Goal: Understand process/instructions: Learn how to perform a task or action

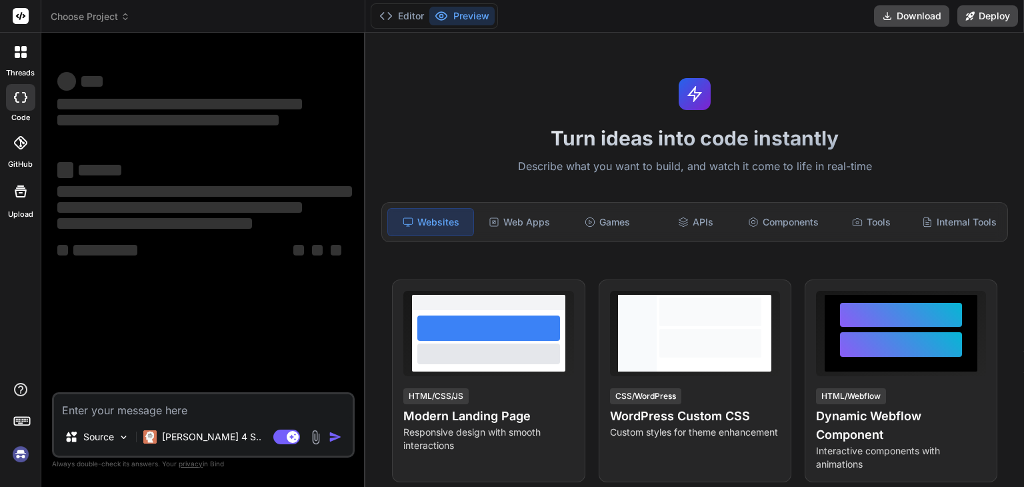
click at [163, 401] on textarea at bounding box center [203, 406] width 299 height 24
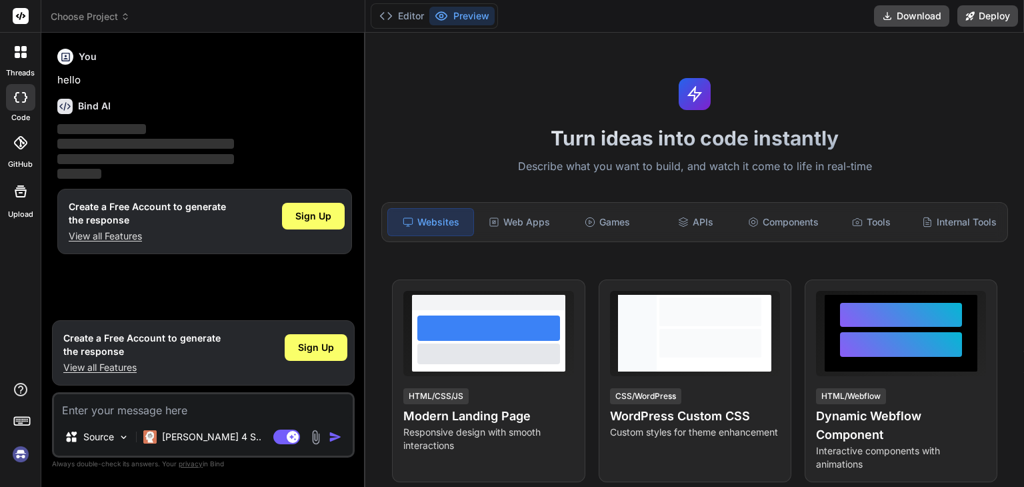
type textarea "x"
type textarea "🔹 Step 1: Core Features (MVP) 1. Sign up / Login → via email, Google, or phone …"
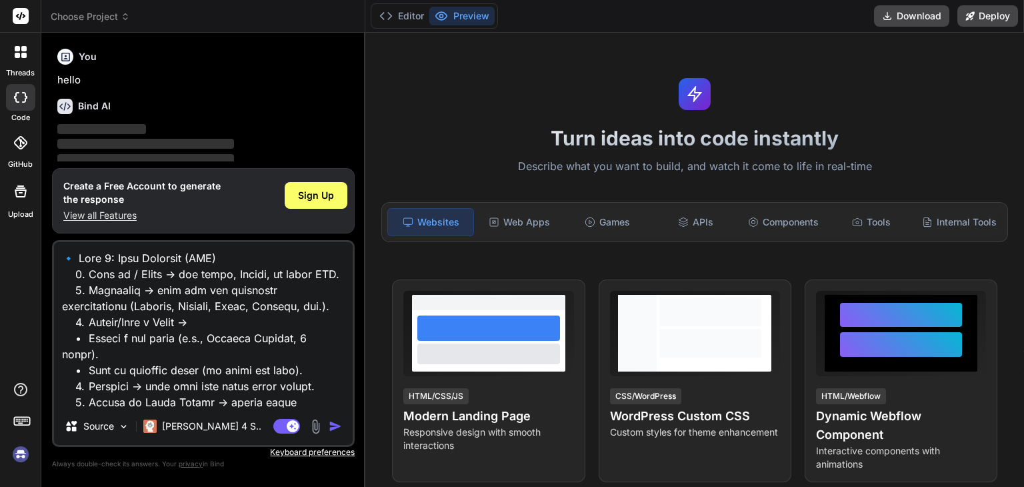
scroll to position [993, 0]
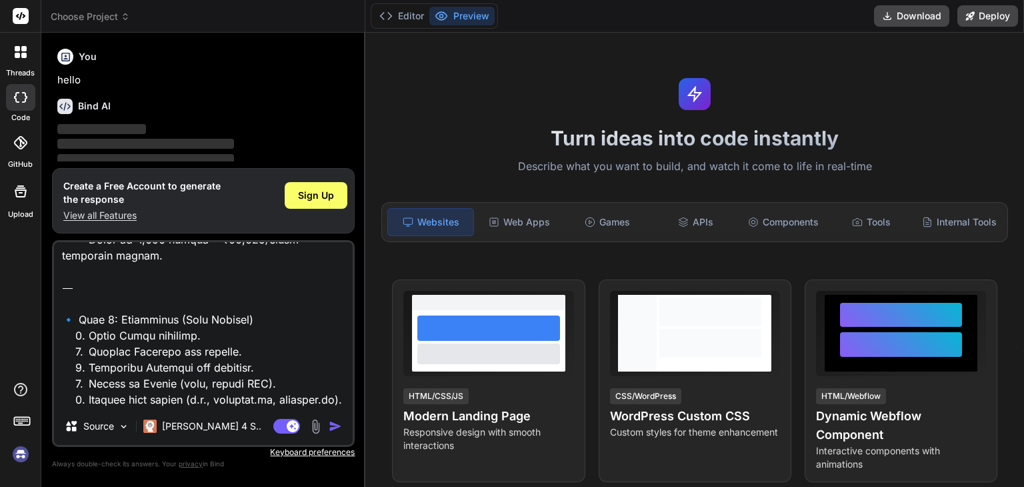
type textarea "x"
type textarea "🔹 Step 1: Core Features (MVP) 1. Sign up / Login → via email, Google, or phone …"
click at [298, 205] on div "Sign Up" at bounding box center [316, 195] width 63 height 27
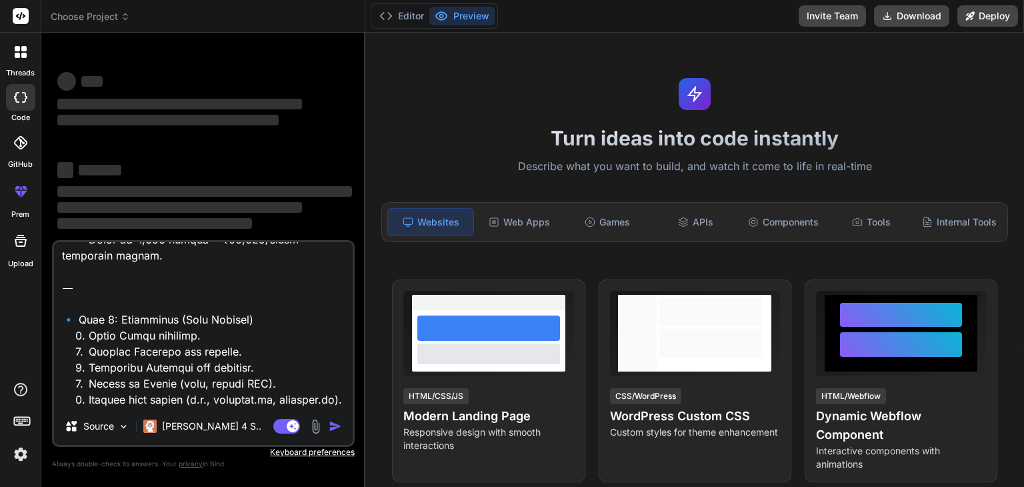
type textarea "x"
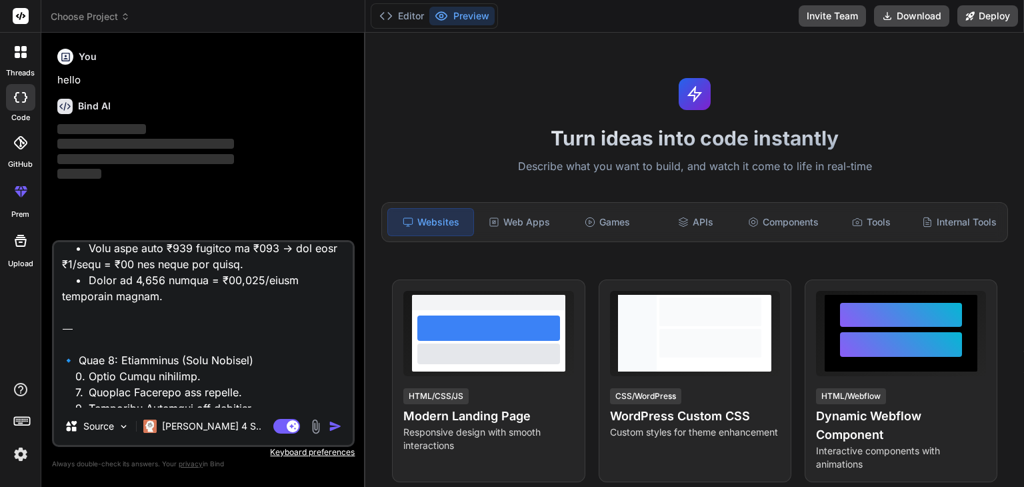
scroll to position [730, 0]
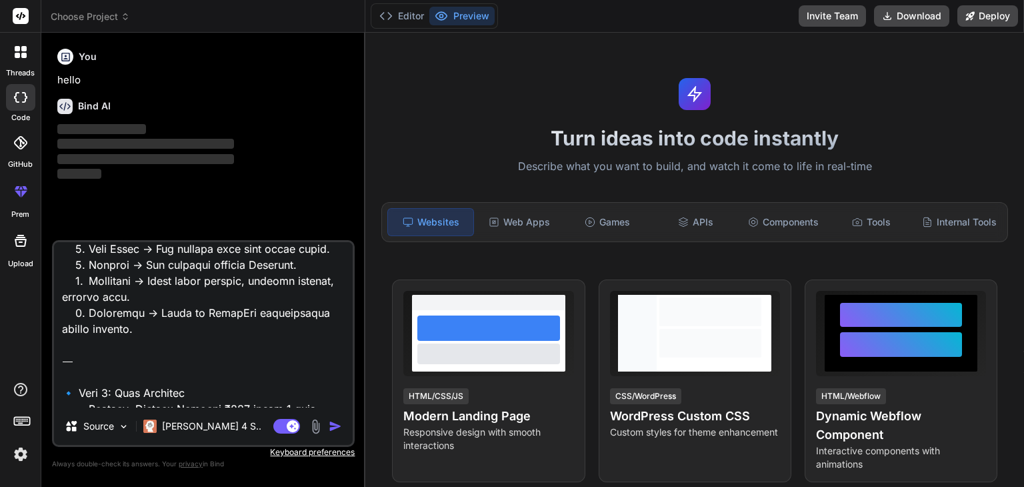
click at [332, 425] on img "button" at bounding box center [335, 426] width 13 height 13
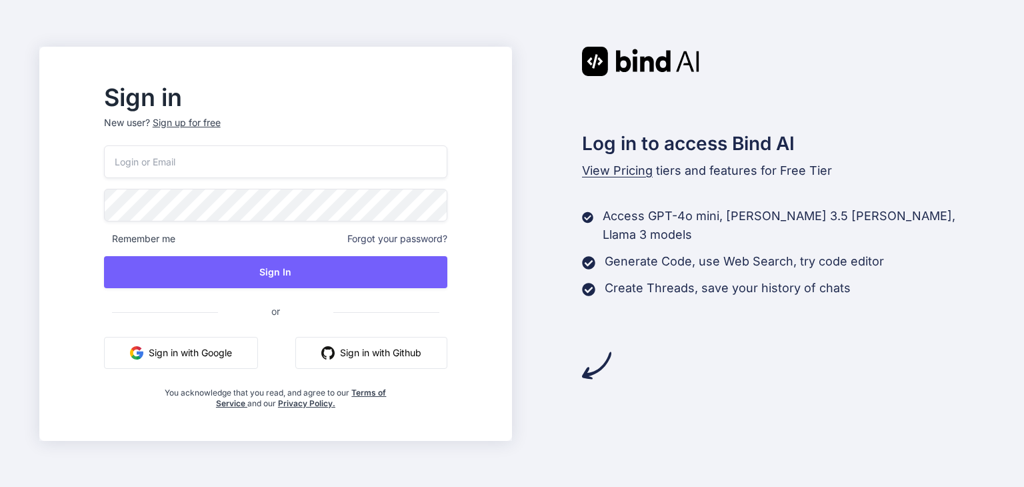
click at [253, 343] on button "Sign in with Google" at bounding box center [181, 353] width 154 height 32
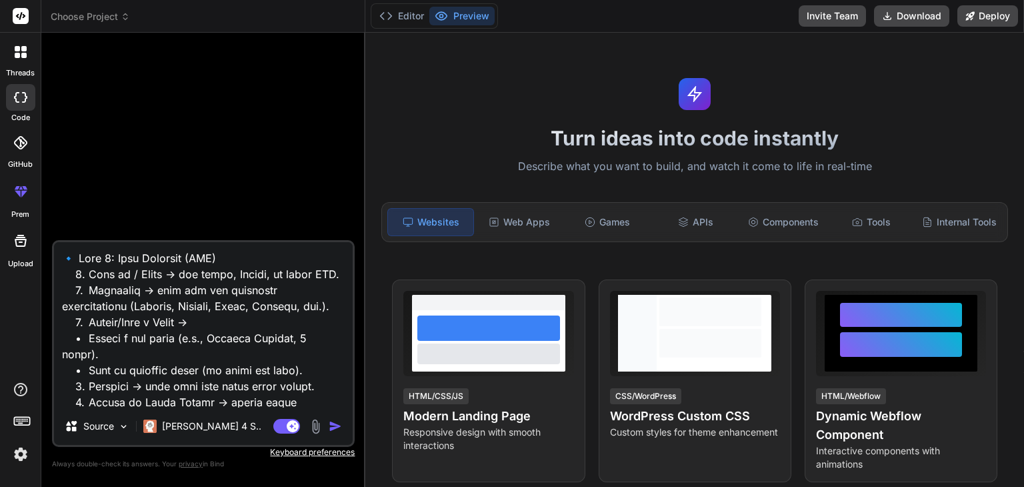
click at [337, 426] on img "button" at bounding box center [335, 426] width 13 height 13
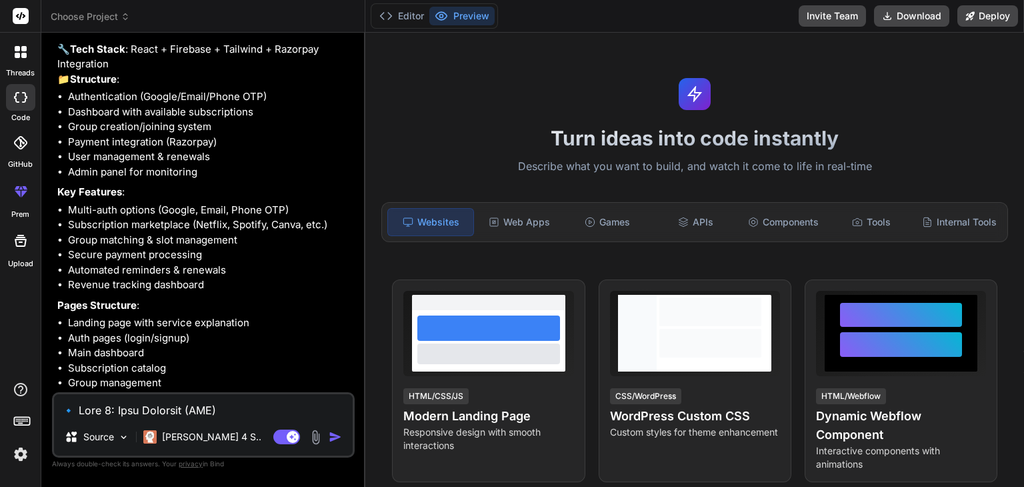
scroll to position [686, 0]
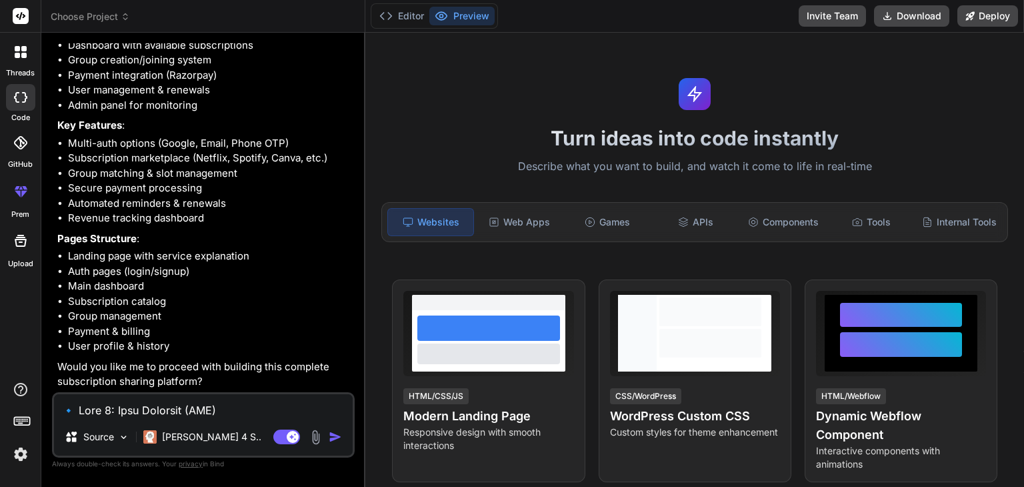
type textarea "x"
click at [192, 415] on textarea at bounding box center [203, 406] width 299 height 24
type textarea "y"
type textarea "x"
type textarea "ye"
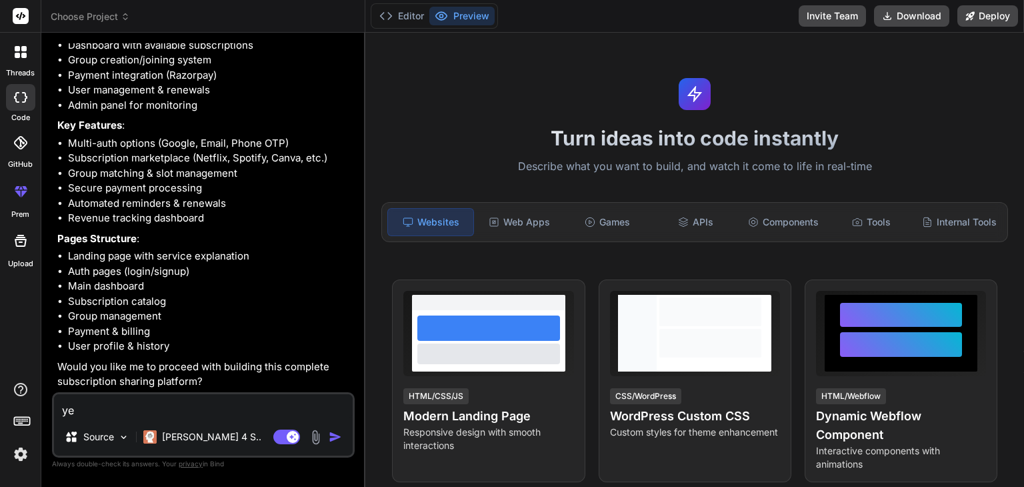
type textarea "x"
type textarea "yes"
type textarea "x"
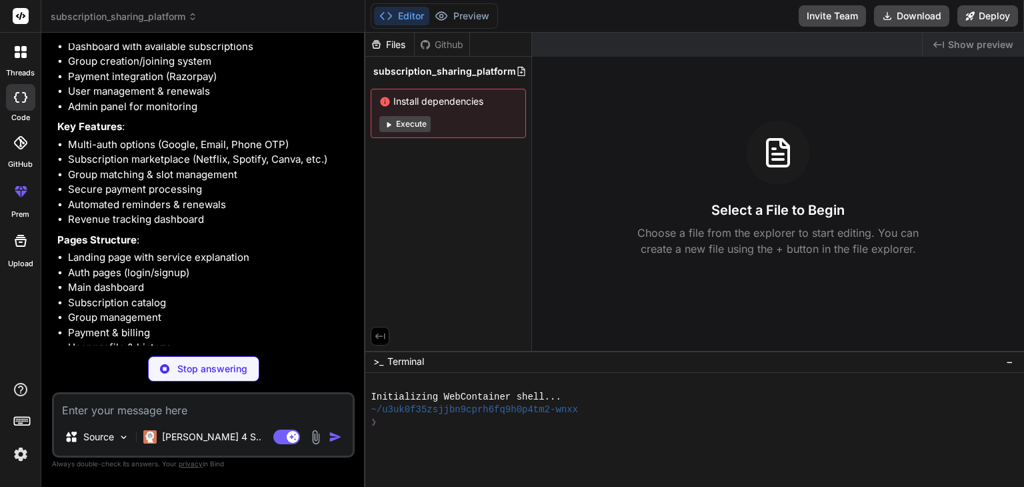
scroll to position [656, 0]
click at [423, 129] on button "Execute" at bounding box center [404, 124] width 51 height 16
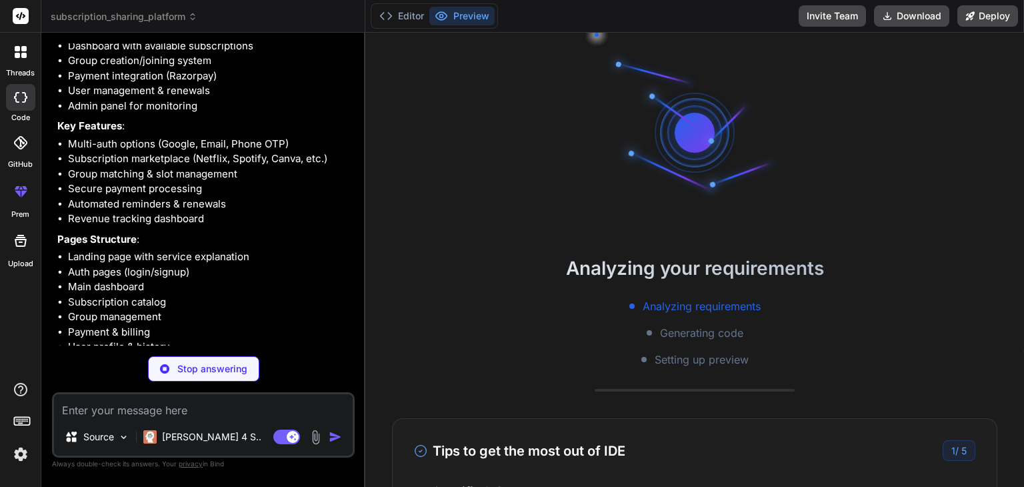
scroll to position [13, 0]
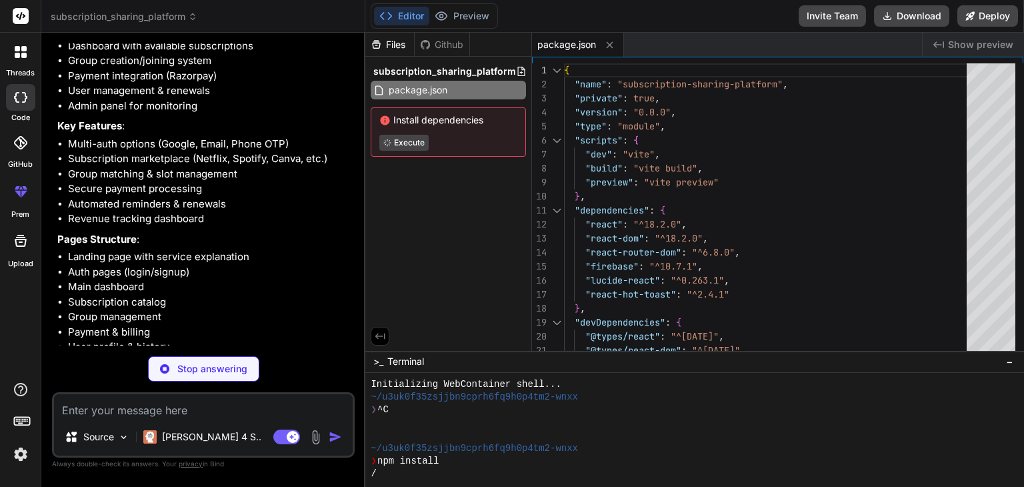
type textarea "x"
type textarea "<script type="module" src="/src/main.jsx"></script> </body> </html>"
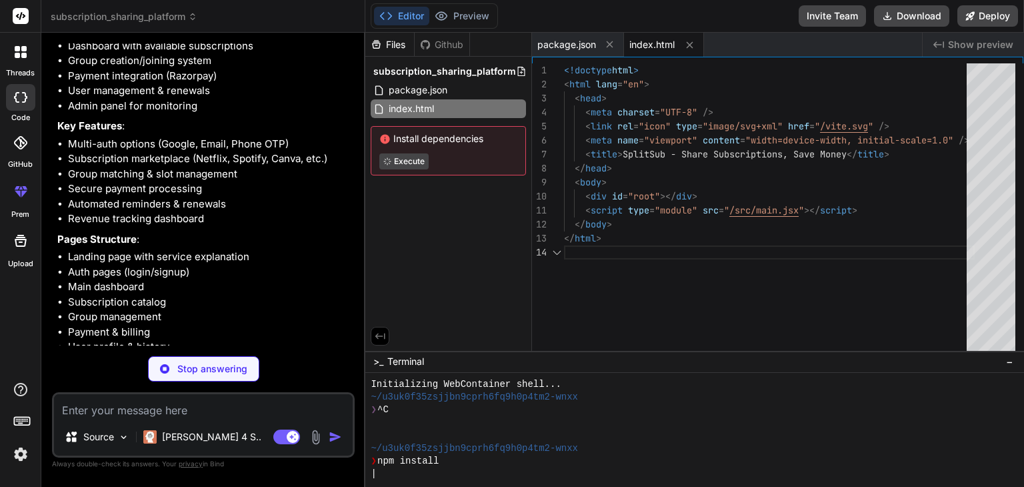
type textarea "x"
type textarea "import { defineConfig } from 'vite' import react from '@vitejs/plugin-react' ex…"
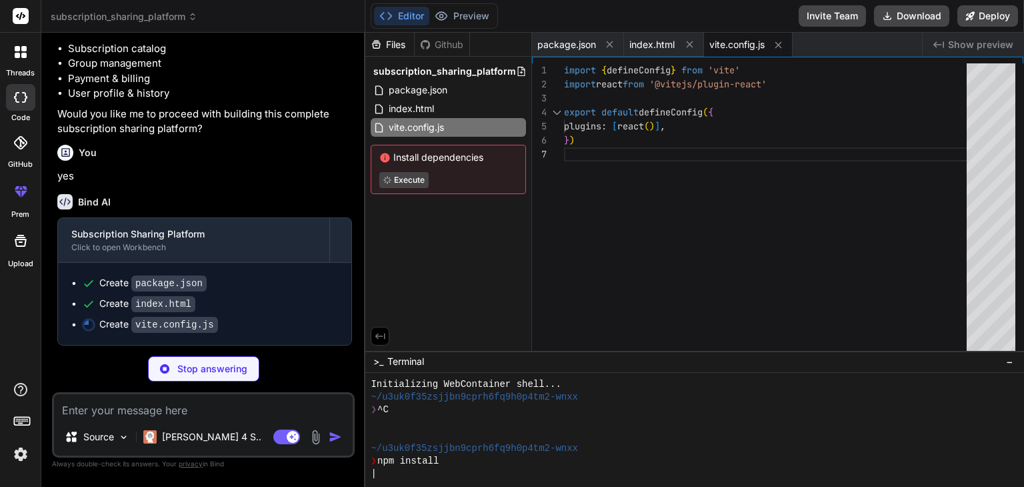
scroll to position [958, 0]
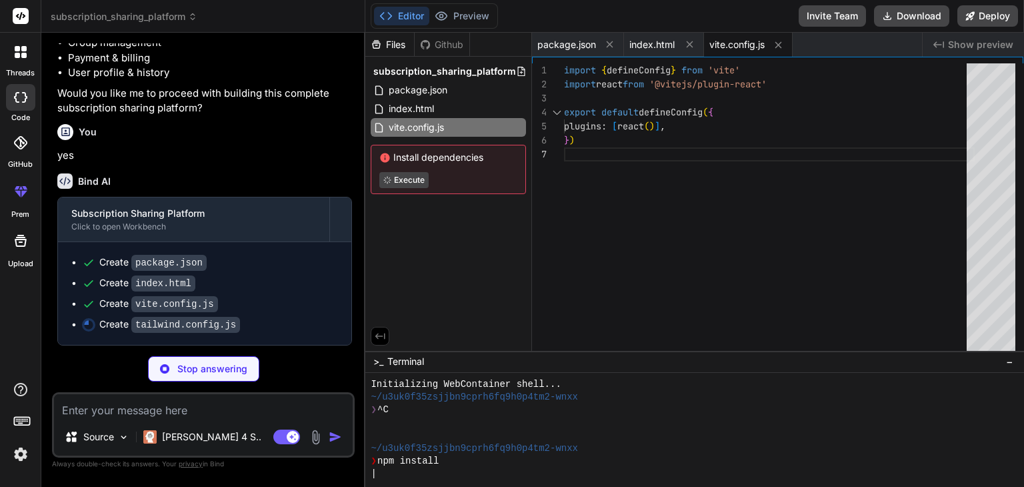
type textarea "x"
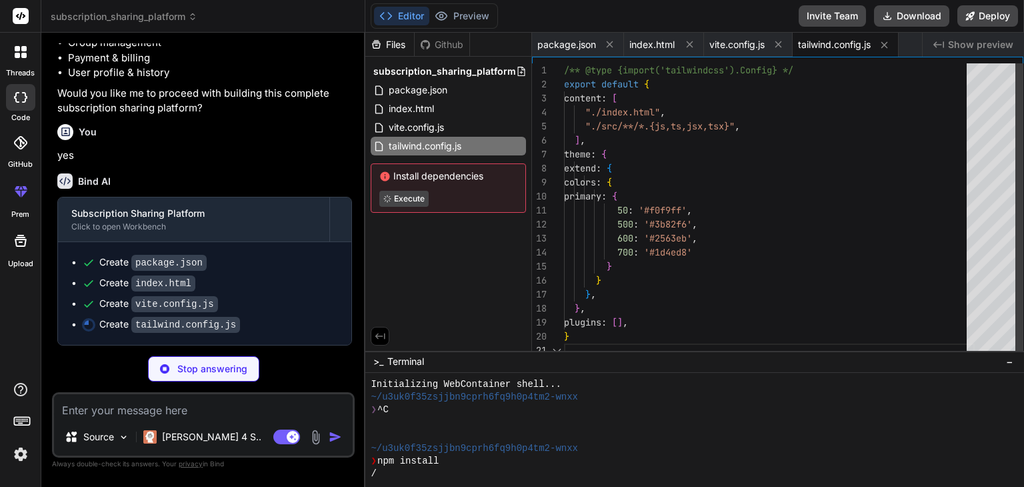
type textarea "x"
type textarea "export default { plugins: { tailwindcss: {}, autoprefixer: {}, }, }"
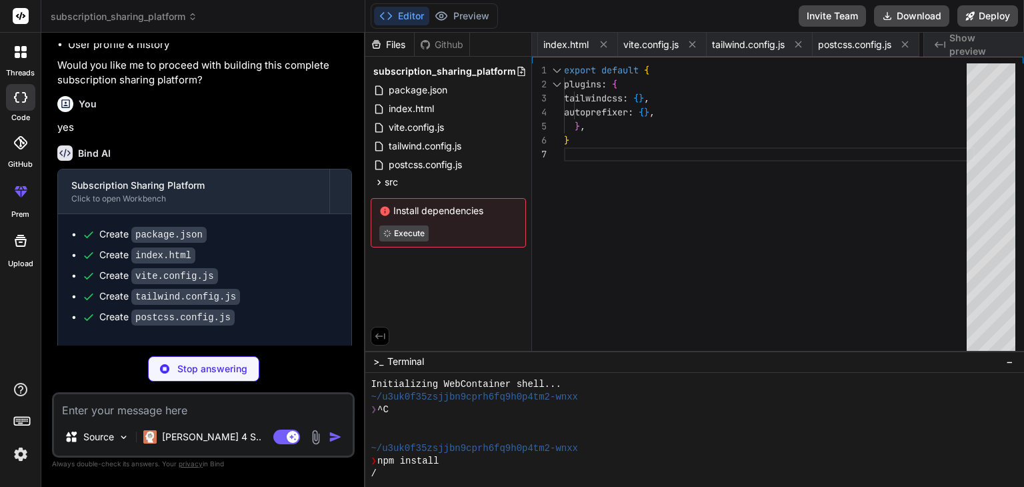
type textarea "x"
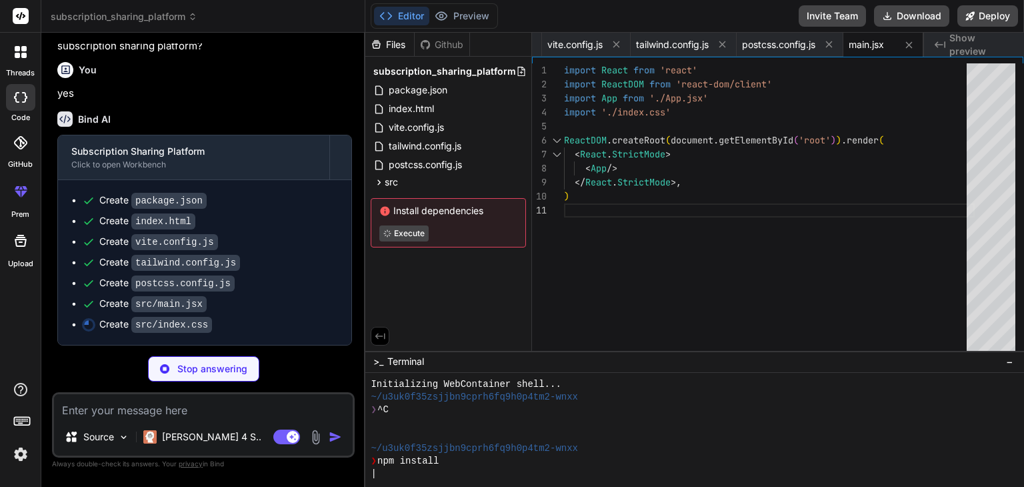
scroll to position [1020, 0]
type textarea "x"
type textarea ".gradient-bg { background: linear-gradient(135deg, #667eea 0%, #764ba2 100%); }"
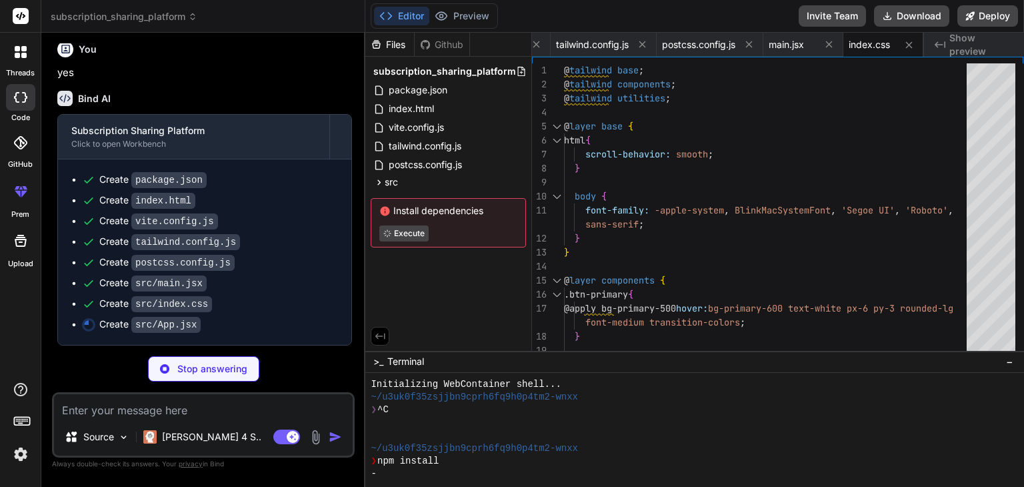
scroll to position [1040, 0]
type textarea "x"
type textarea "} export default App"
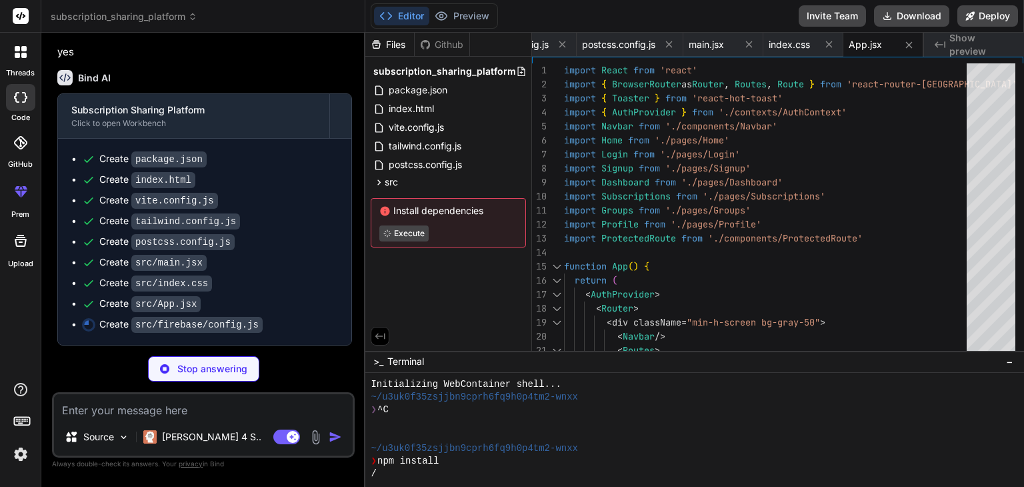
type textarea "x"
type textarea "messagingSenderId: "123456789", appId: "your-app-id" } const app = initializeAp…"
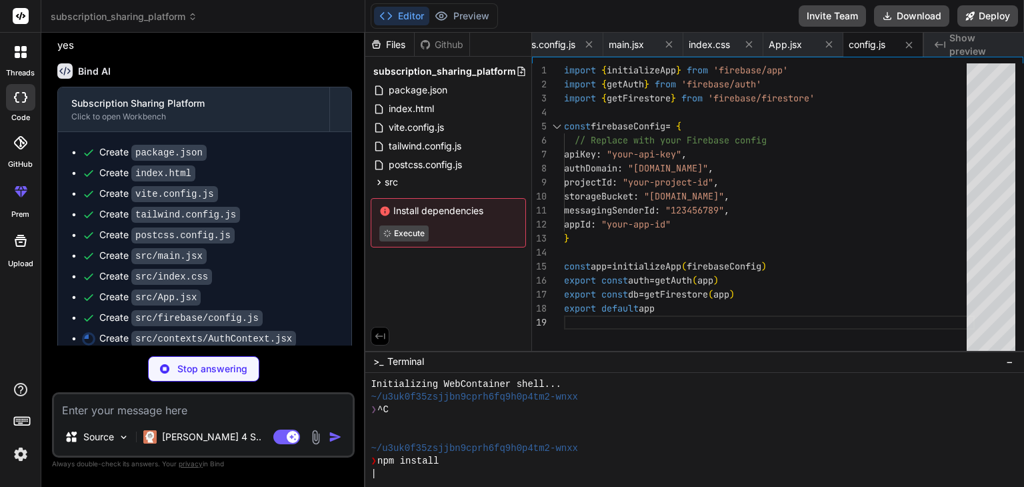
type textarea "x"
type textarea "}"
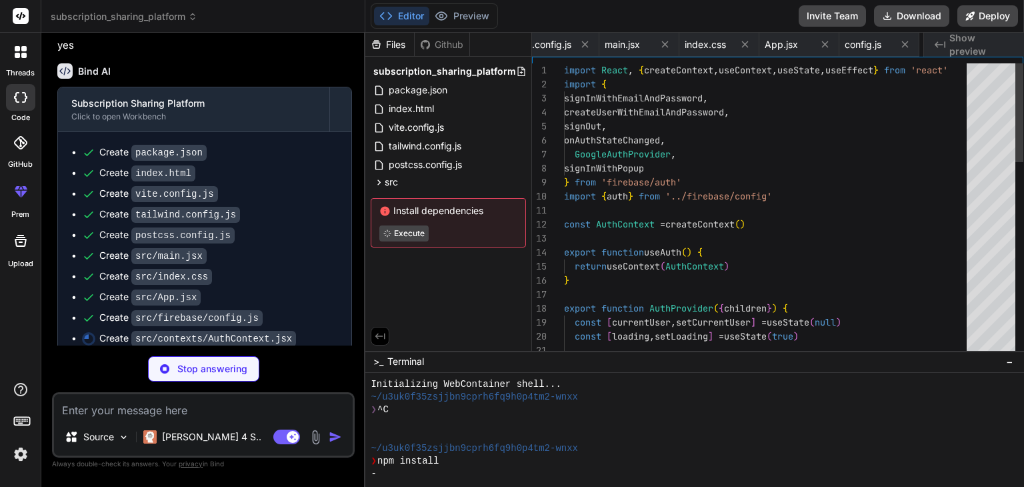
scroll to position [0, 510]
type textarea "x"
type textarea ") } export default Navbar"
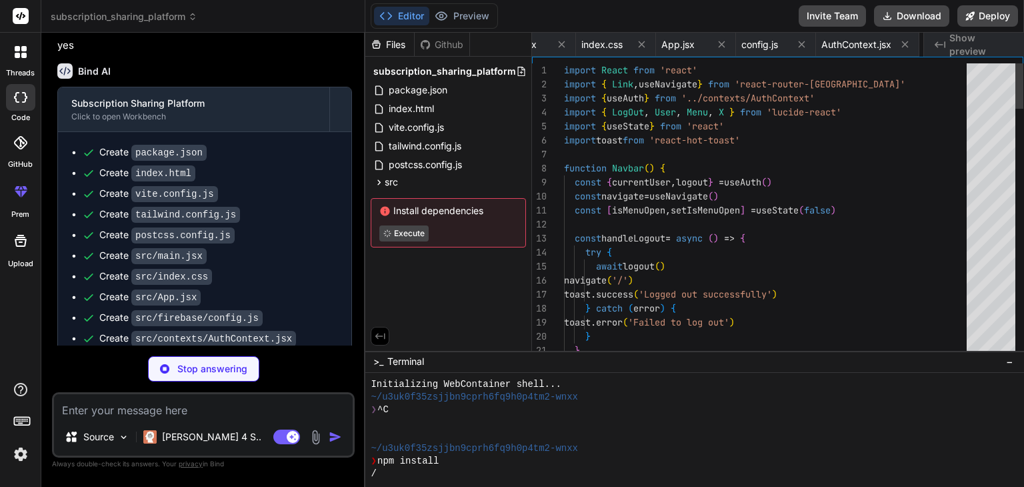
scroll to position [0, 590]
type textarea "x"
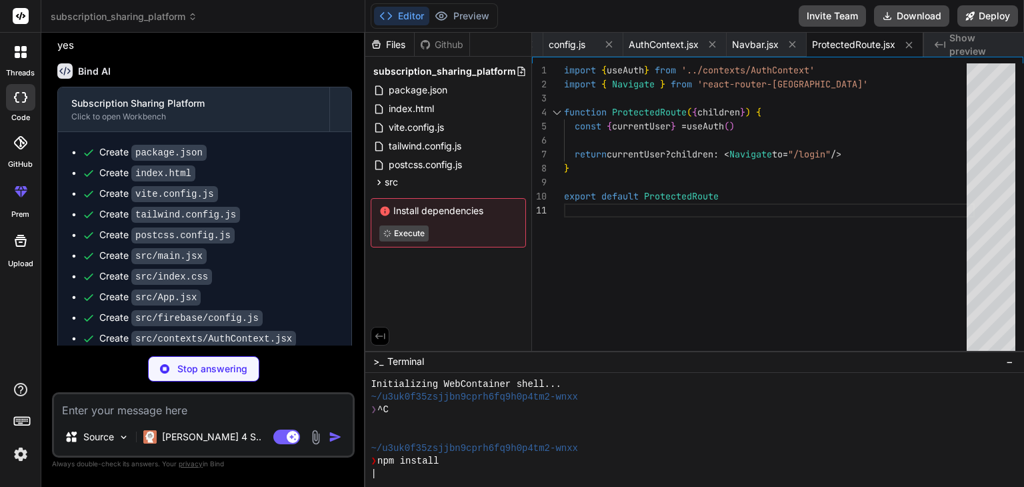
scroll to position [1143, 0]
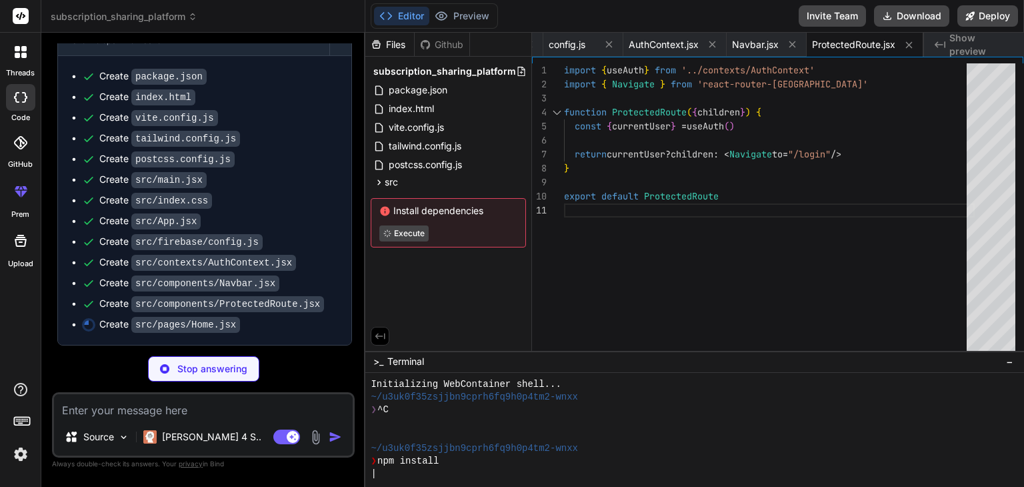
type textarea "x"
type textarea "</div> ) } export default Home"
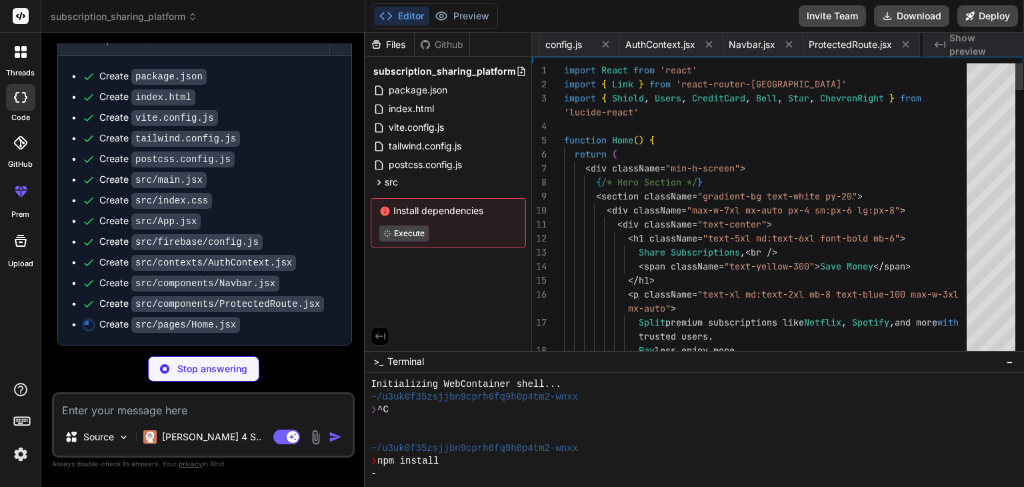
scroll to position [0, 786]
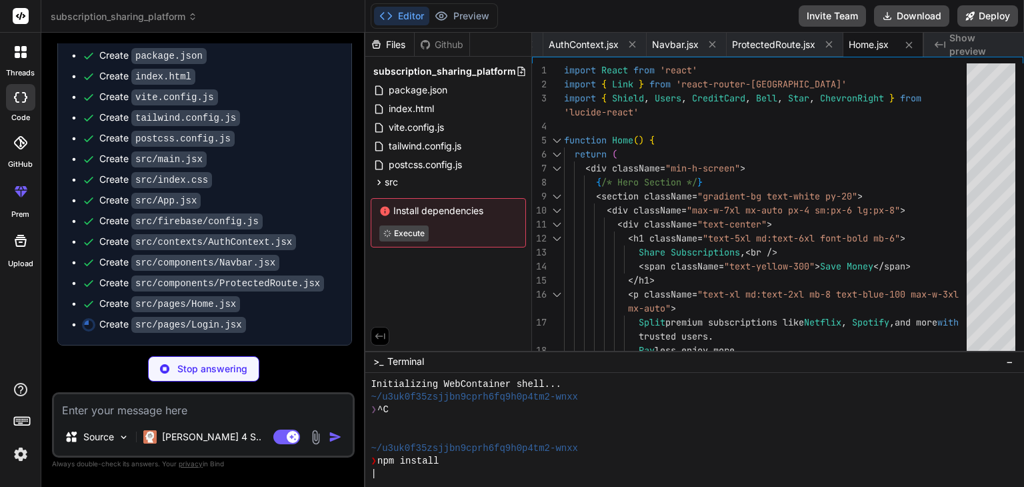
type textarea "x"
type textarea "</div> </div> ) } export default Login"
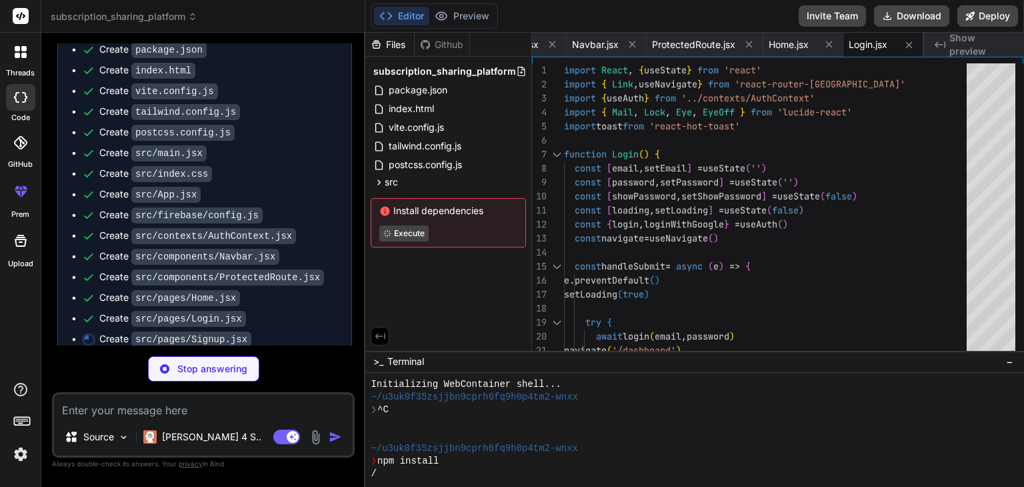
type textarea "x"
type textarea "</form> </div> </div> ) } export default Signup"
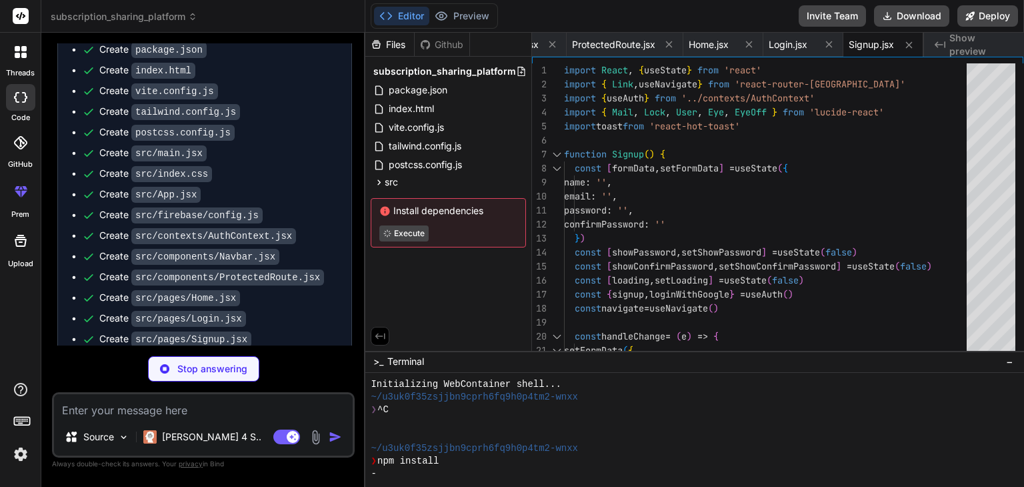
scroll to position [1205, 0]
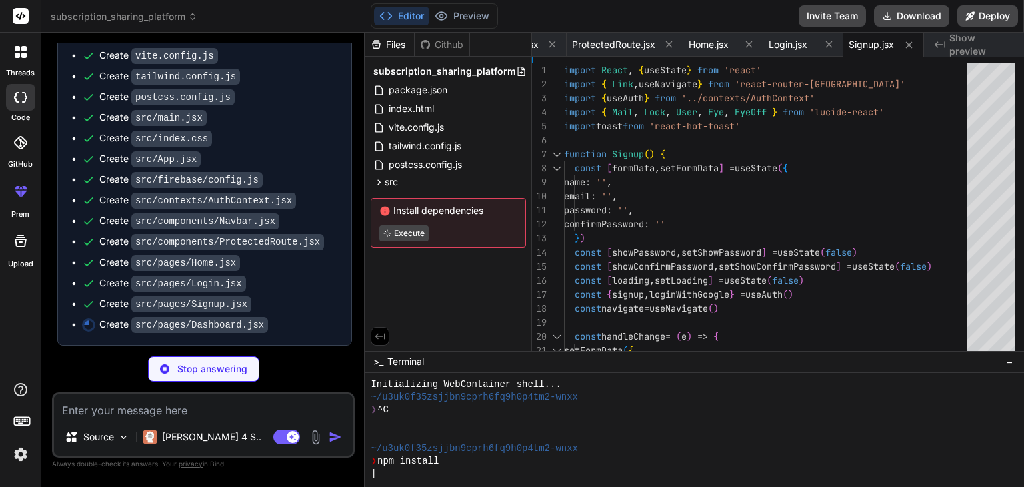
type textarea "x"
type textarea "export default Dashboard"
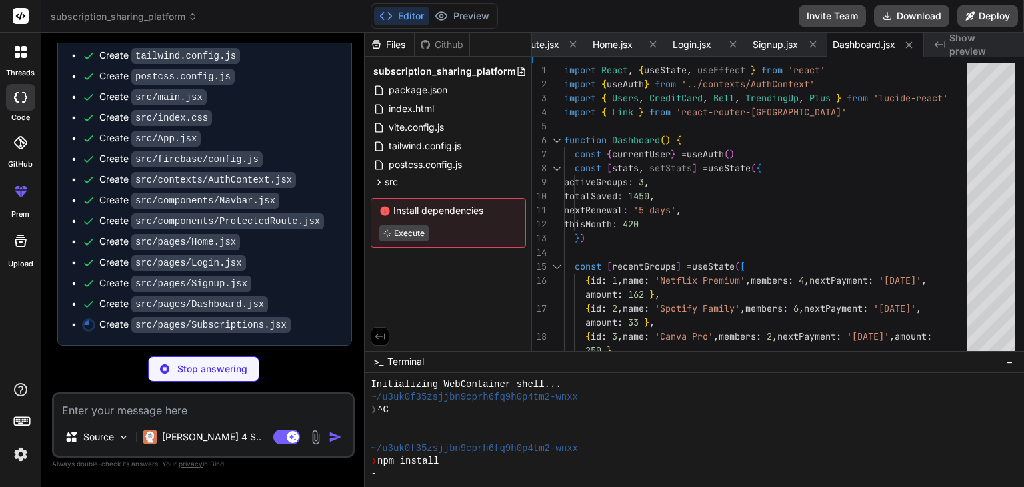
scroll to position [1225, 0]
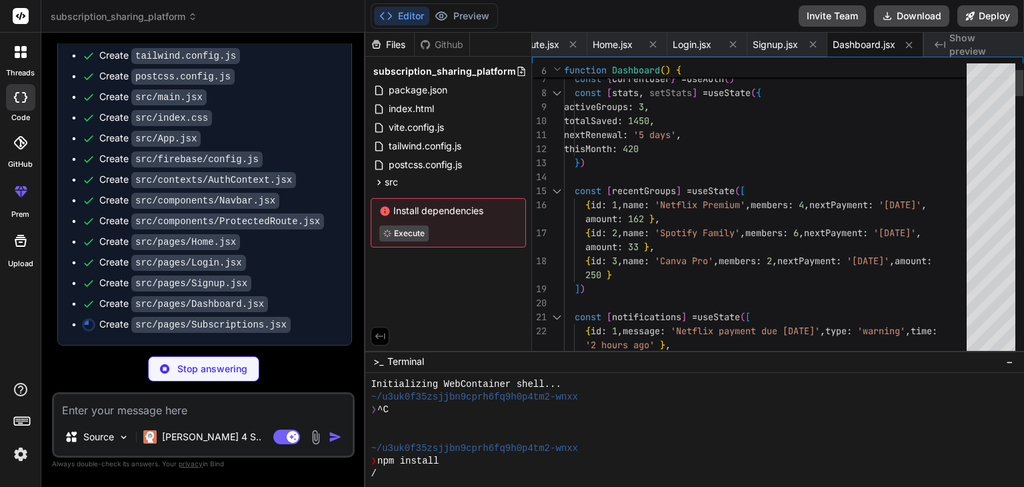
type textarea "x"
type textarea "export default Subscriptions"
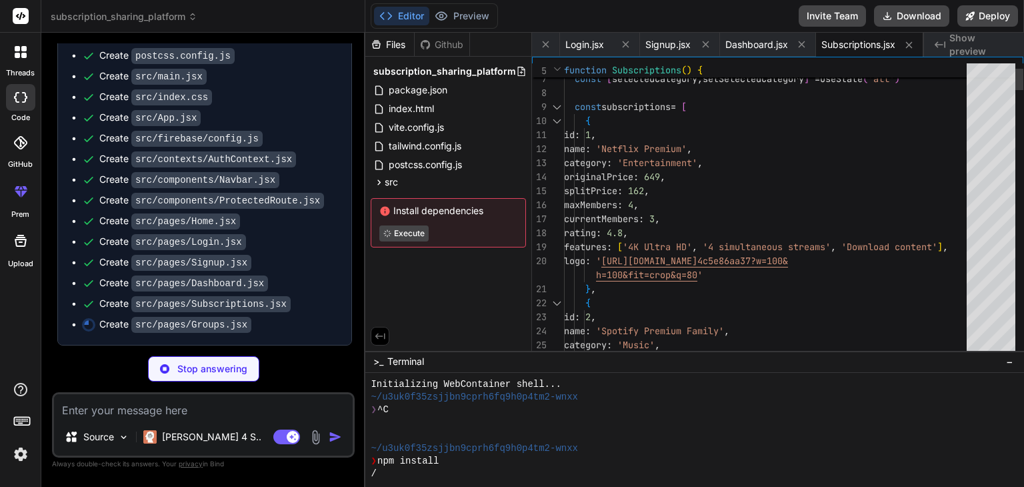
type textarea "x"
type textarea "</div> )} </div> ) } export default Groups"
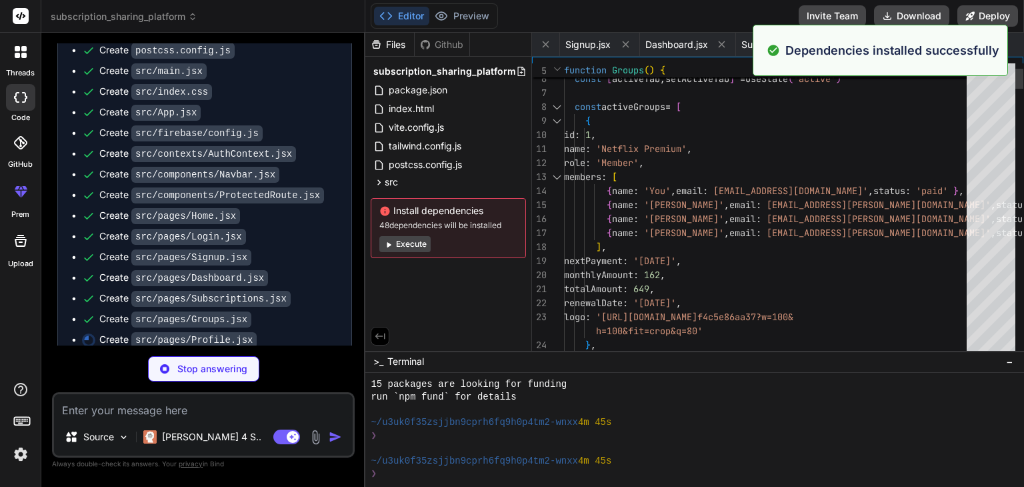
scroll to position [141, 0]
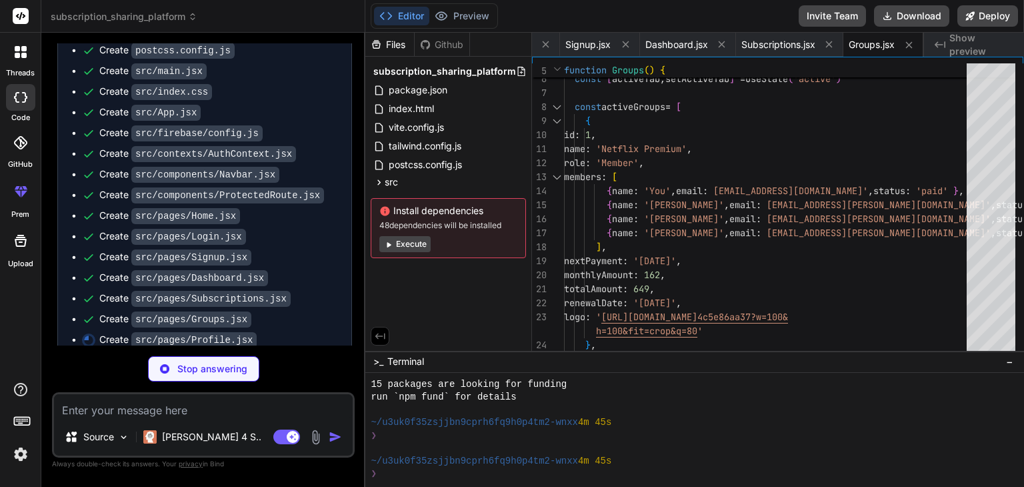
click at [416, 243] on button "Execute" at bounding box center [404, 244] width 51 height 16
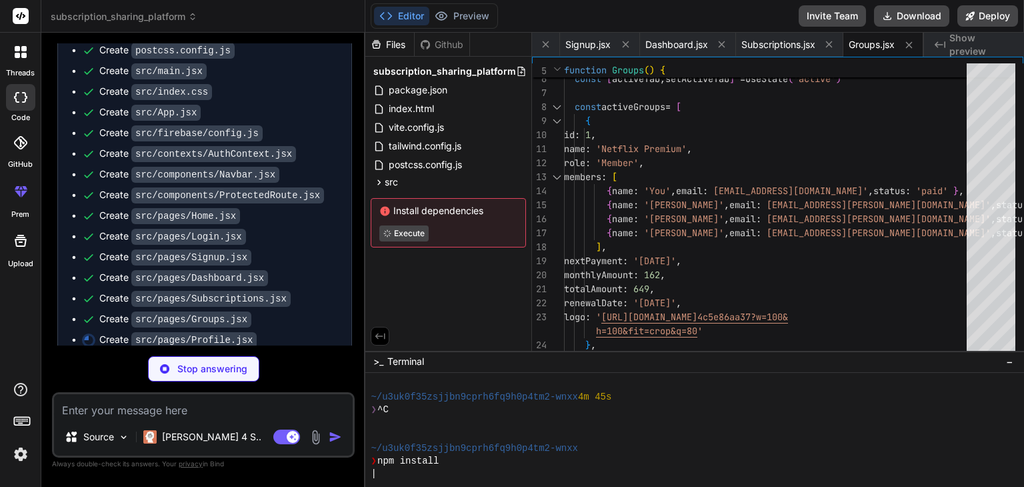
type textarea "x"
type textarea ") } export default Profile"
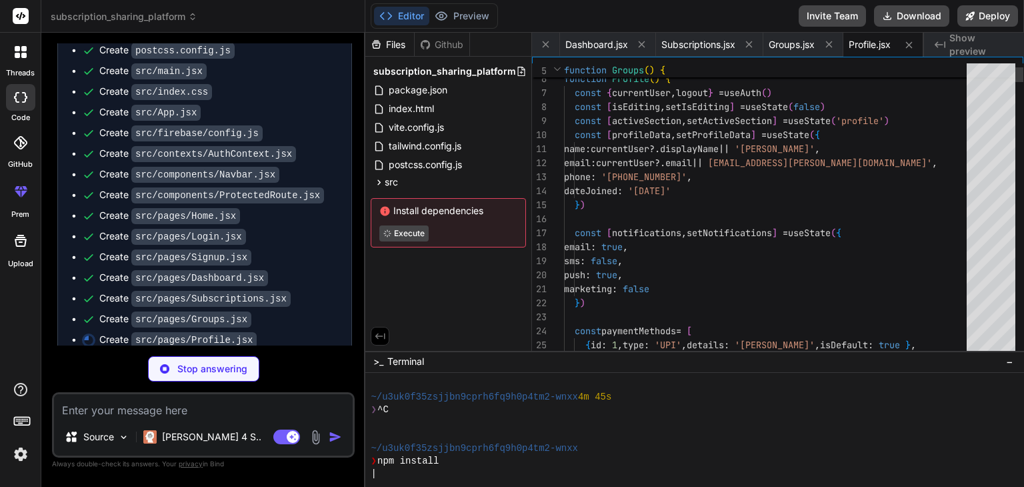
scroll to position [269, 0]
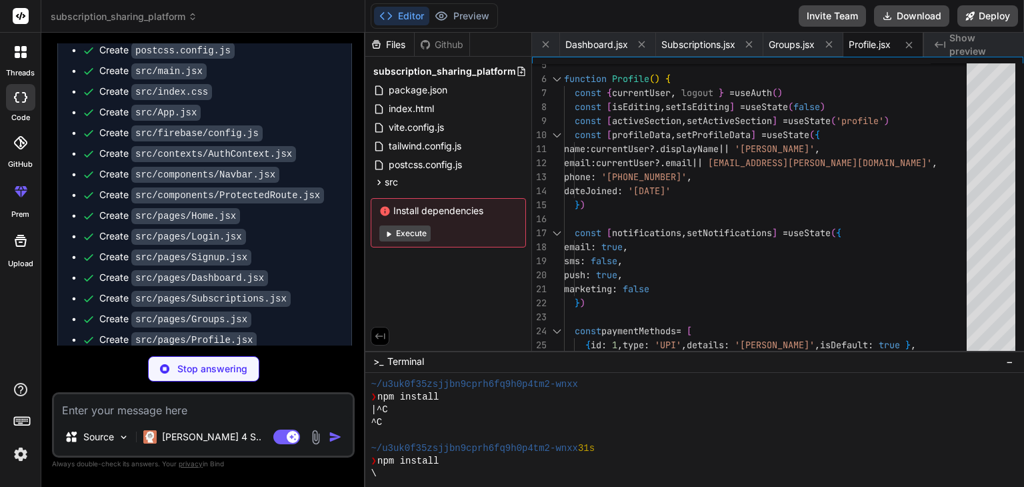
click at [411, 231] on button "Execute" at bounding box center [404, 233] width 51 height 16
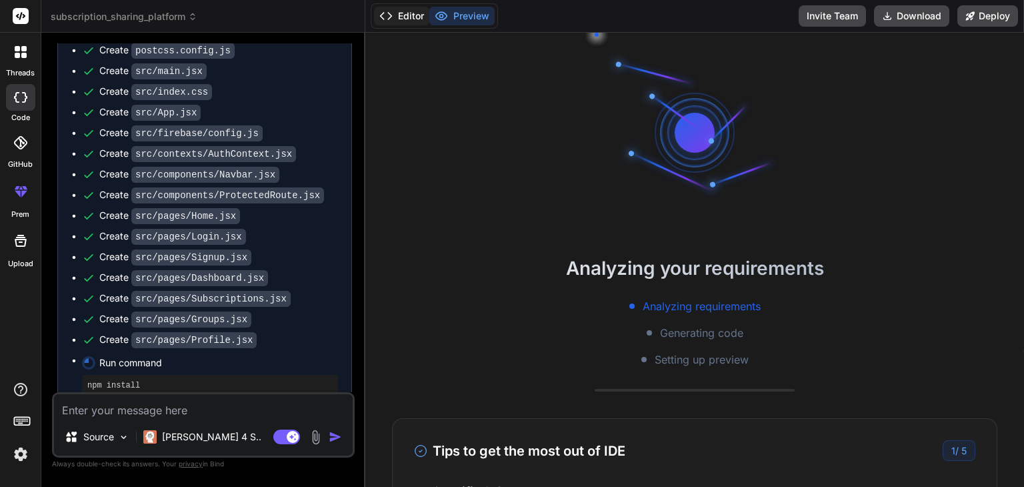
click at [399, 17] on button "Editor" at bounding box center [401, 16] width 55 height 19
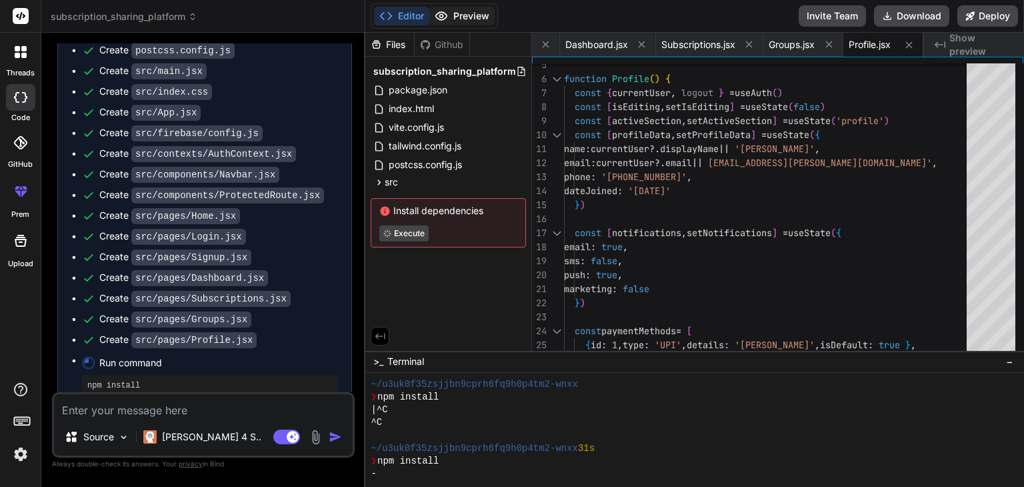
click at [475, 19] on button "Preview" at bounding box center [462, 16] width 65 height 19
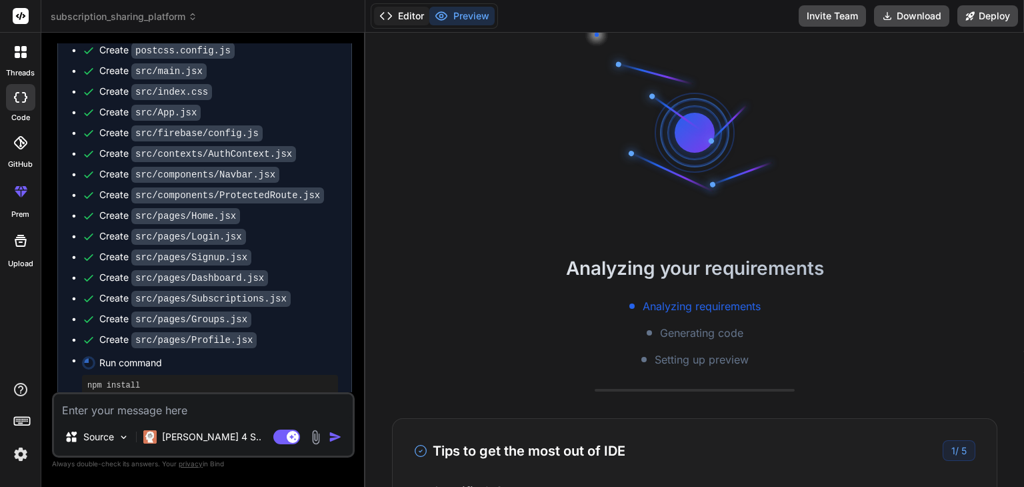
click at [417, 13] on button "Editor" at bounding box center [401, 16] width 55 height 19
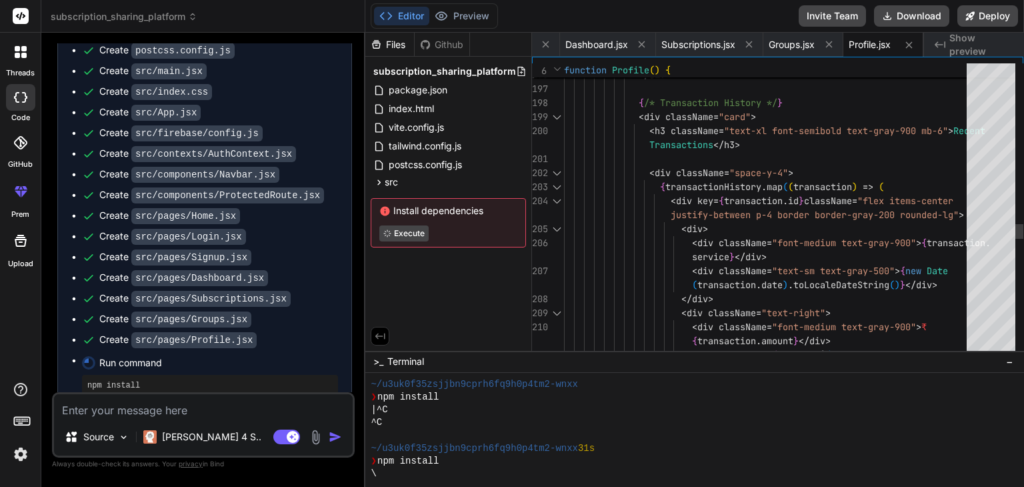
type textarea "x"
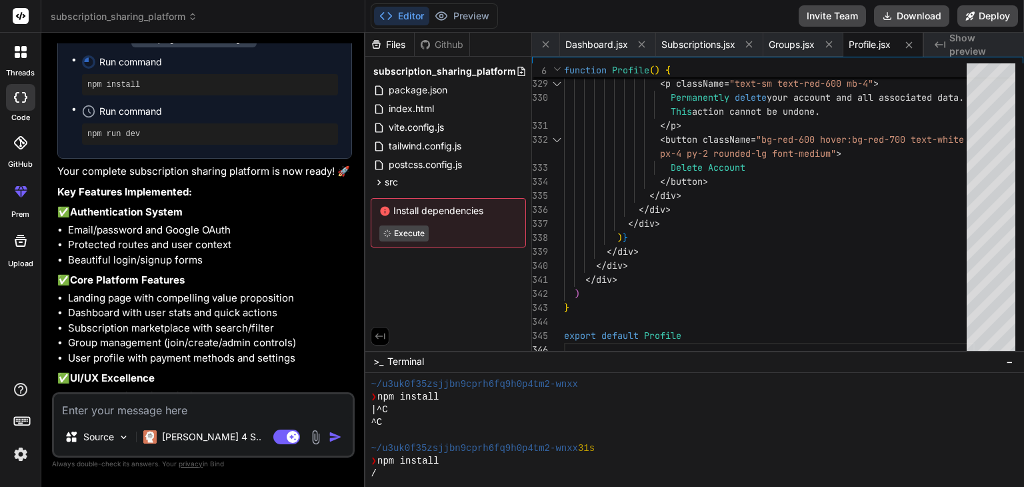
scroll to position [1526, 0]
click at [374, 340] on button at bounding box center [380, 336] width 19 height 19
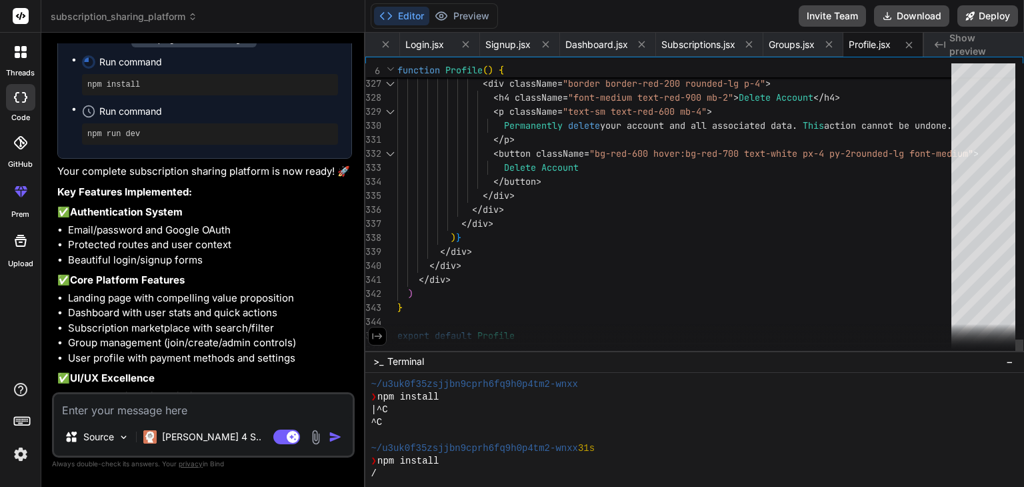
scroll to position [0, 1144]
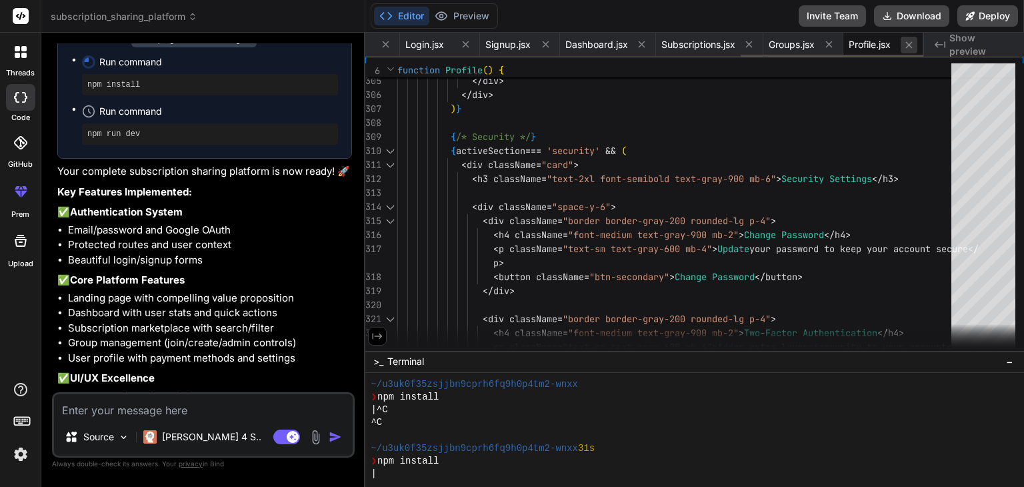
click at [907, 44] on icon at bounding box center [909, 44] width 11 height 11
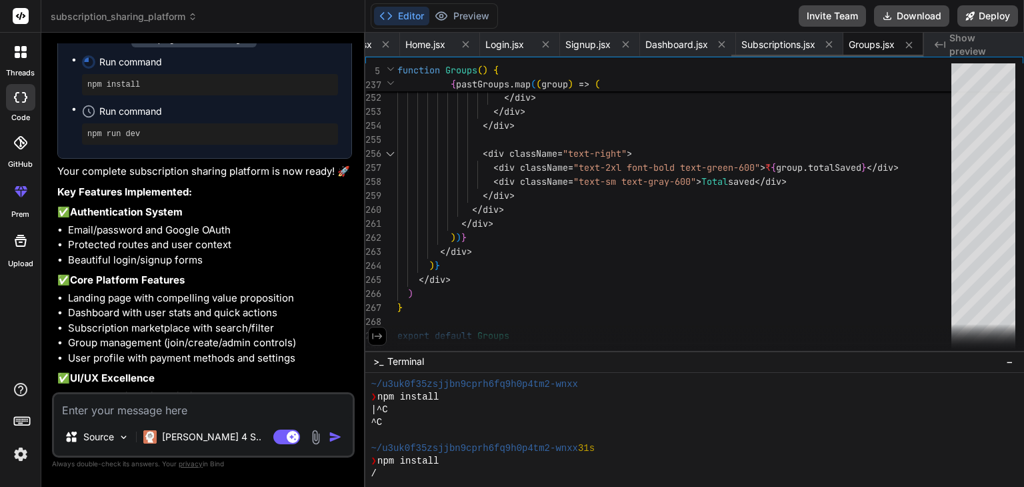
click at [907, 44] on icon at bounding box center [909, 44] width 11 height 11
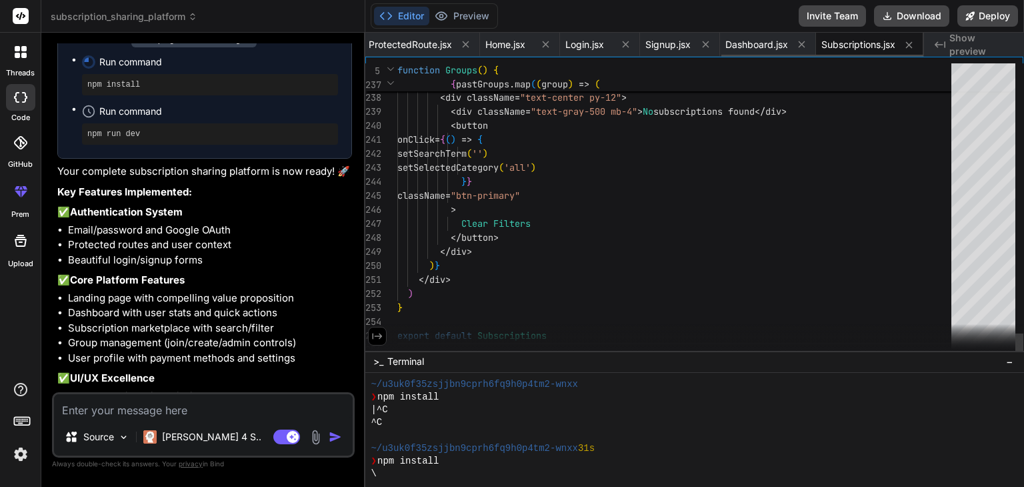
click at [907, 44] on icon at bounding box center [909, 44] width 11 height 11
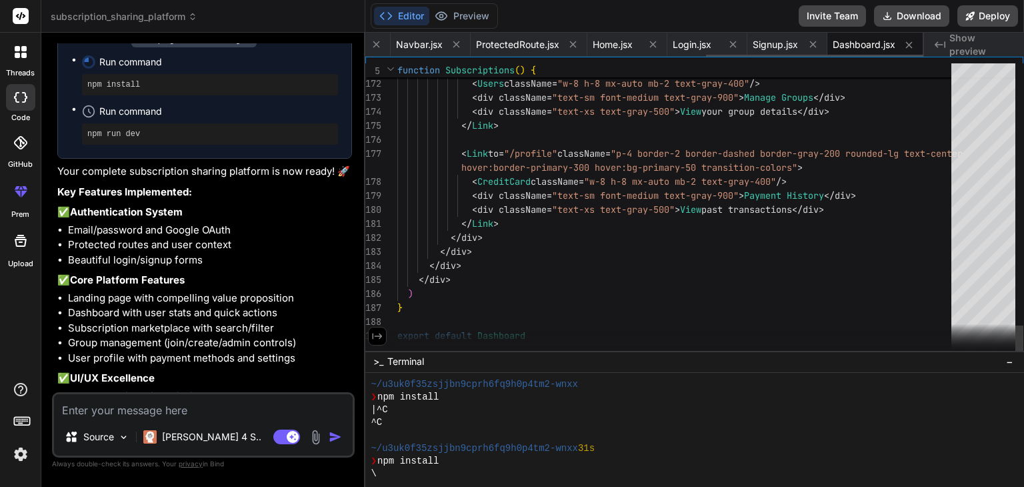
click at [907, 44] on icon at bounding box center [909, 44] width 11 height 11
type textarea ") } export default Signup"
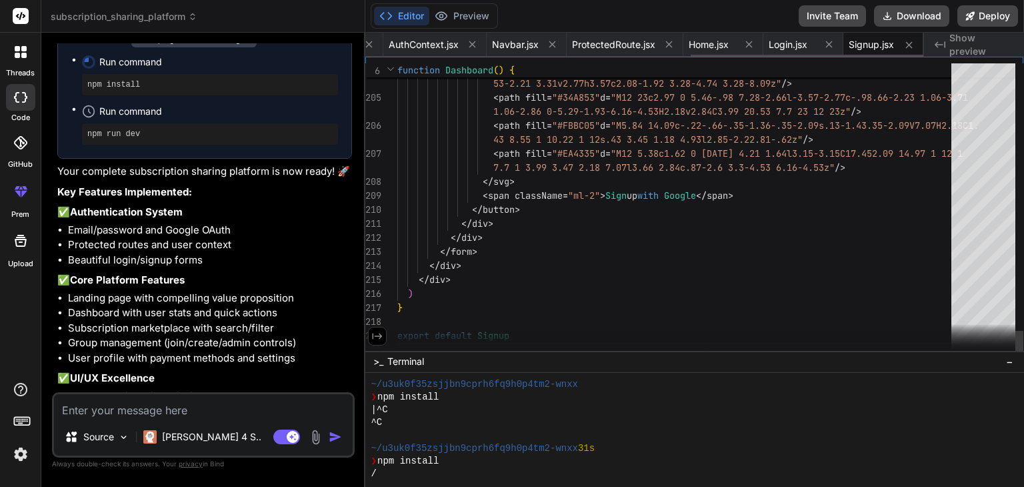
click at [907, 44] on icon at bounding box center [909, 44] width 11 height 11
type textarea "export default Home"
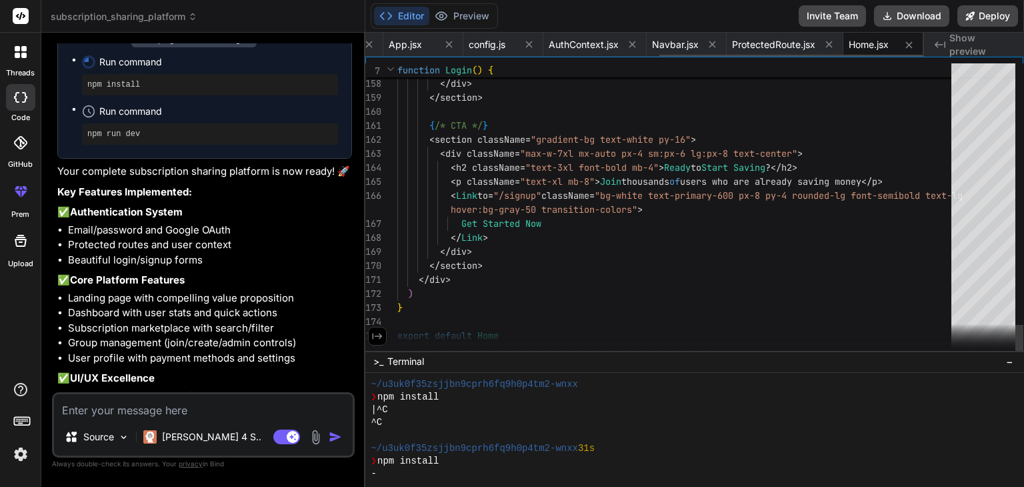
click at [907, 44] on icon at bounding box center [909, 44] width 11 height 11
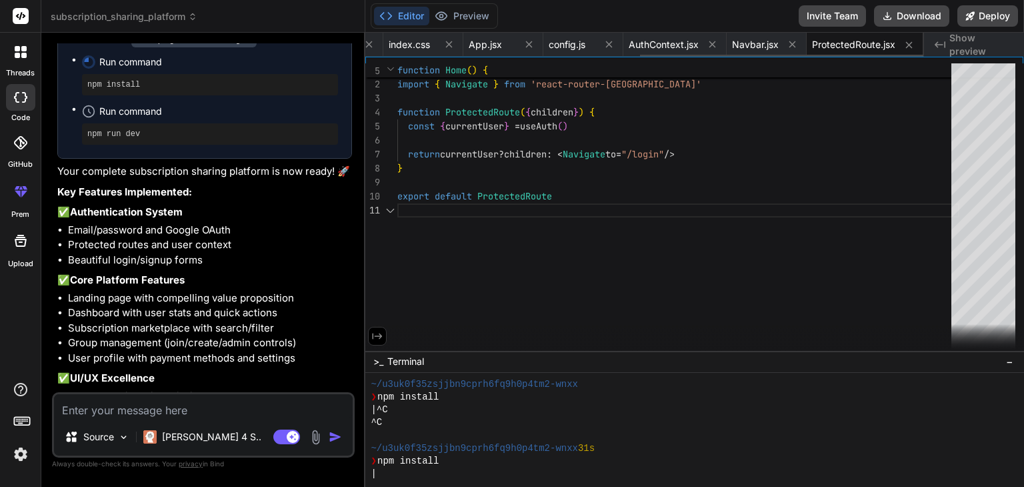
click at [907, 44] on icon at bounding box center [909, 44] width 11 height 11
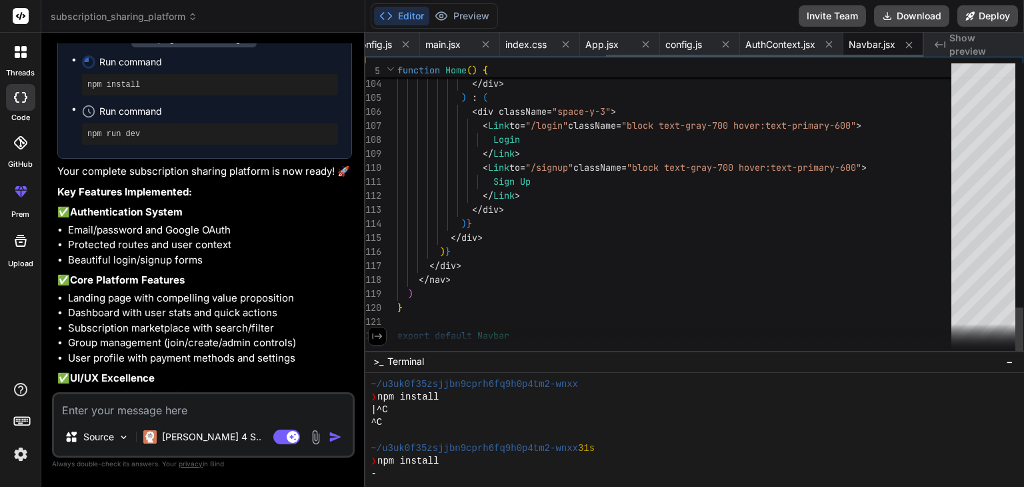
click at [907, 44] on icon at bounding box center [909, 44] width 11 height 11
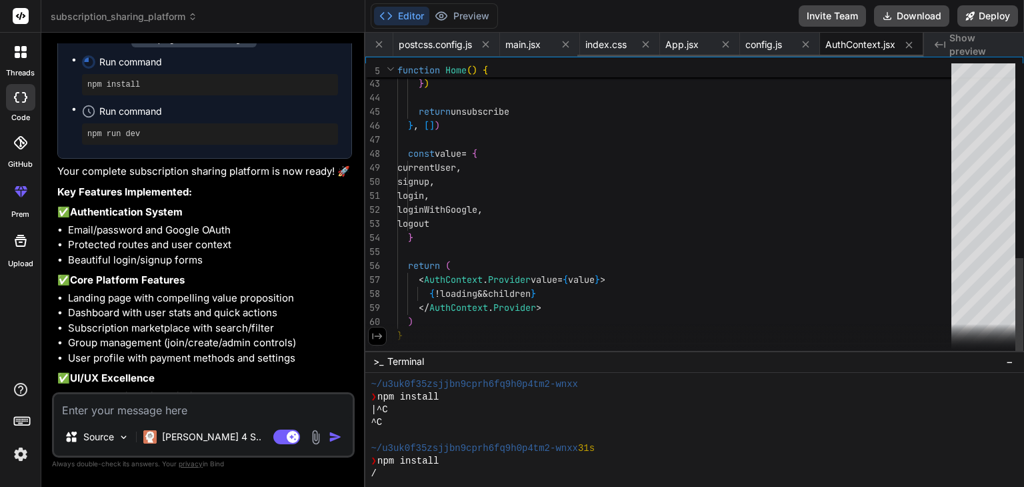
click at [907, 44] on icon at bounding box center [909, 44] width 11 height 11
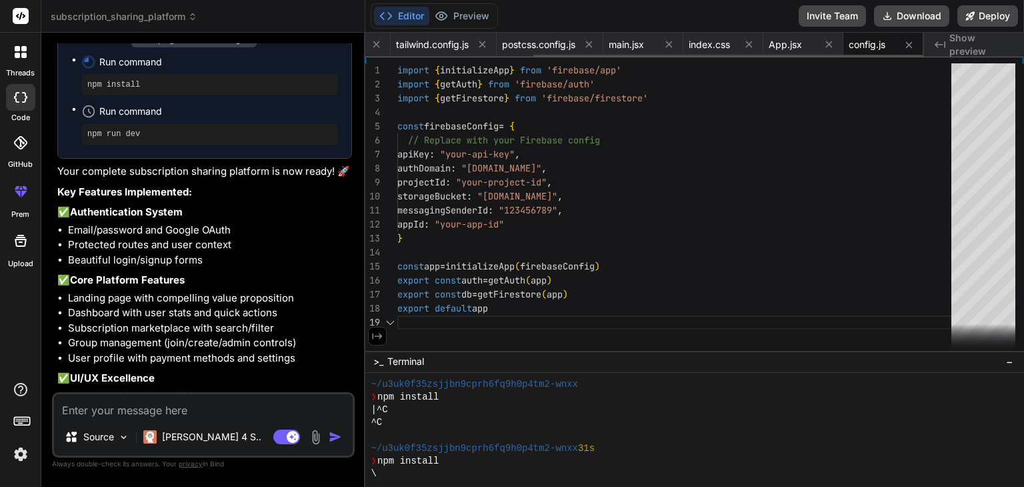
click at [907, 44] on icon at bounding box center [909, 44] width 11 height 11
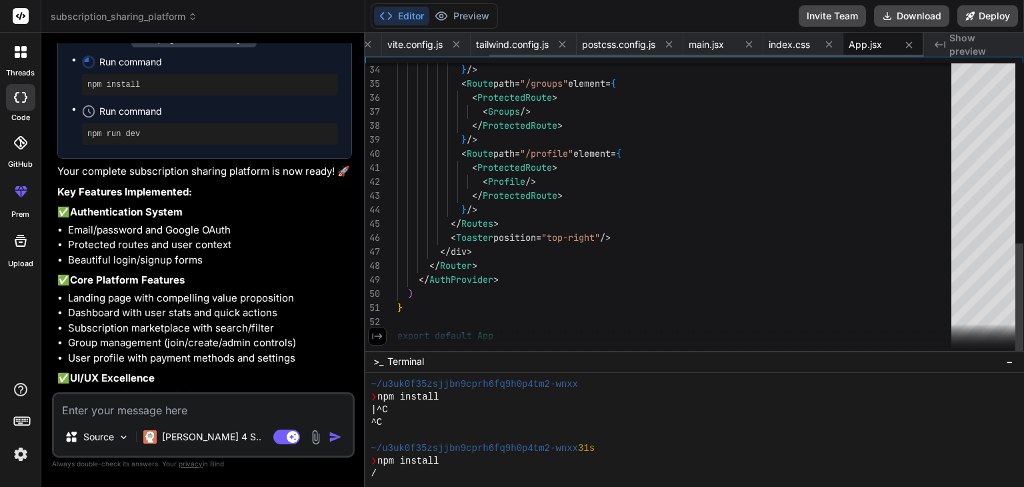
click at [907, 44] on icon at bounding box center [909, 44] width 11 height 11
type textarea "}"
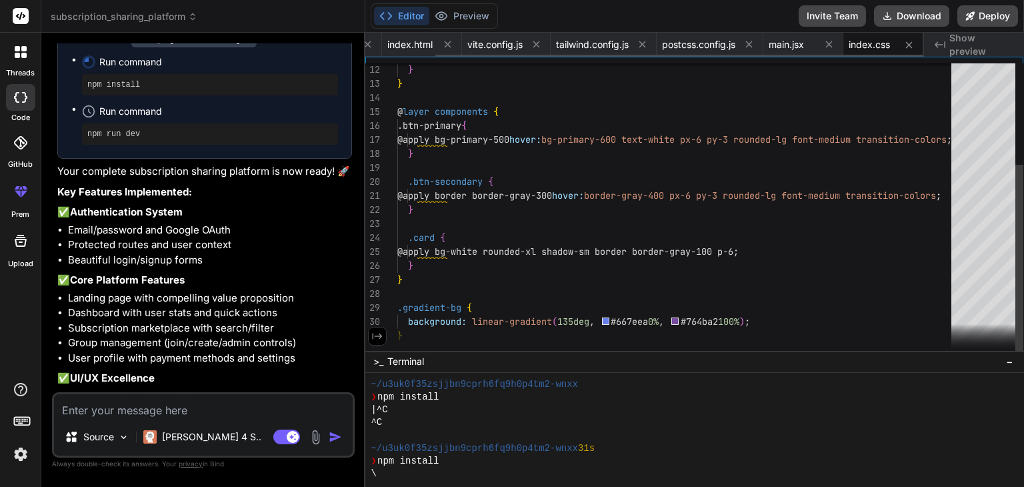
click at [907, 44] on icon at bounding box center [909, 44] width 11 height 11
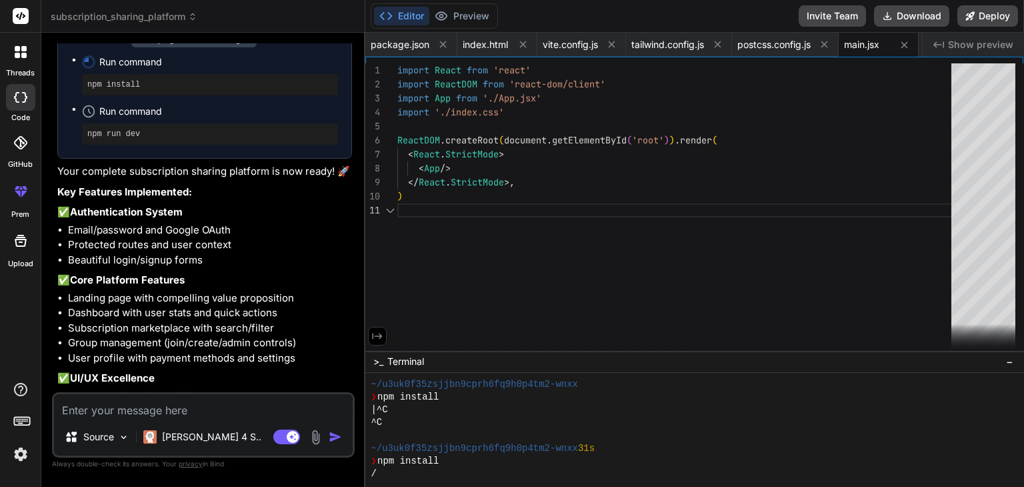
click at [907, 44] on icon at bounding box center [904, 44] width 11 height 11
type textarea "export default { plugins: { tailwindcss: {}, autoprefixer: {}, }, }"
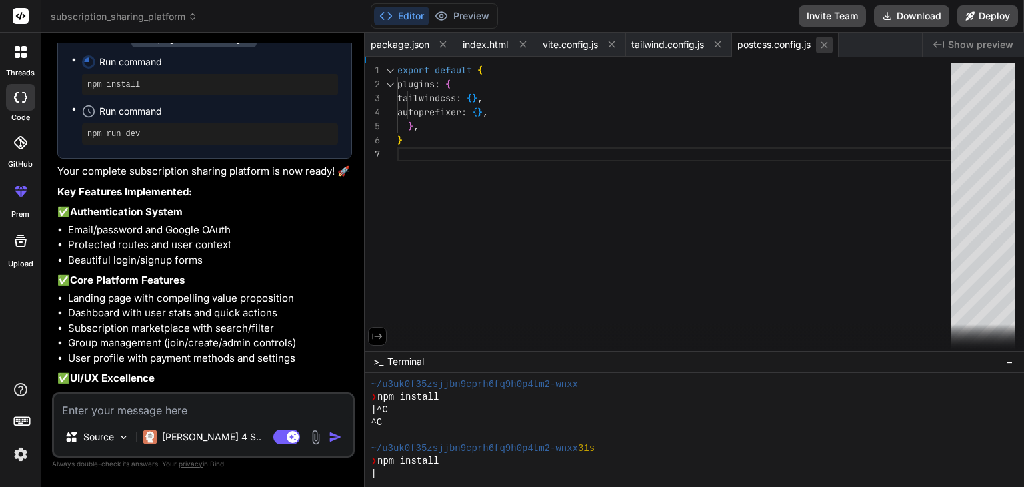
click at [828, 45] on icon at bounding box center [825, 44] width 7 height 7
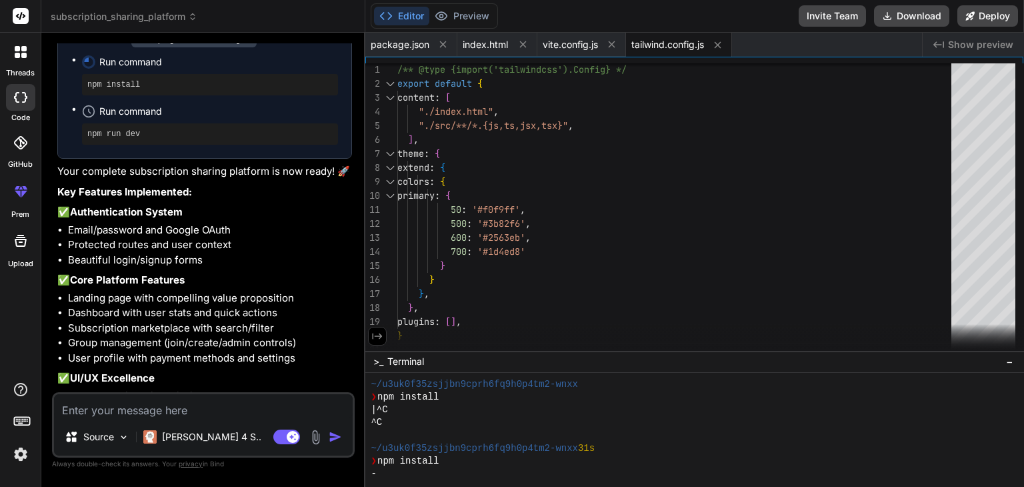
click at [730, 43] on div "tailwind.config.js" at bounding box center [679, 45] width 106 height 24
click at [602, 41] on div "vite.config.js" at bounding box center [582, 45] width 89 height 24
type textarea "import { defineConfig } from 'vite' import react from '@vitejs/plugin-react' ex…"
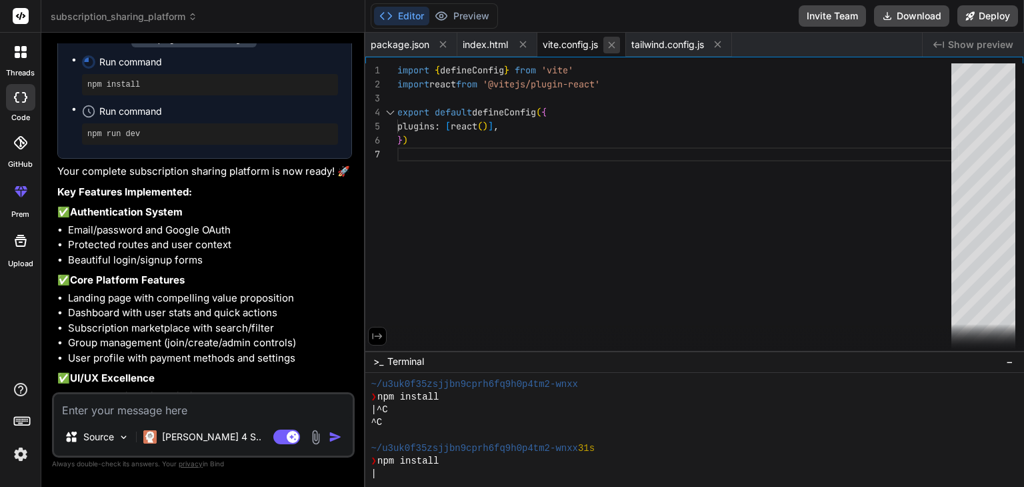
click at [610, 47] on icon at bounding box center [612, 44] width 7 height 7
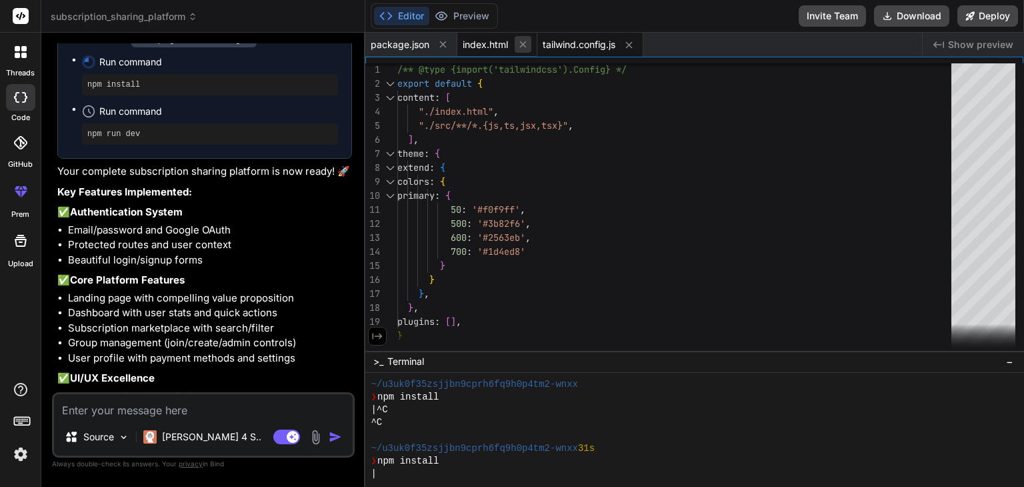
click at [526, 51] on button at bounding box center [523, 44] width 17 height 17
click at [443, 49] on icon at bounding box center [443, 44] width 11 height 11
click at [444, 49] on span "tailwind.config.js" at bounding box center [407, 44] width 73 height 13
click at [456, 49] on icon at bounding box center [457, 44] width 11 height 11
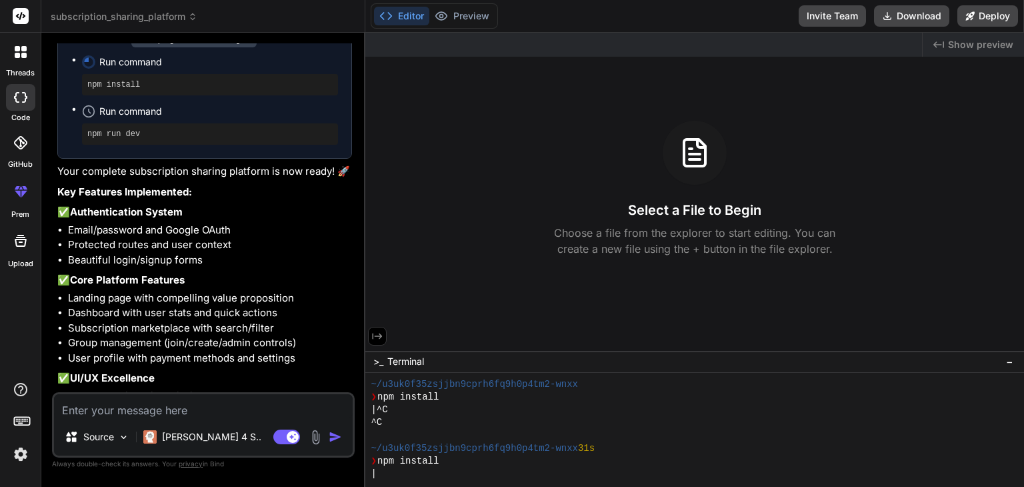
click at [987, 43] on span "Show preview" at bounding box center [980, 44] width 65 height 13
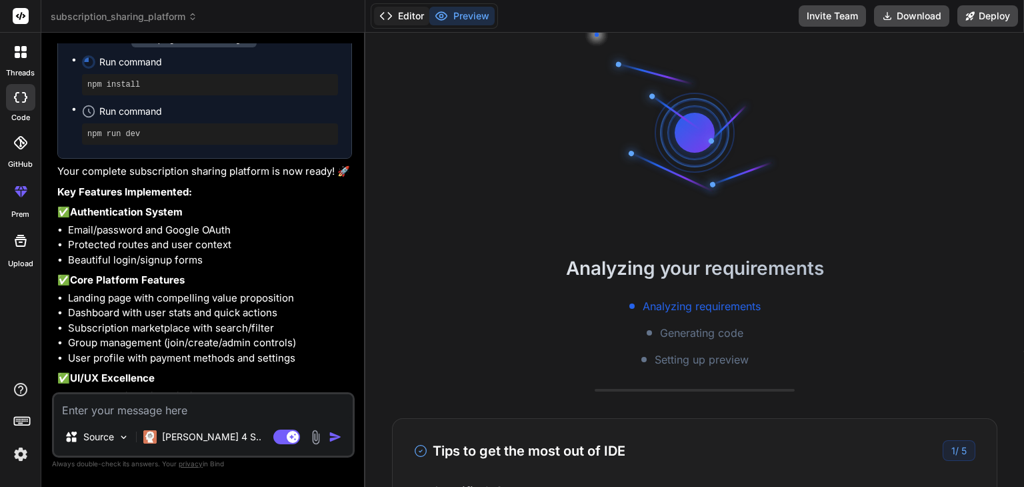
click at [410, 12] on button "Editor" at bounding box center [401, 16] width 55 height 19
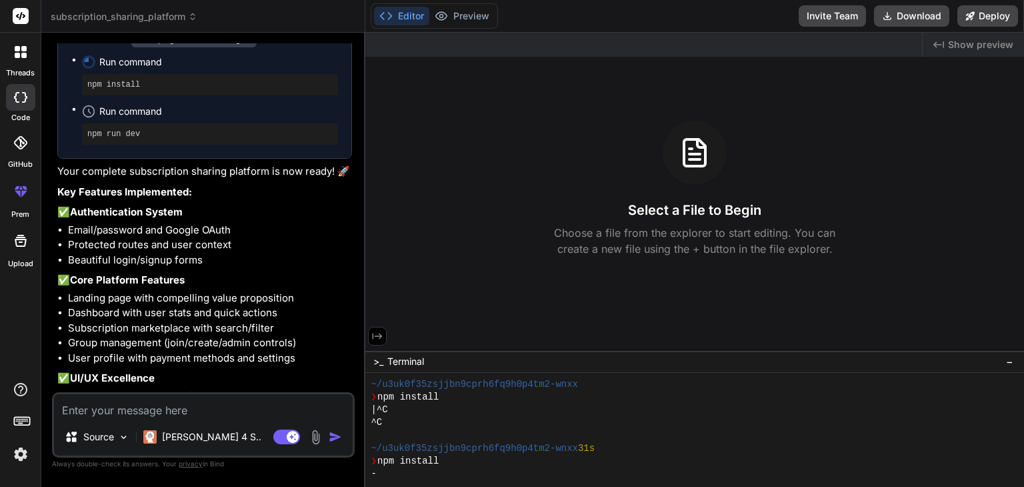
click at [373, 337] on icon at bounding box center [377, 336] width 12 height 12
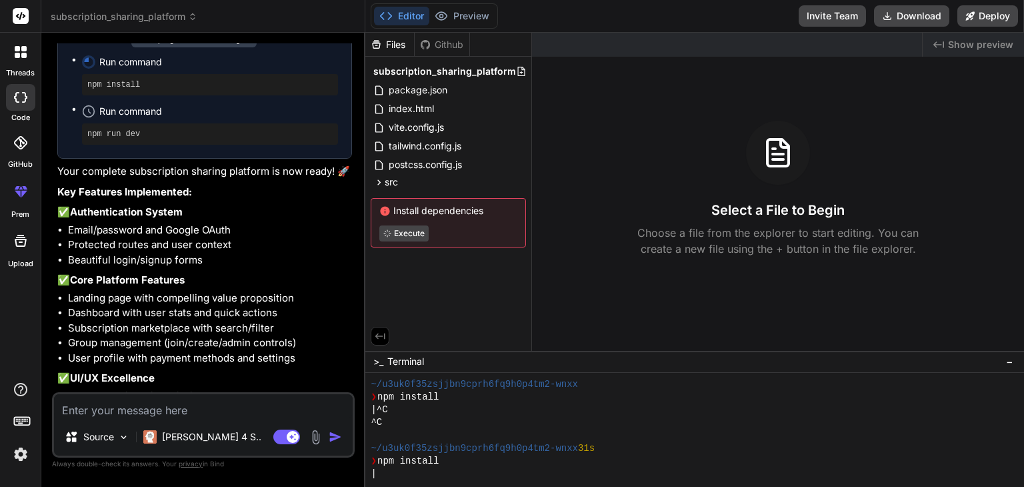
click at [412, 210] on span "Install dependencies" at bounding box center [448, 210] width 138 height 13
click at [409, 230] on button "Execute" at bounding box center [404, 233] width 51 height 16
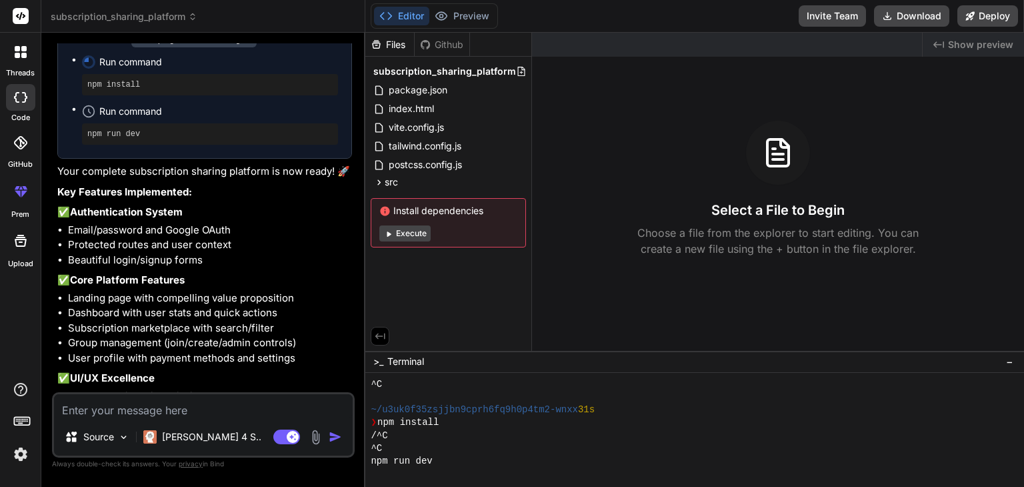
scroll to position [307, 0]
click at [418, 231] on button "Execute" at bounding box center [404, 233] width 51 height 16
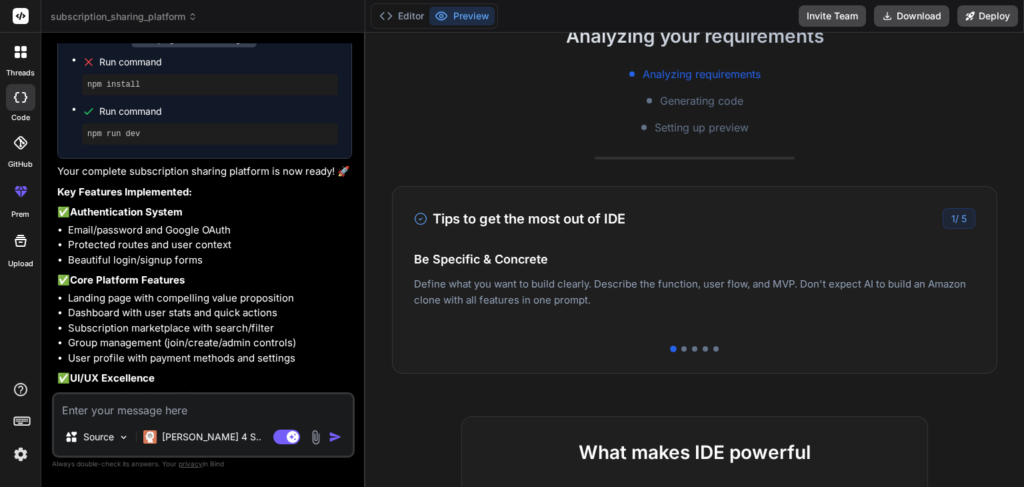
scroll to position [0, 0]
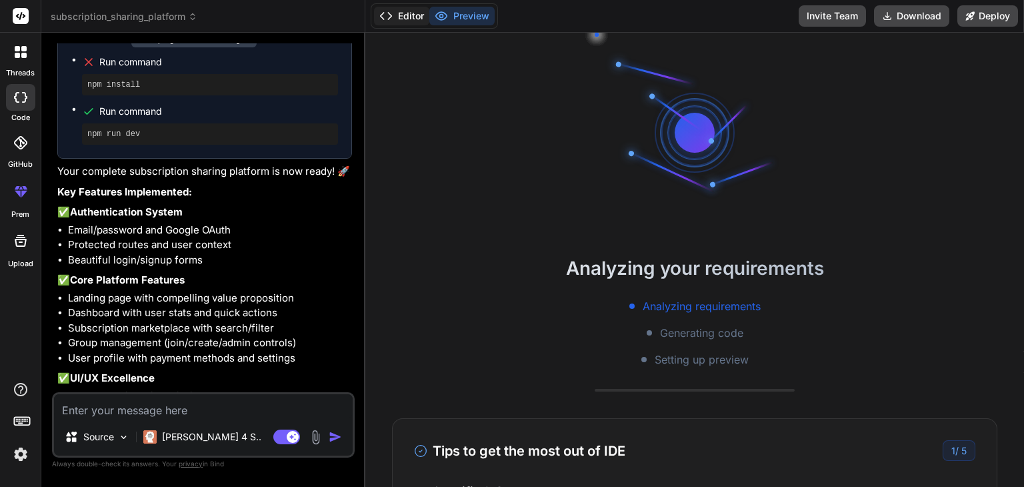
click at [394, 13] on button "Editor" at bounding box center [401, 16] width 55 height 19
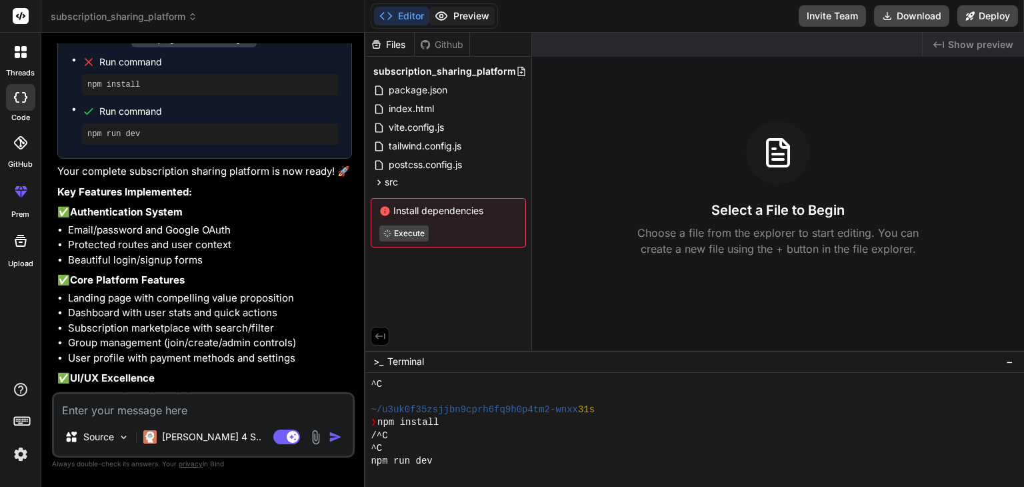
click at [466, 13] on button "Preview" at bounding box center [462, 16] width 65 height 19
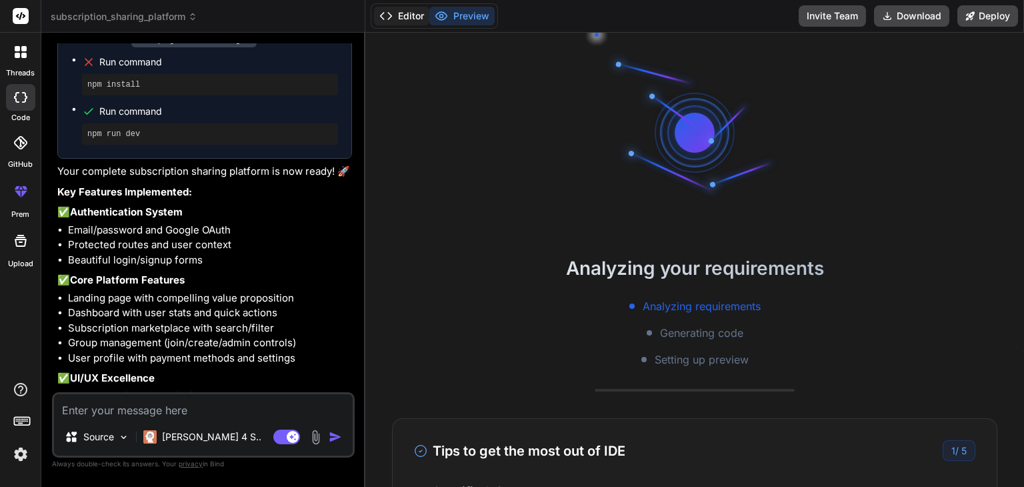
click at [411, 14] on button "Editor" at bounding box center [401, 16] width 55 height 19
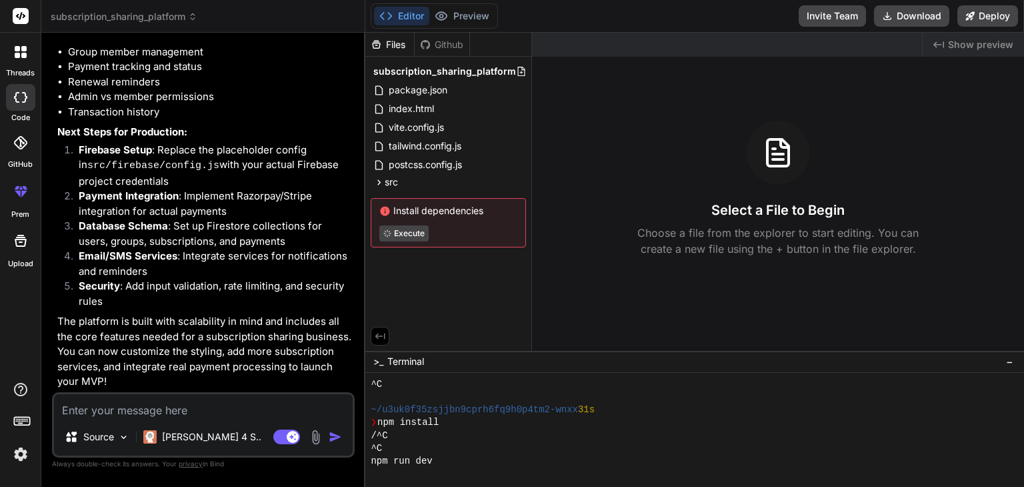
scroll to position [1993, 0]
click at [972, 14] on icon at bounding box center [970, 15] width 9 height 9
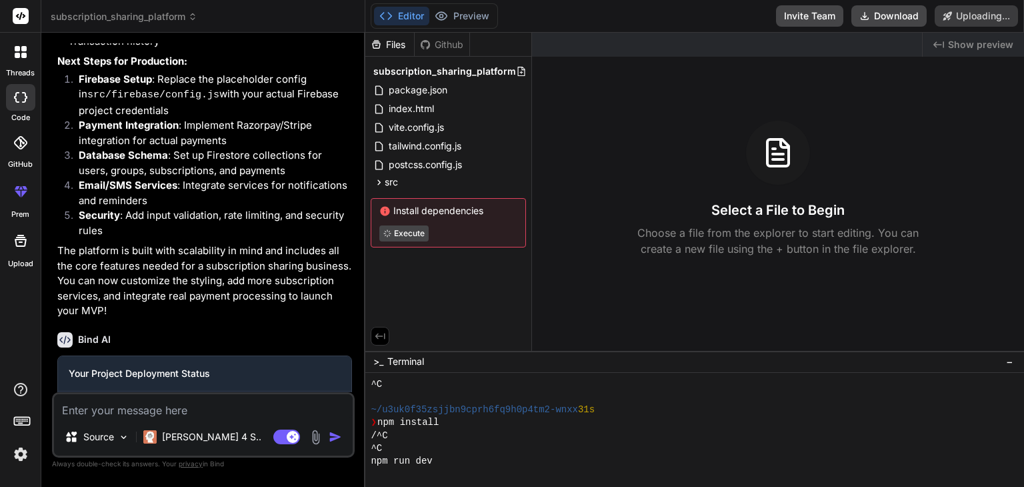
scroll to position [2108, 0]
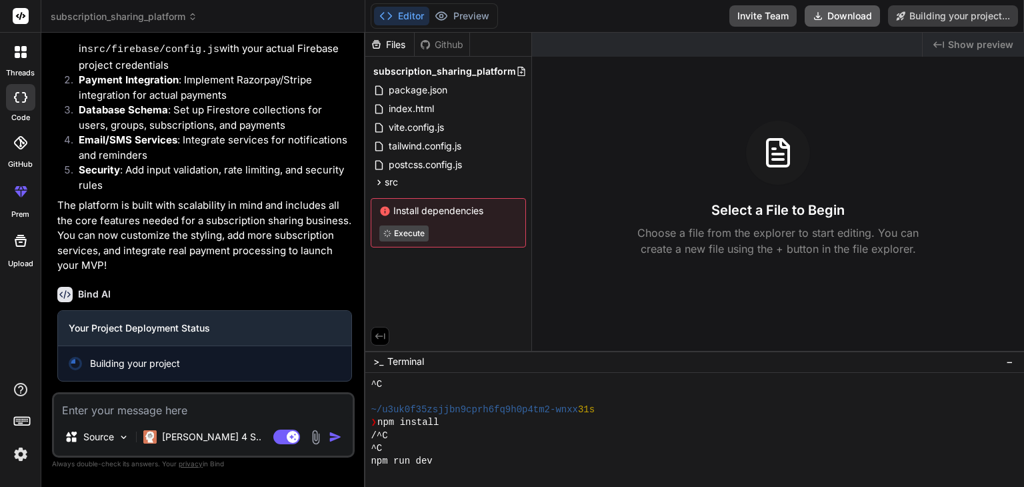
click at [827, 13] on button "Download" at bounding box center [842, 15] width 75 height 21
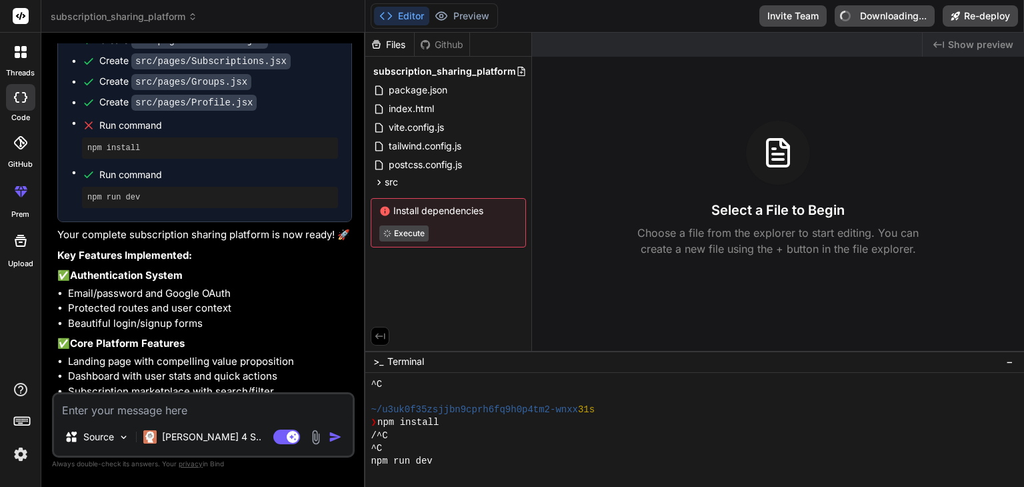
scroll to position [1462, 0]
click at [134, 209] on div "npm run dev" at bounding box center [210, 197] width 256 height 21
drag, startPoint x: 134, startPoint y: 232, endPoint x: 69, endPoint y: 235, distance: 64.7
copy div "npm run dev"
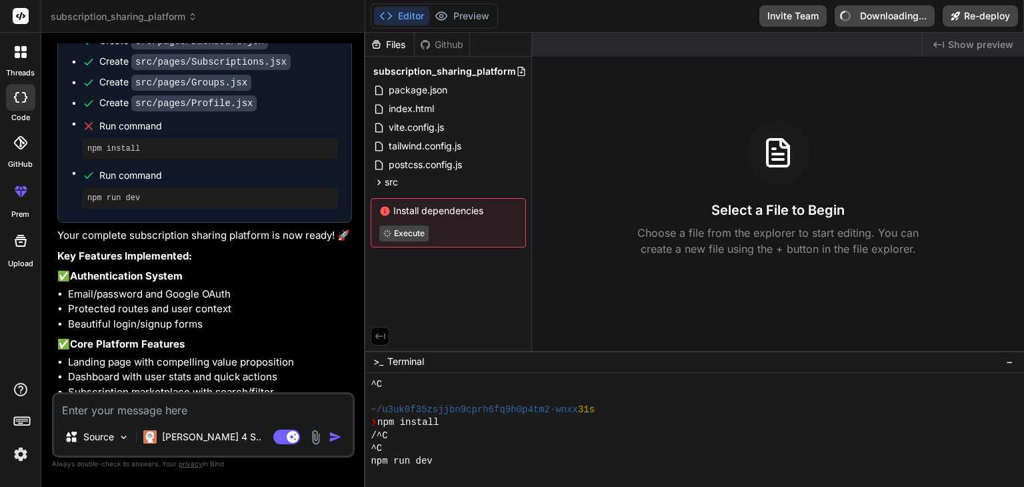
click at [714, 230] on p "Choose a file from the explorer to start editing. You can create a new file usi…" at bounding box center [778, 241] width 299 height 32
click at [752, 182] on div "Select a File to Begin Choose a file from the explorer to start editing. You ca…" at bounding box center [778, 189] width 492 height 136
click at [947, 44] on div "Created with Pixso. Show preview" at bounding box center [973, 45] width 101 height 24
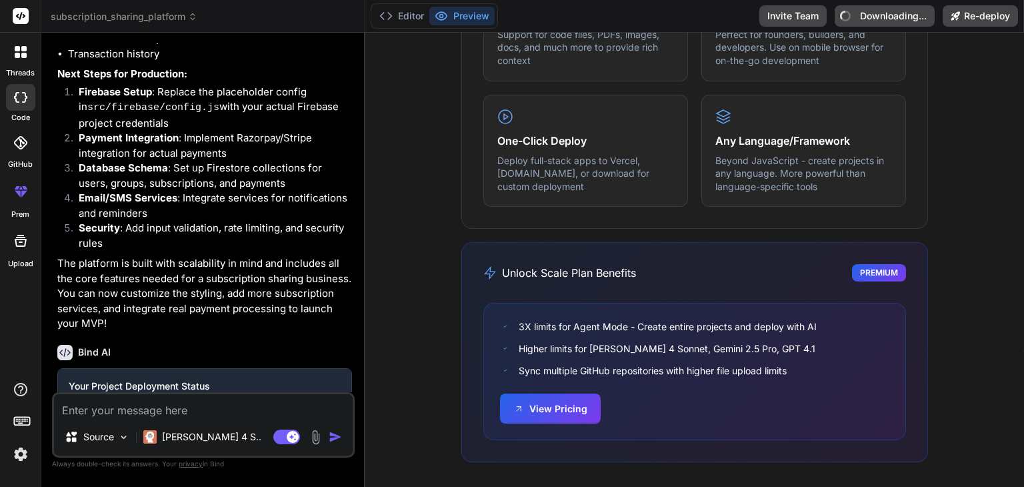
scroll to position [2188, 0]
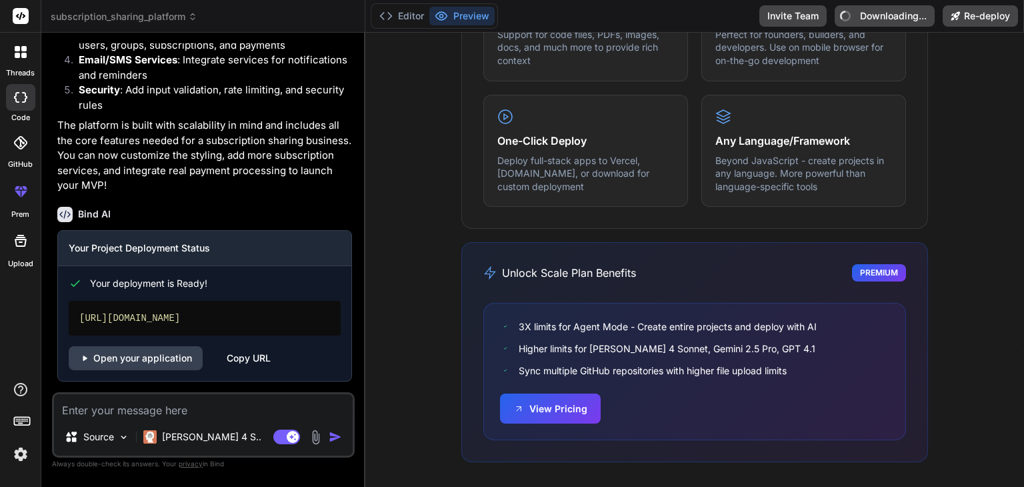
click at [185, 324] on div "[URL][DOMAIN_NAME]" at bounding box center [205, 318] width 272 height 35
click at [185, 319] on div "[URL][DOMAIN_NAME]" at bounding box center [205, 318] width 272 height 35
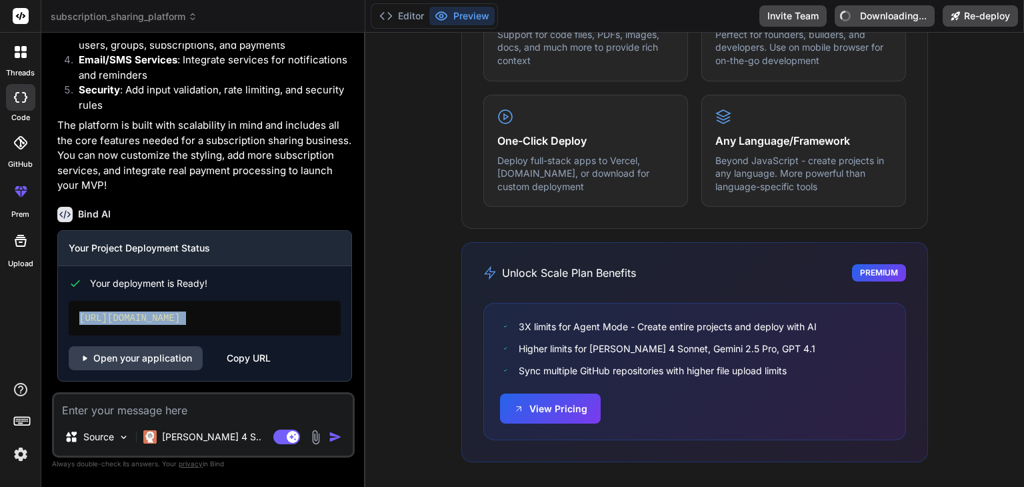
click at [163, 345] on div "Your deployment is Ready! [URL][DOMAIN_NAME] Open your application Copy URL" at bounding box center [204, 318] width 293 height 104
click at [155, 353] on link "Open your application" at bounding box center [136, 358] width 134 height 24
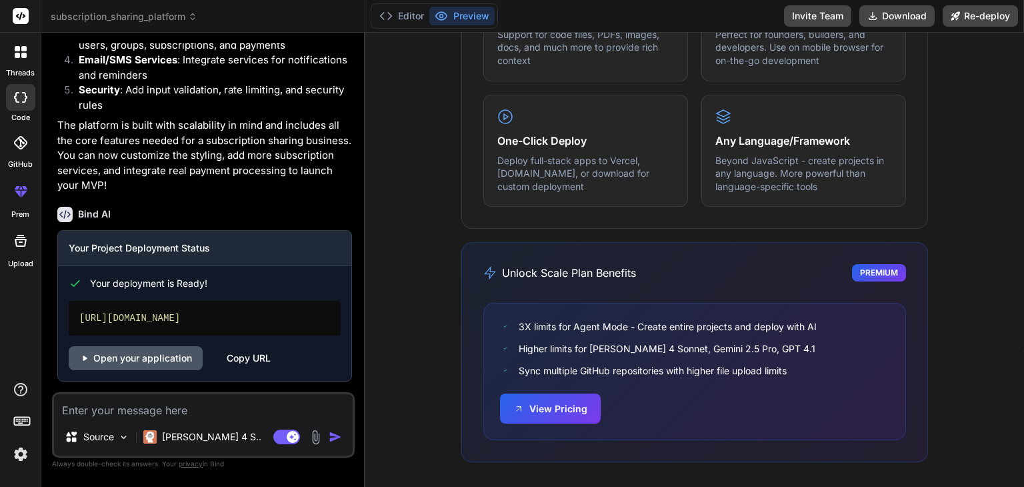
type textarea "x"
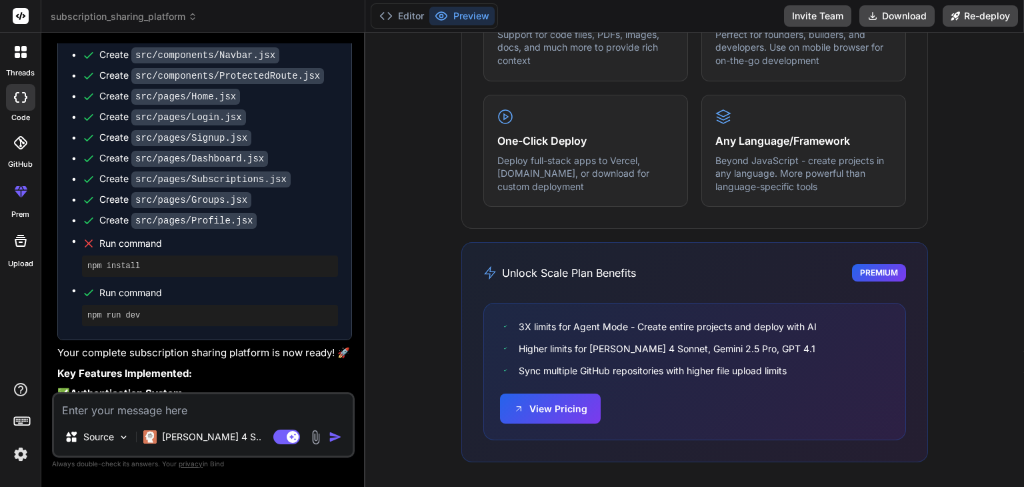
scroll to position [1345, 0]
drag, startPoint x: 149, startPoint y: 299, endPoint x: 69, endPoint y: 284, distance: 81.5
click at [69, 284] on div "Create package.json Create index.html Create vite.config.js Create tailwind.con…" at bounding box center [204, 83] width 293 height 512
copy pre "npm install"
click at [197, 320] on pre "npm run dev" at bounding box center [209, 314] width 245 height 11
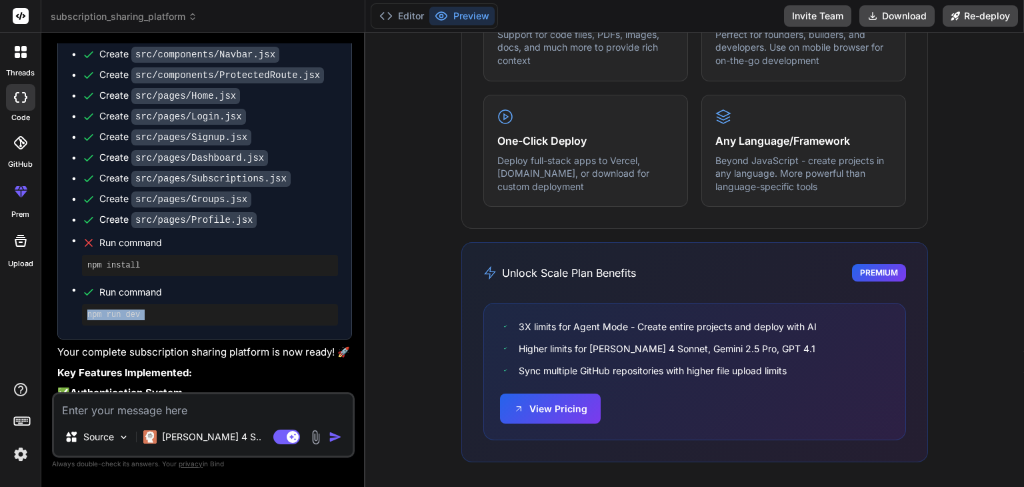
drag, startPoint x: 197, startPoint y: 347, endPoint x: 69, endPoint y: 338, distance: 128.3
click at [69, 338] on div "Create package.json Create index.html Create vite.config.js Create tailwind.con…" at bounding box center [204, 83] width 293 height 512
copy div "npm run dev"
click at [219, 415] on textarea at bounding box center [203, 406] width 299 height 24
type textarea "l"
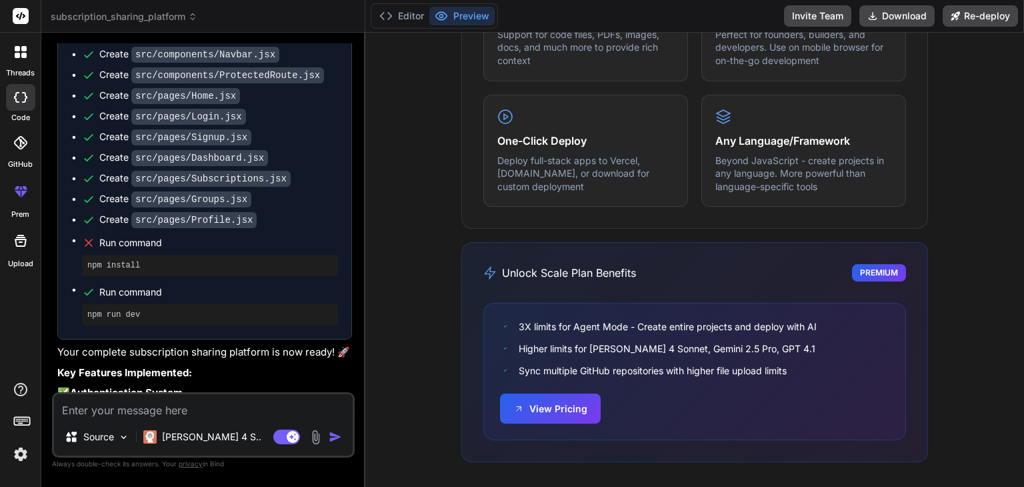
type textarea "x"
type textarea "lo"
type textarea "x"
type textarea "log"
type textarea "x"
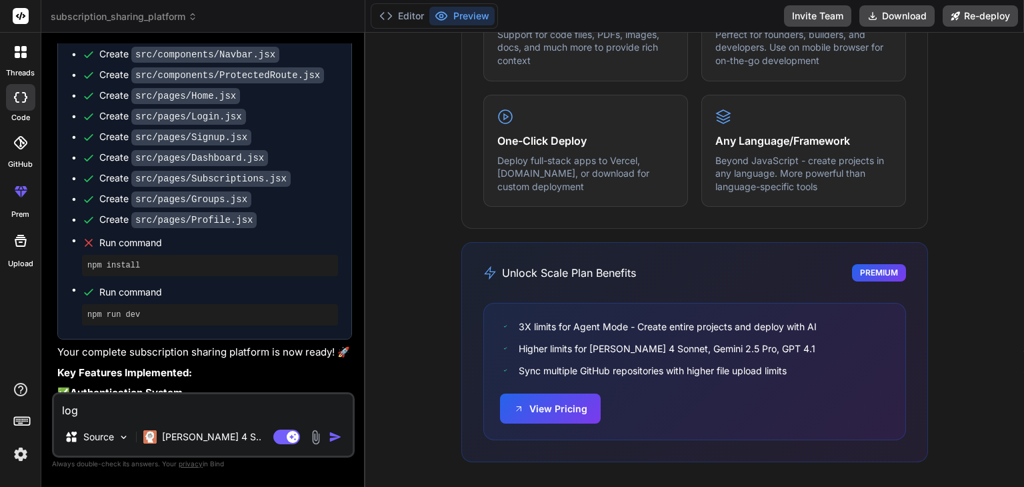
type textarea "logi"
type textarea "x"
type textarea "login"
type textarea "x"
type textarea "login"
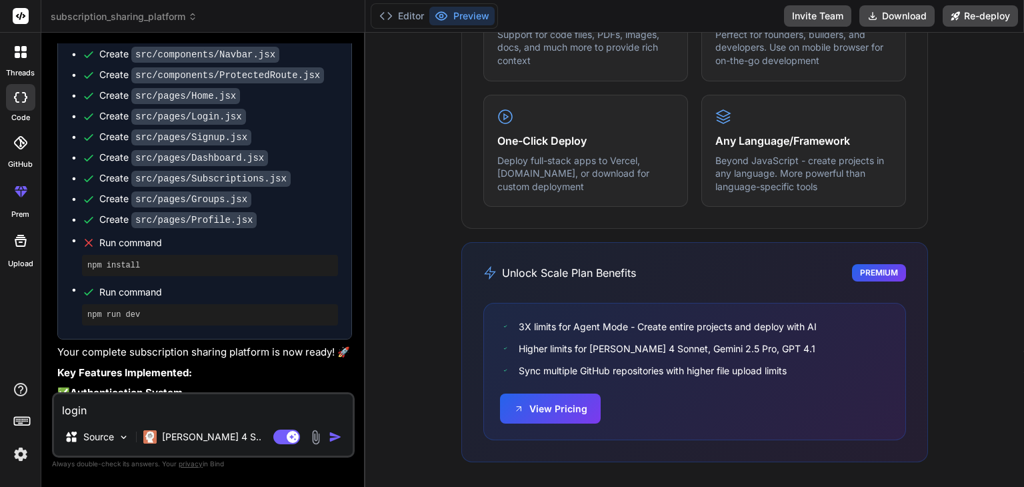
type textarea "x"
type textarea "login i"
type textarea "x"
type textarea "login is"
type textarea "x"
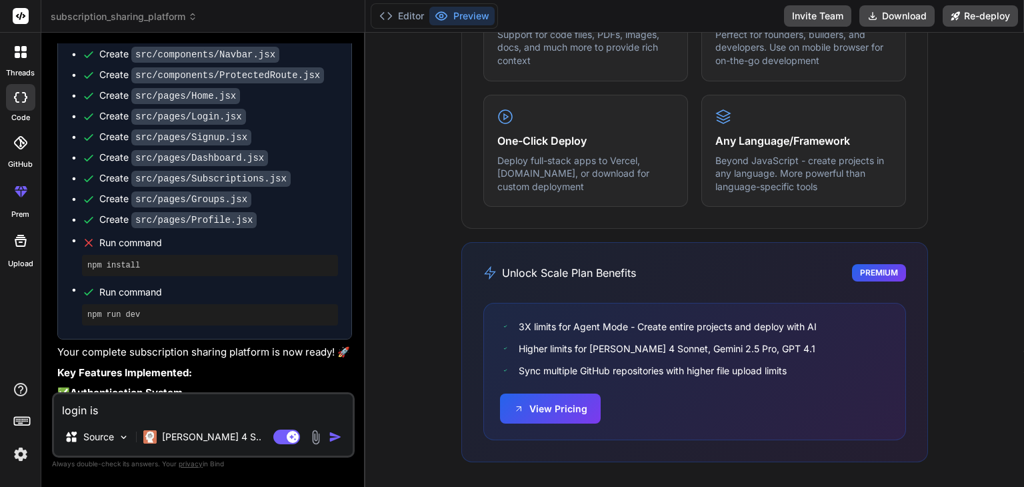
type textarea "login is"
type textarea "x"
type textarea "login is n"
type textarea "x"
type textarea "login is no"
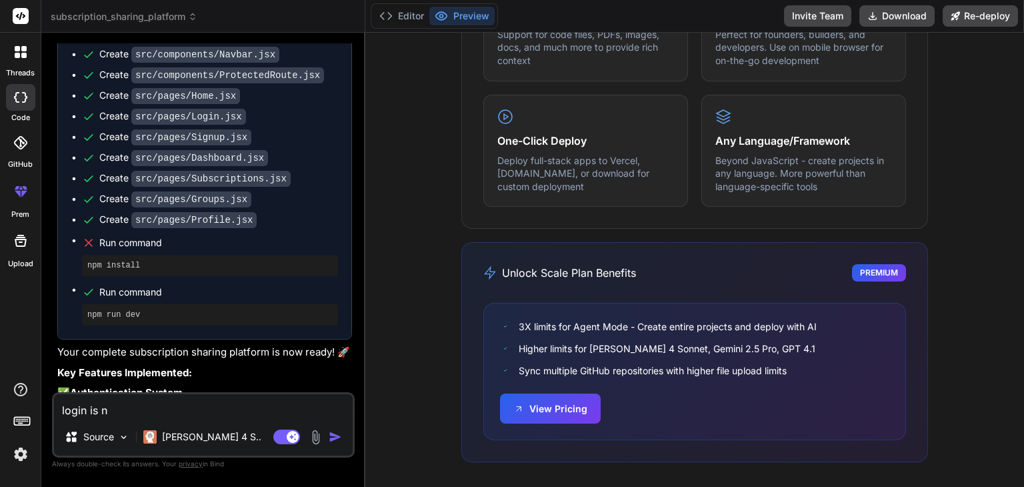
type textarea "x"
type textarea "login is not"
type textarea "x"
type textarea "login is"
type textarea "x"
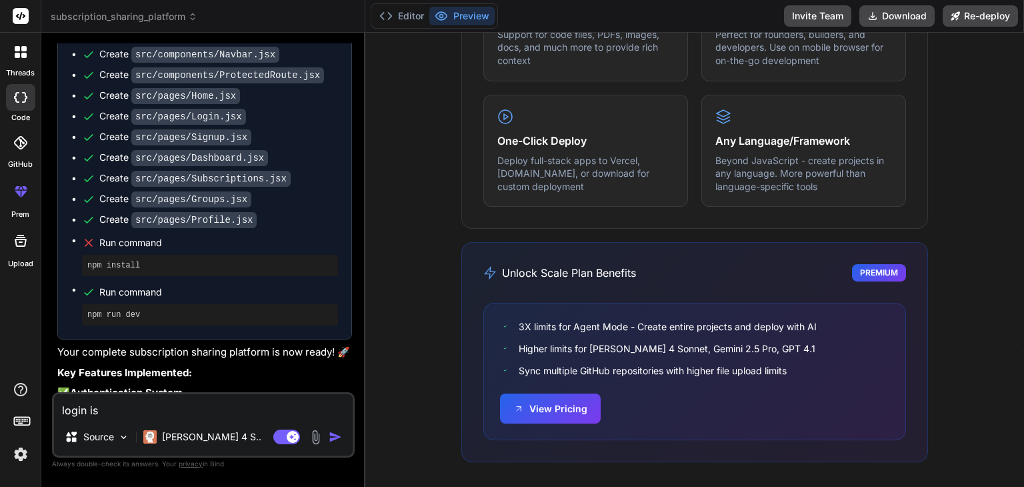
type textarea "login"
type textarea "x"
click at [203, 411] on textarea at bounding box center [203, 406] width 299 height 24
type textarea "w"
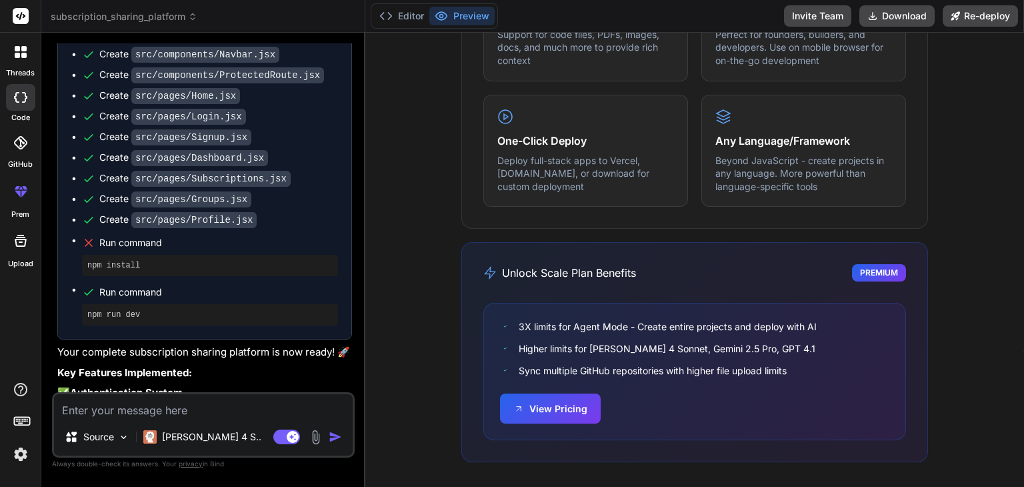
type textarea "x"
type textarea "c"
type textarea "x"
type textarea "cr"
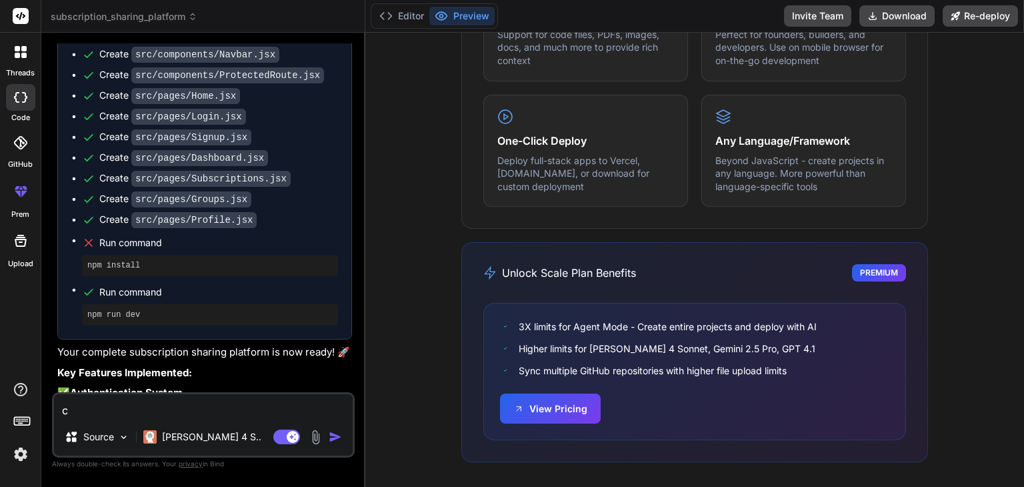
type textarea "x"
type textarea "cre"
type textarea "x"
type textarea "crea"
type textarea "x"
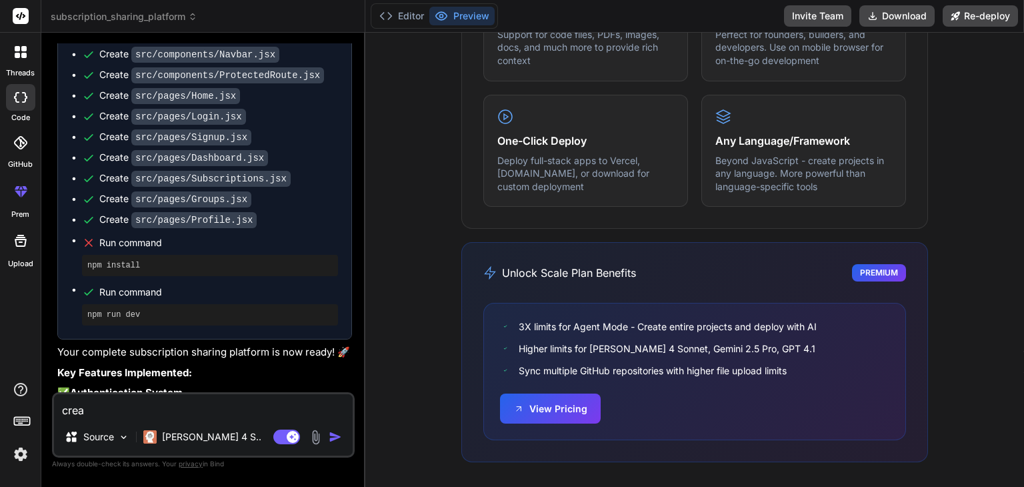
type textarea "creat"
type textarea "x"
type textarea "create"
type textarea "x"
type textarea "create"
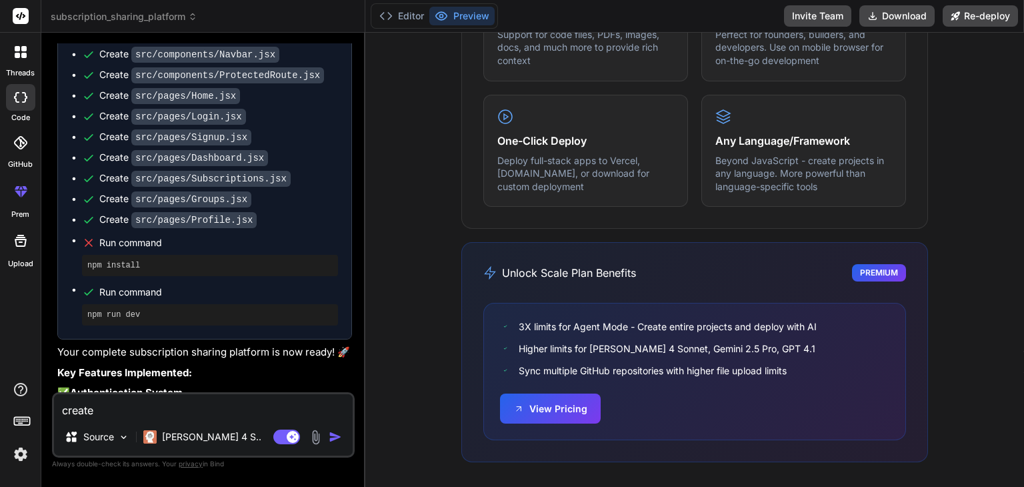
type textarea "x"
type textarea "create a"
type textarea "x"
type textarea "create ac"
type textarea "x"
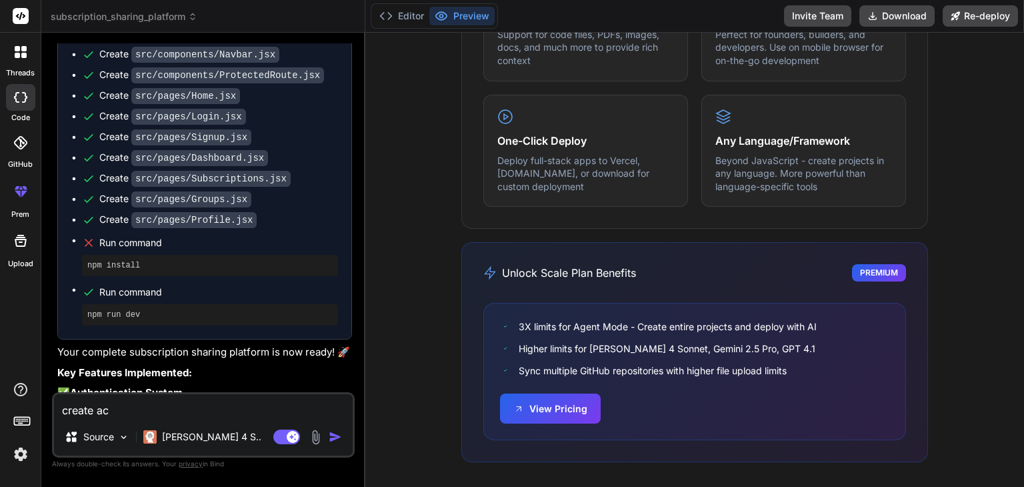
type textarea "create acc"
type textarea "x"
type textarea "create acco"
type textarea "x"
type textarea "create accou"
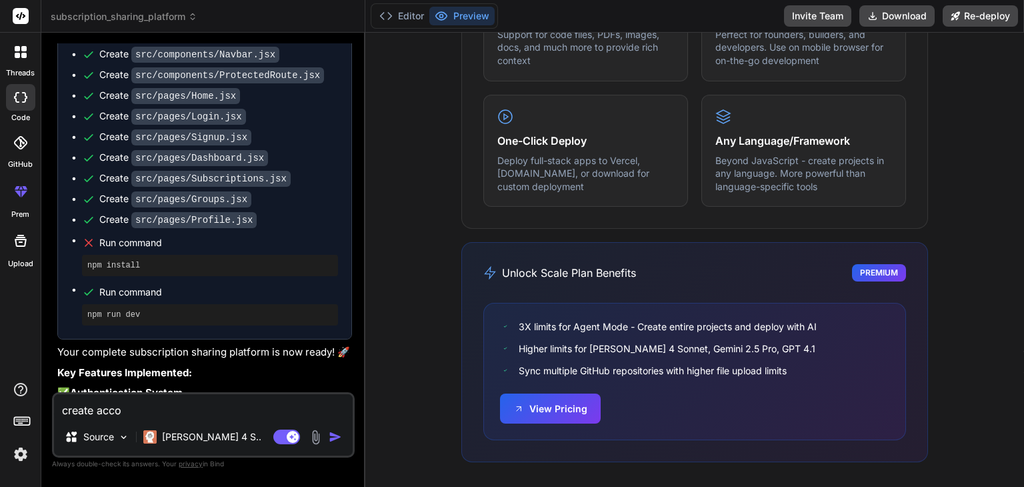
type textarea "x"
type textarea "create accoun"
type textarea "x"
type textarea "create account"
type textarea "x"
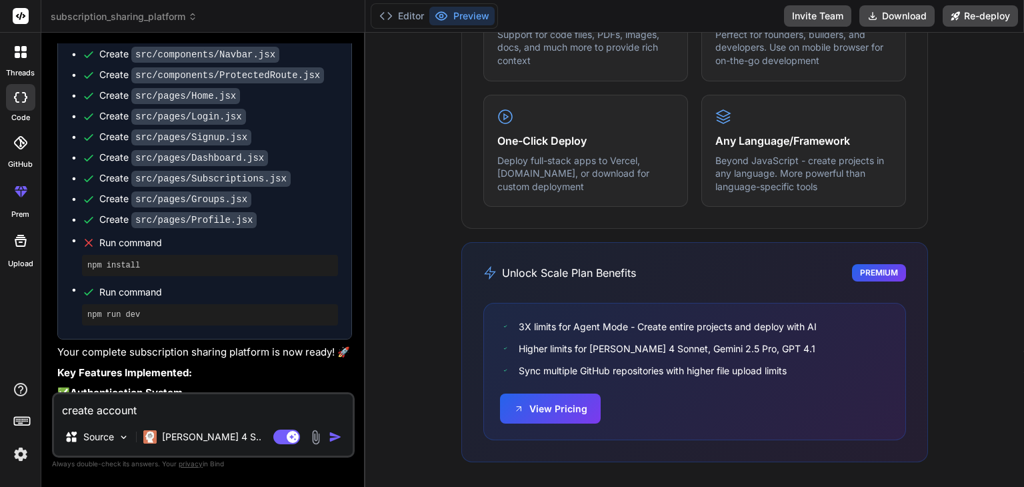
type textarea "create account"
type textarea "x"
type textarea "create account o"
type textarea "x"
type textarea "create account or"
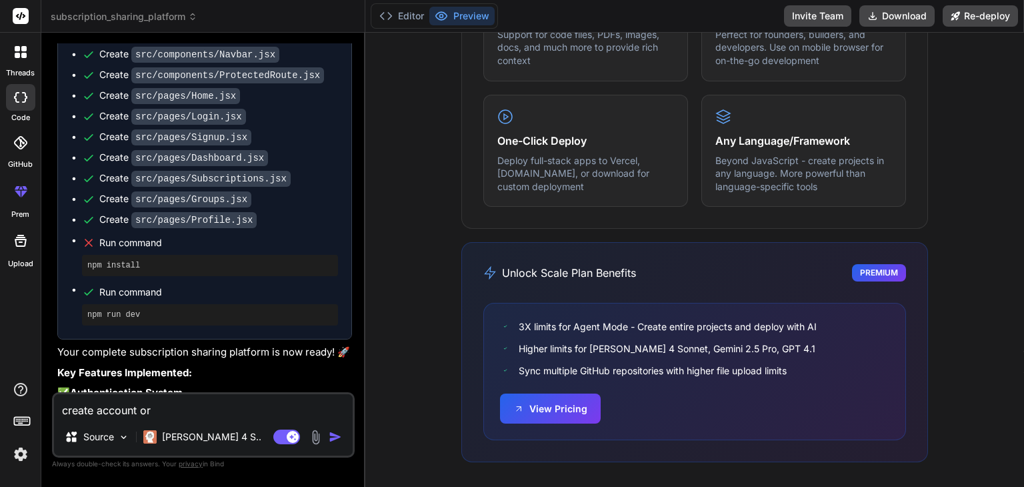
type textarea "x"
type textarea "create account or"
type textarea "x"
type textarea "create account or g"
type textarea "x"
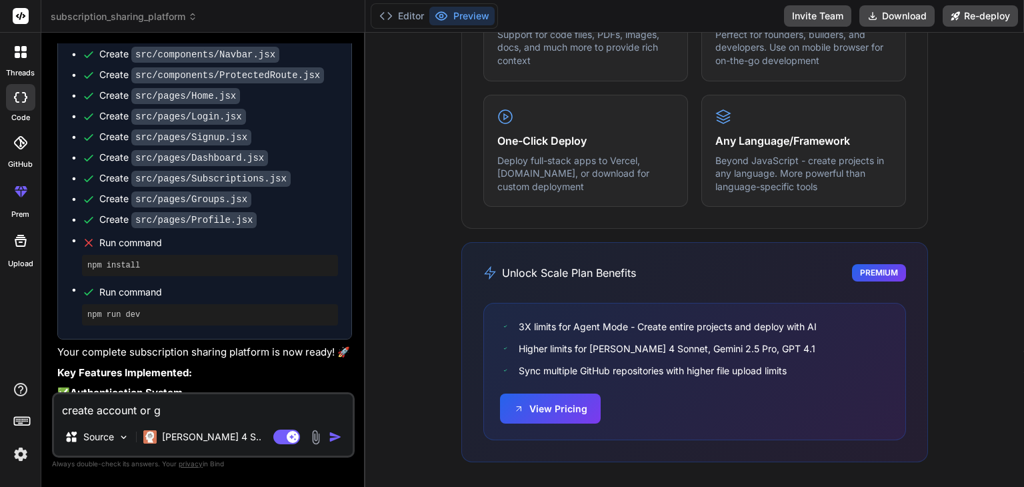
type textarea "create account or"
type textarea "x"
type textarea "create account or"
type textarea "x"
type textarea "create account o"
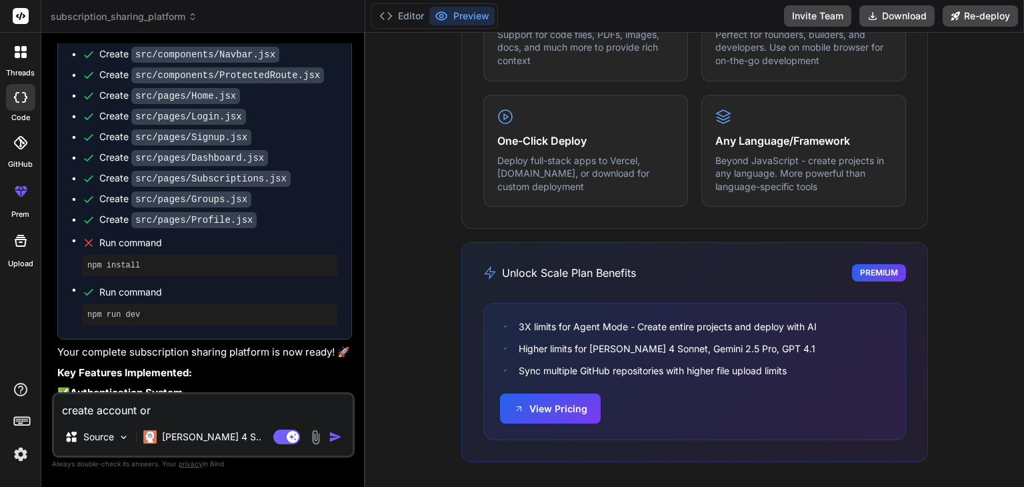
type textarea "x"
type textarea "create account"
type textarea "x"
type textarea "create account n"
type textarea "x"
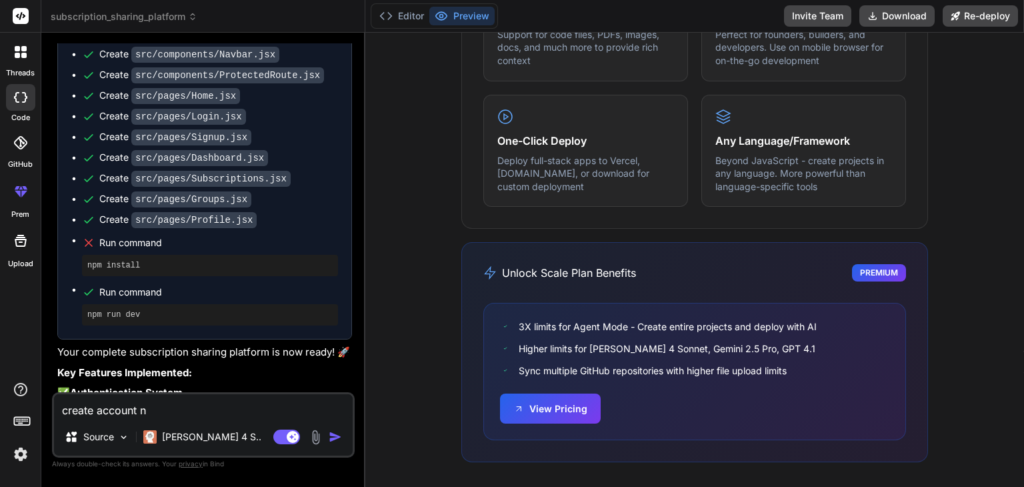
type textarea "create account no"
type textarea "x"
type textarea "create account not"
type textarea "x"
type textarea "create account not"
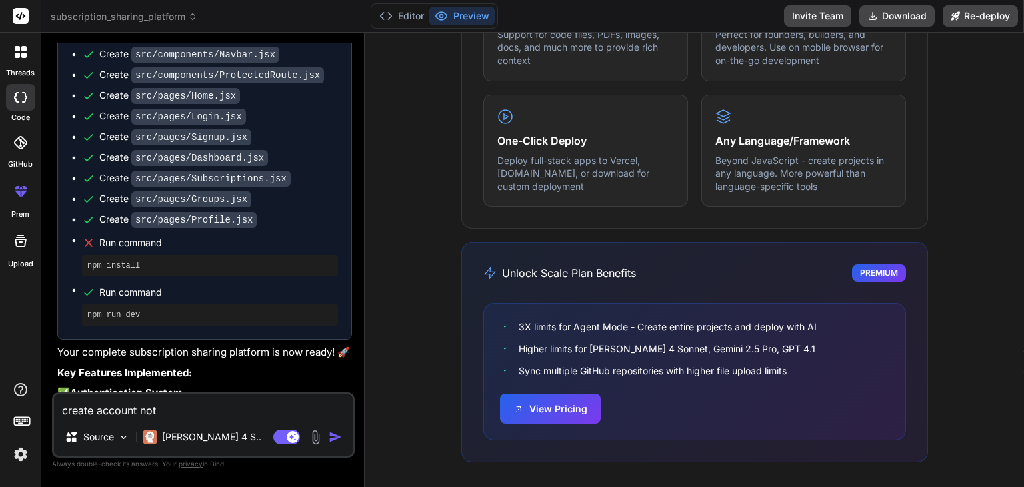
type textarea "x"
type textarea "create account not w"
type textarea "x"
type textarea "create account not wo"
type textarea "x"
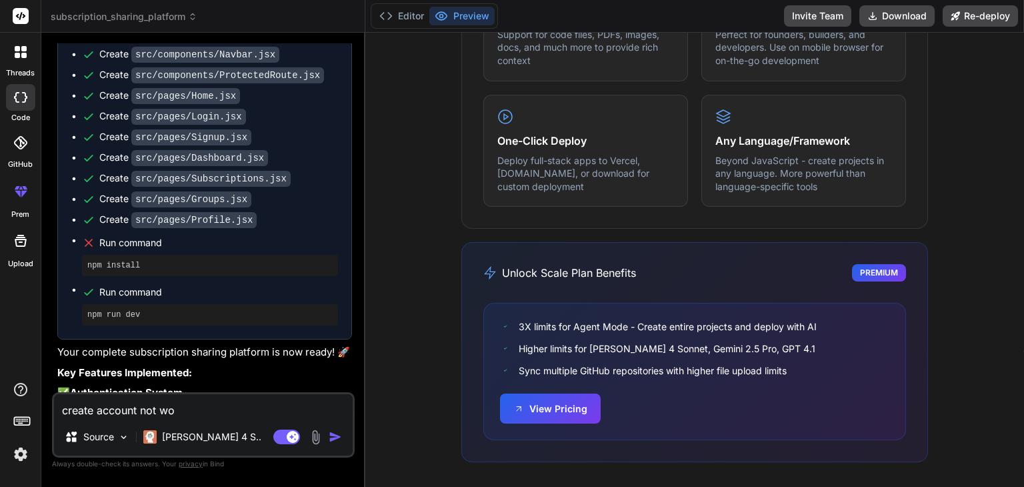
type textarea "create account not wor"
type textarea "x"
type textarea "create account not work"
type textarea "x"
type textarea "create account not worki"
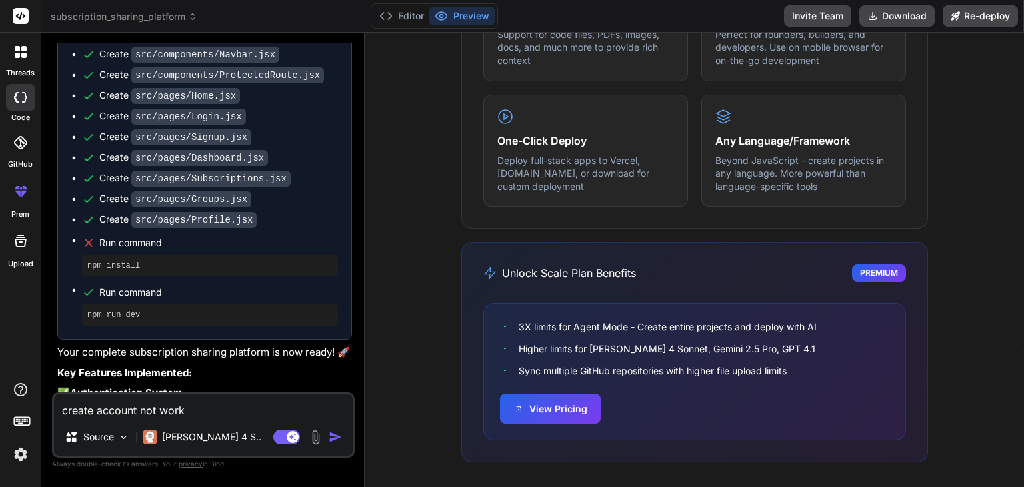
type textarea "x"
type textarea "create account not workin"
type textarea "x"
type textarea "create account not working"
type textarea "x"
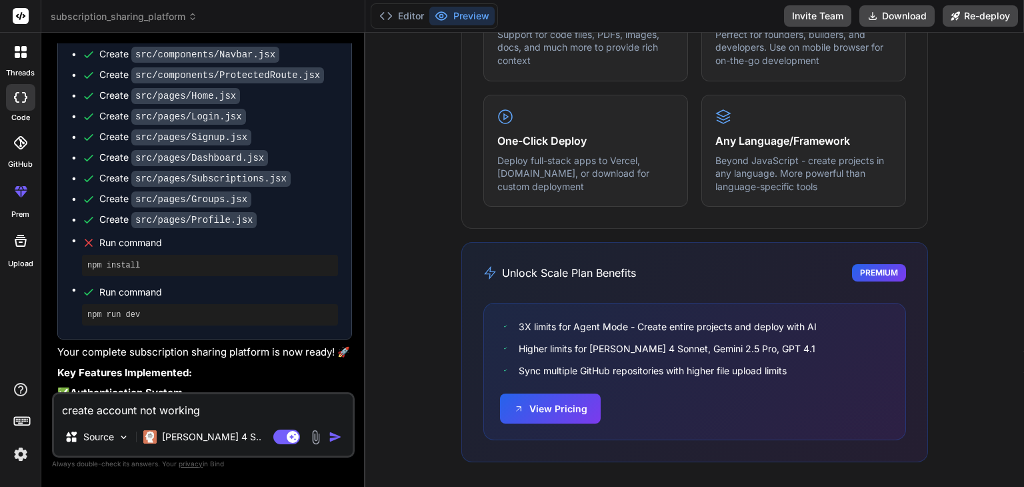
type textarea "create account not working?"
type textarea "x"
type textarea "create account not working"
type textarea "x"
type textarea "create account not working"
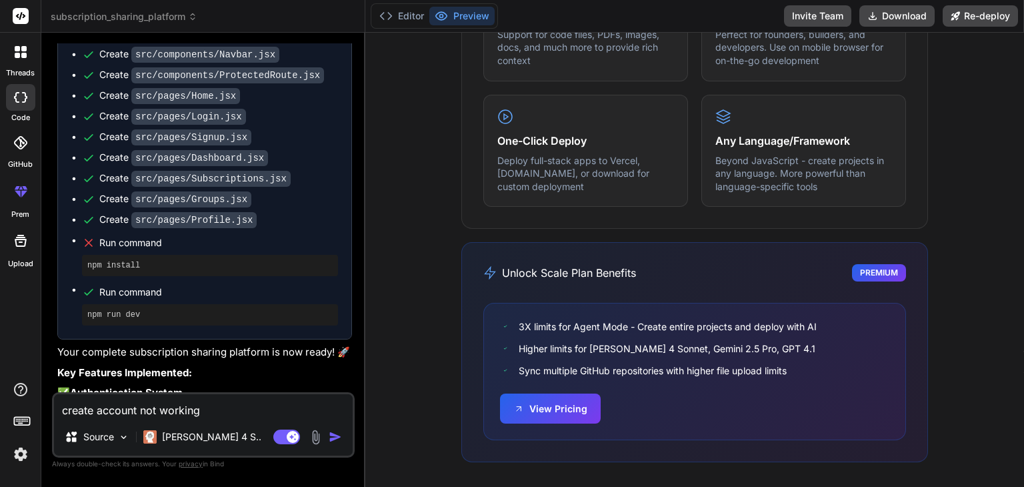
type textarea "x"
type textarea "create account not working w"
type textarea "x"
type textarea "create account not working wh"
type textarea "x"
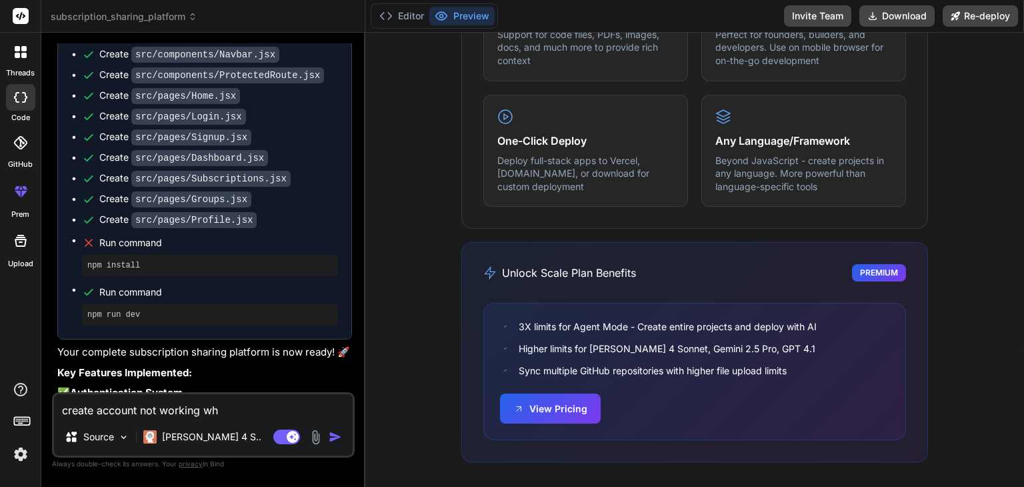
type textarea "create account not working why"
type textarea "x"
type textarea "create account not working wh"
type textarea "x"
type textarea "create account not working why"
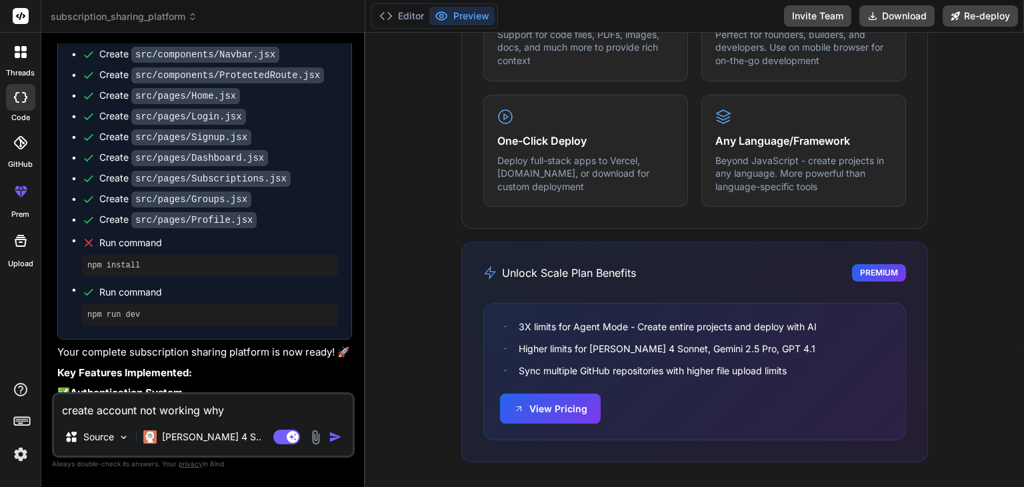
type textarea "x"
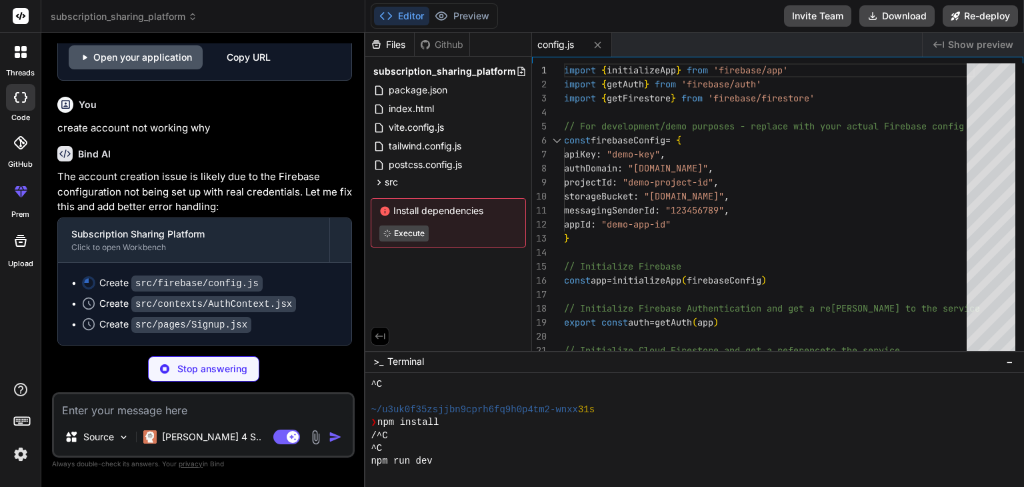
scroll to position [2488, 0]
click at [393, 181] on span "src" at bounding box center [391, 181] width 13 height 13
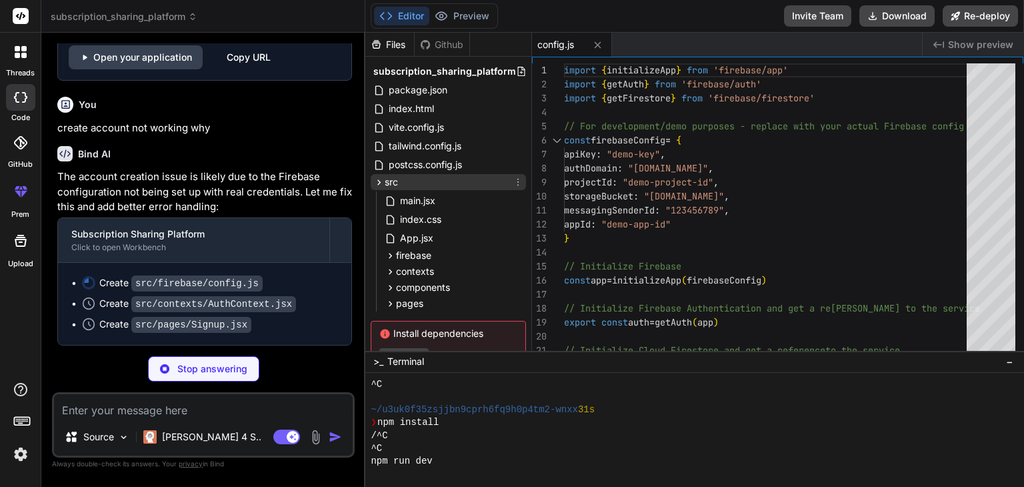
scroll to position [51, 0]
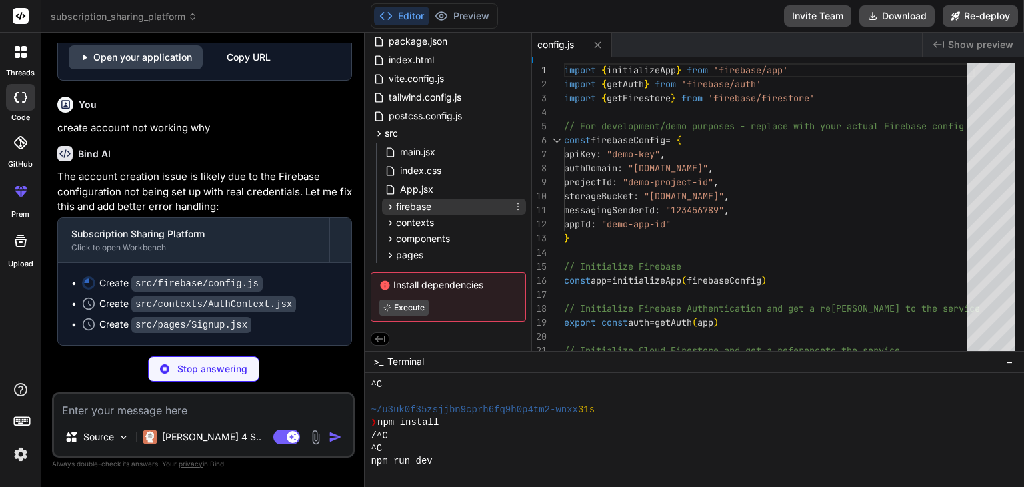
click at [389, 203] on icon at bounding box center [390, 206] width 11 height 11
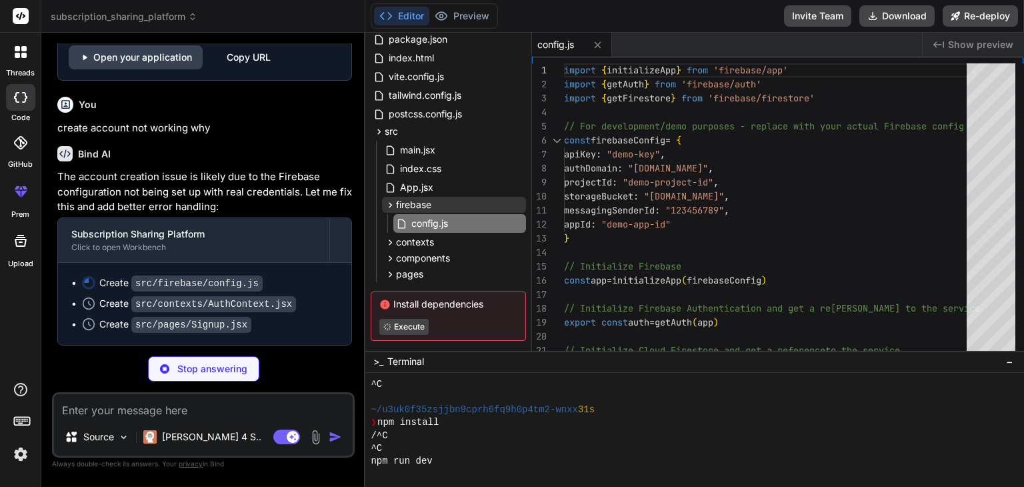
scroll to position [72, 0]
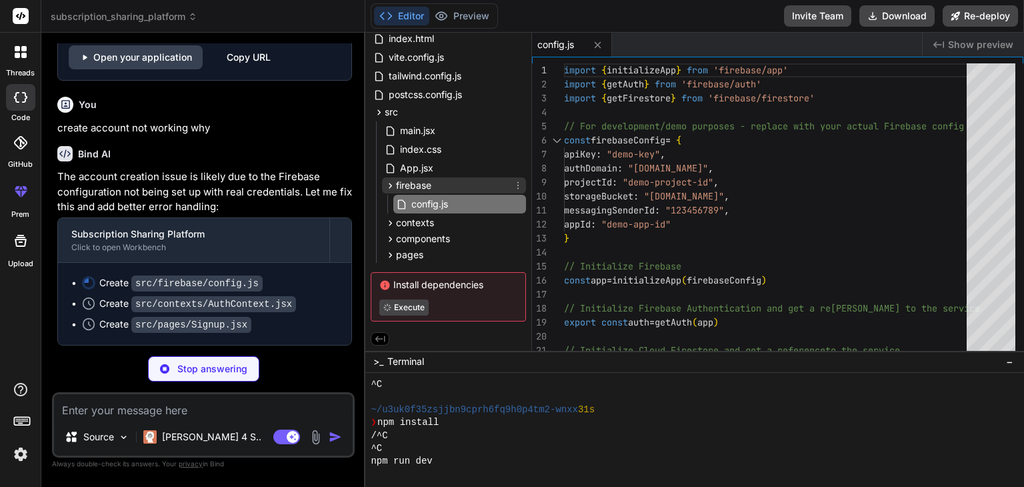
click at [389, 185] on icon at bounding box center [390, 185] width 11 height 11
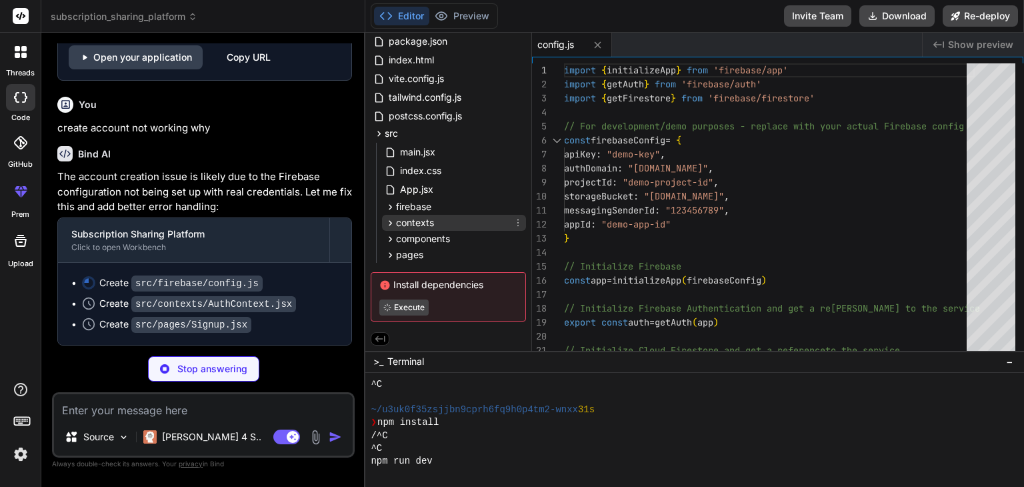
click at [389, 217] on icon at bounding box center [390, 222] width 11 height 11
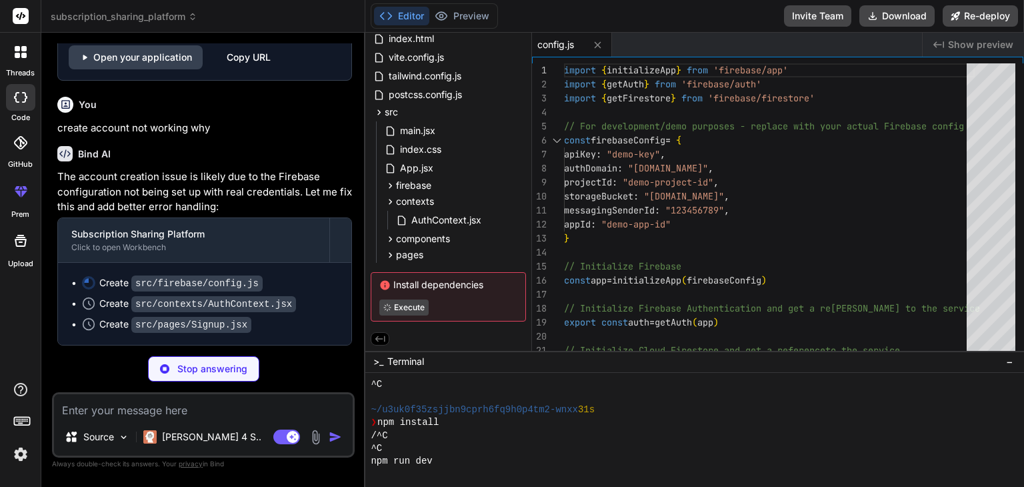
click at [191, 417] on textarea at bounding box center [203, 406] width 299 height 24
click at [205, 374] on p "Stop answering" at bounding box center [212, 368] width 70 height 13
type textarea "x"
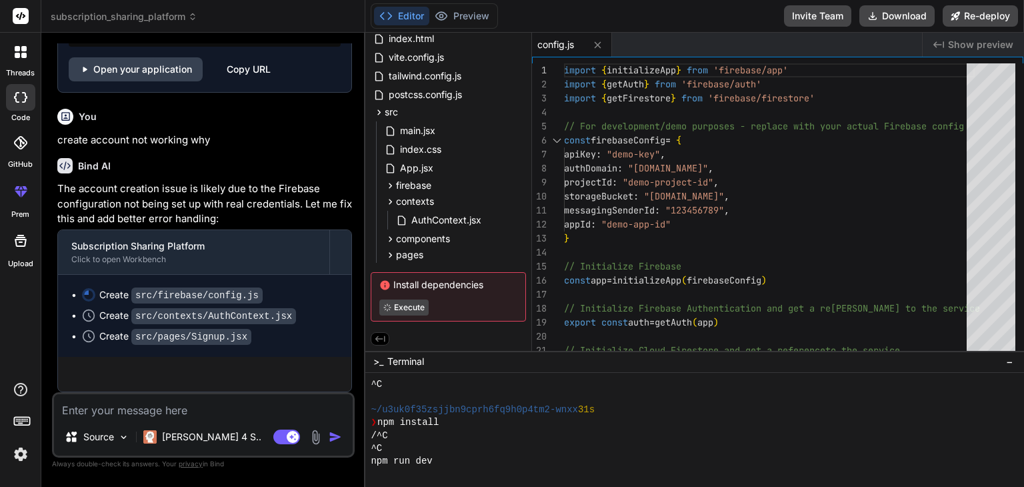
scroll to position [2476, 0]
click at [170, 401] on textarea at bounding box center [203, 406] width 299 height 24
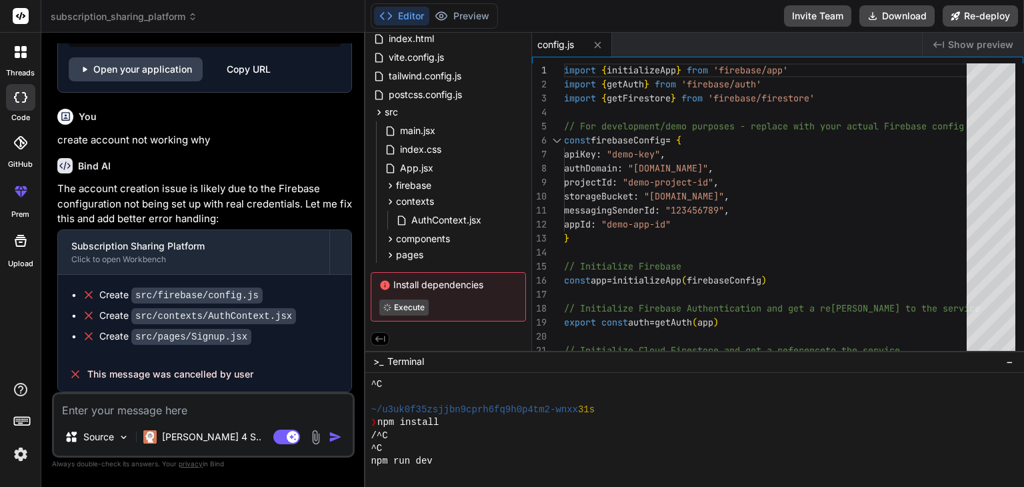
type textarea "s"
type textarea "x"
type textarea "sh"
type textarea "x"
type textarea "sho"
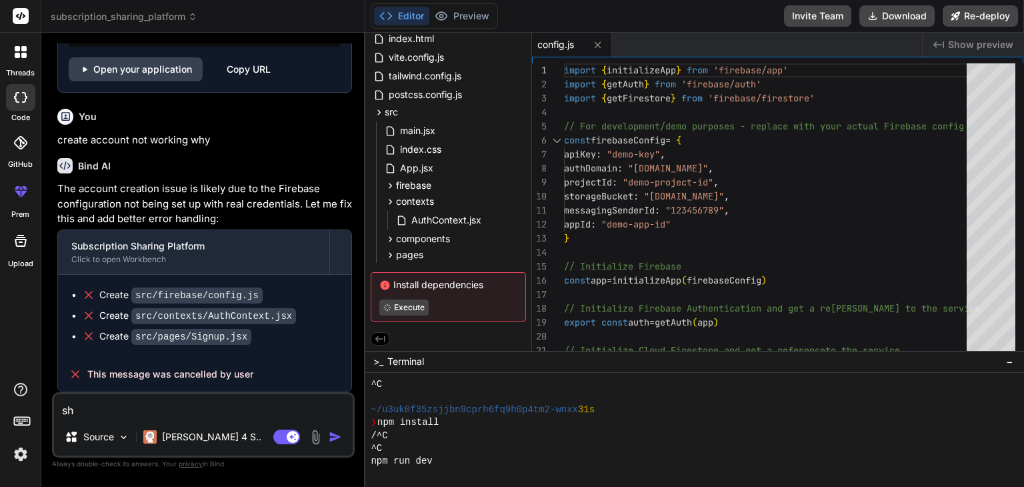
type textarea "x"
type textarea "shou"
type textarea "x"
type textarea "shoul"
type textarea "x"
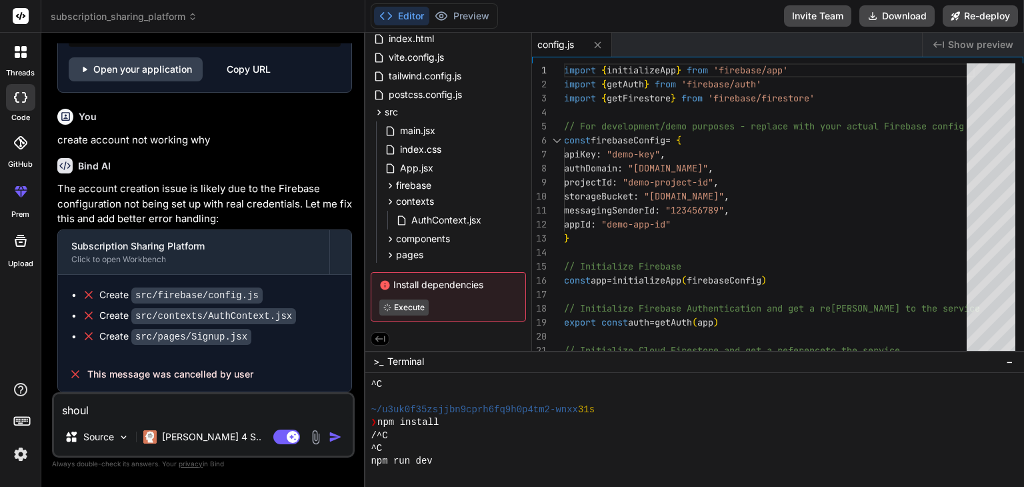
type textarea "should"
type textarea "x"
type textarea "should"
type textarea "x"
type textarea "should i"
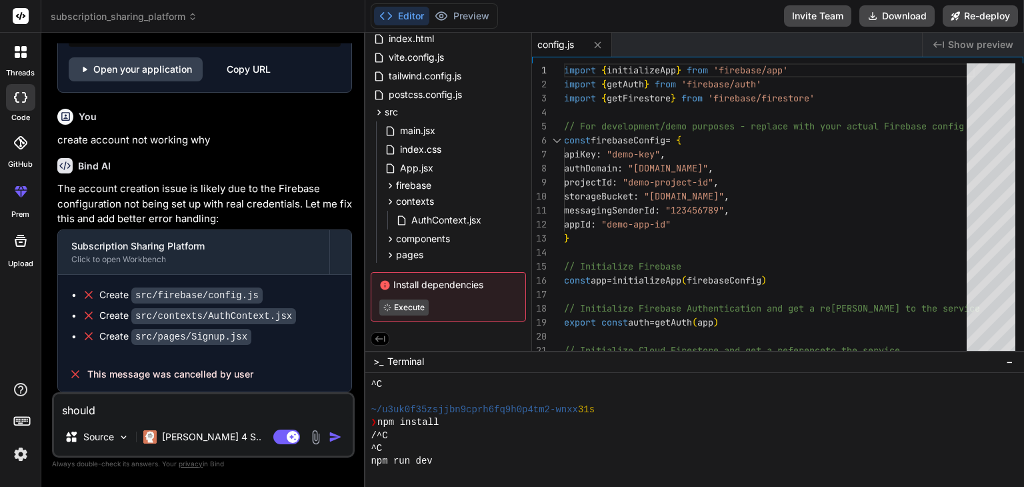
type textarea "x"
type textarea "should i"
type textarea "x"
type textarea "should i d"
type textarea "x"
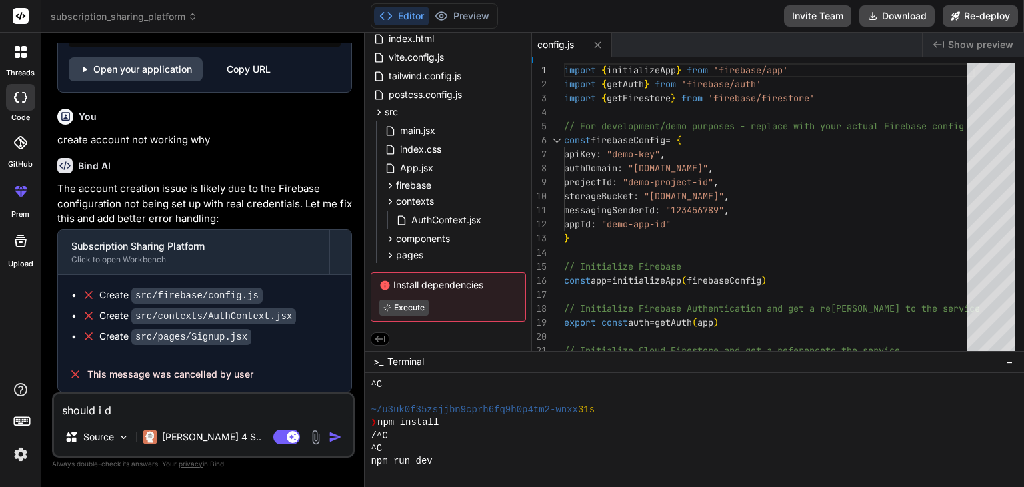
type textarea "should i do"
type textarea "x"
type textarea "should i do"
type textarea "x"
type textarea "should i do s"
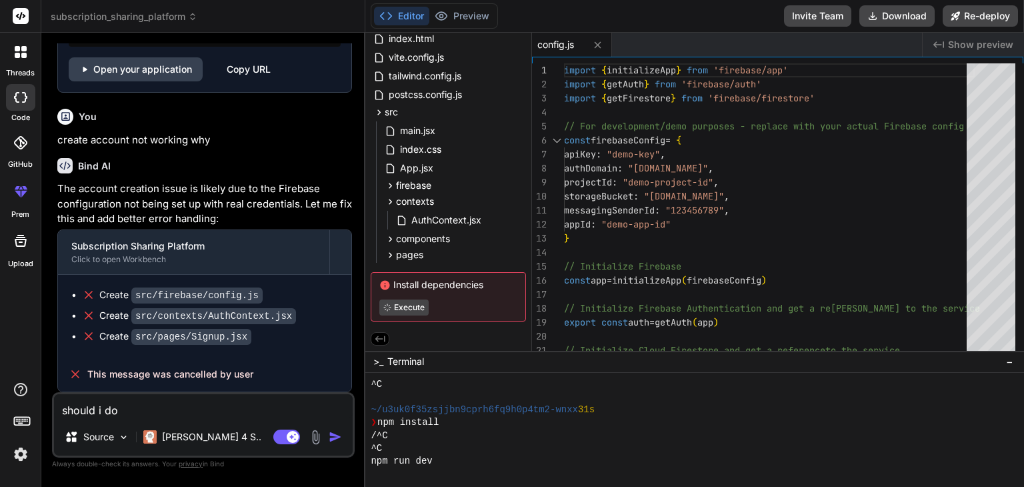
type textarea "x"
type textarea "should i do so"
type textarea "x"
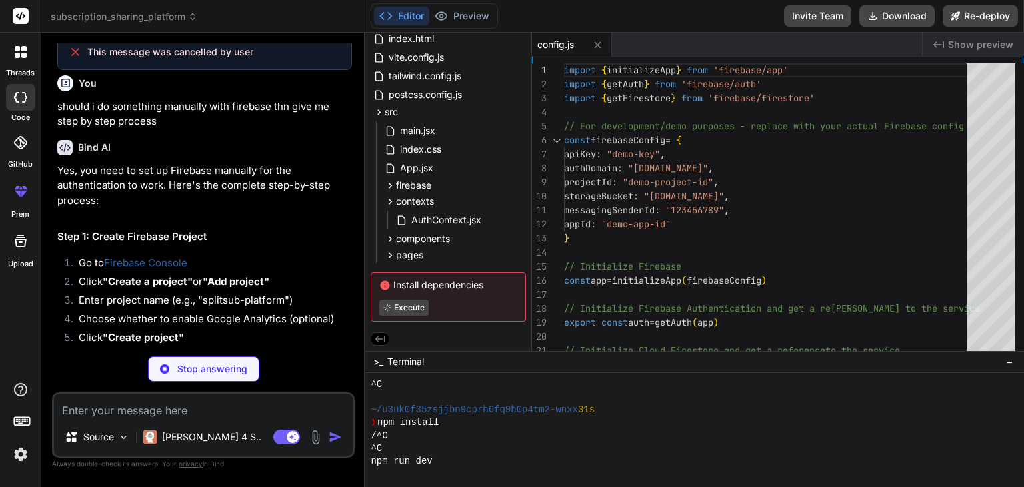
scroll to position [2845, 0]
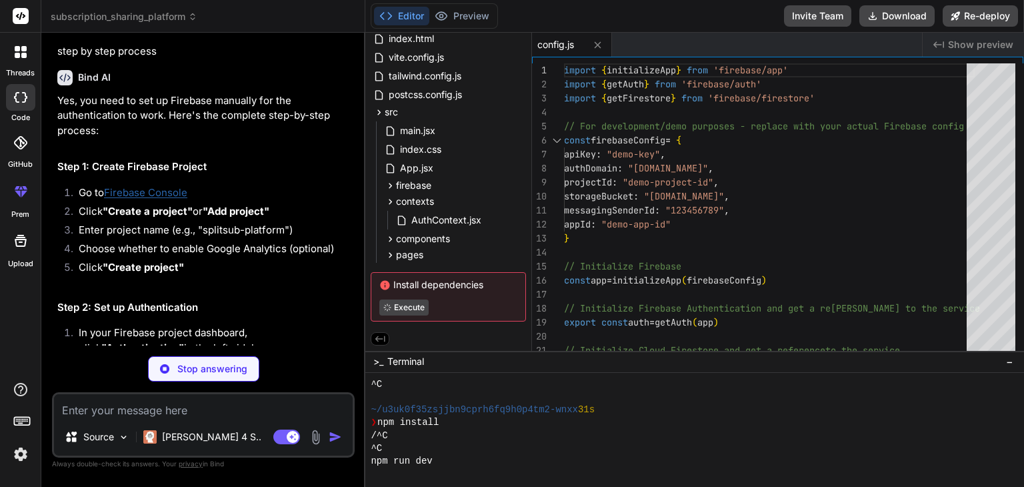
click at [162, 199] on link "Firebase Console" at bounding box center [145, 192] width 83 height 13
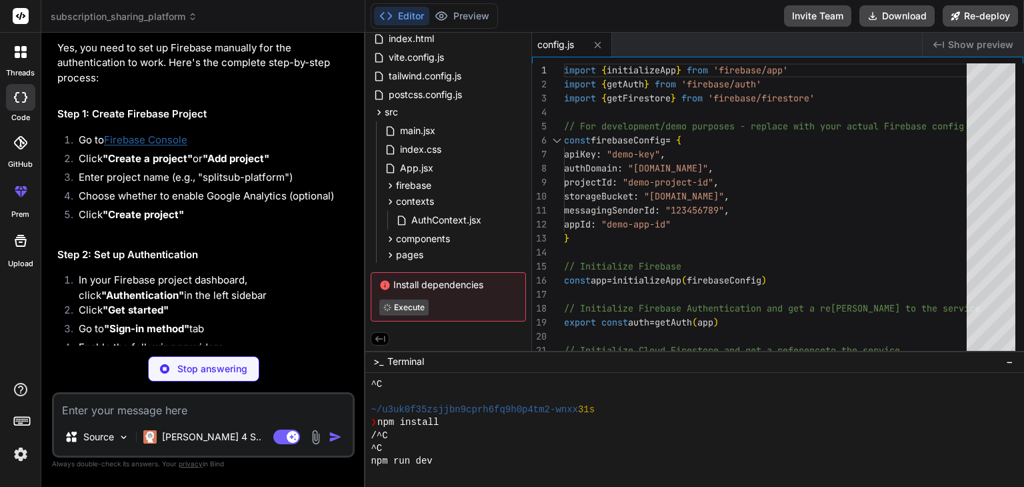
scroll to position [2900, 0]
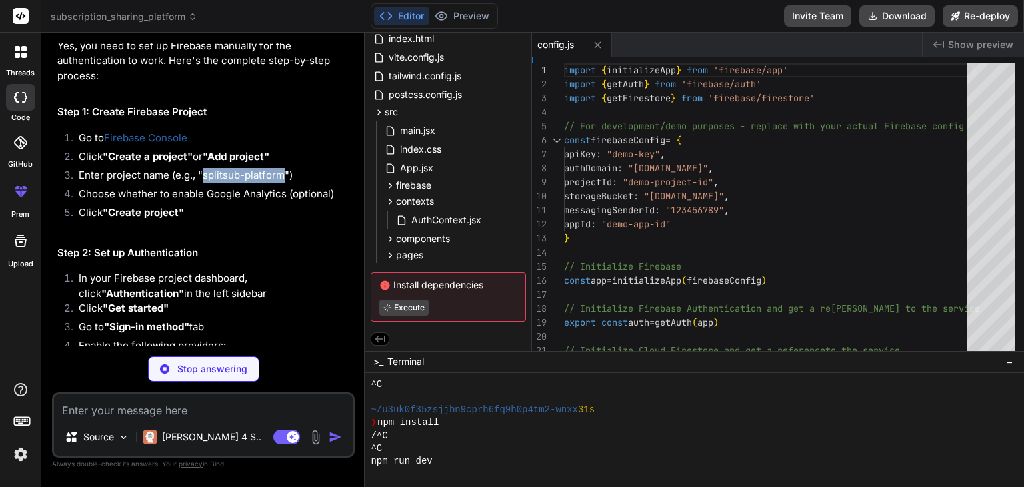
drag, startPoint x: 203, startPoint y: 202, endPoint x: 281, endPoint y: 199, distance: 78.1
click at [281, 187] on li "Enter project name (e.g., "splitsub-platform")" at bounding box center [210, 177] width 284 height 19
copy li "splitsub-platform"
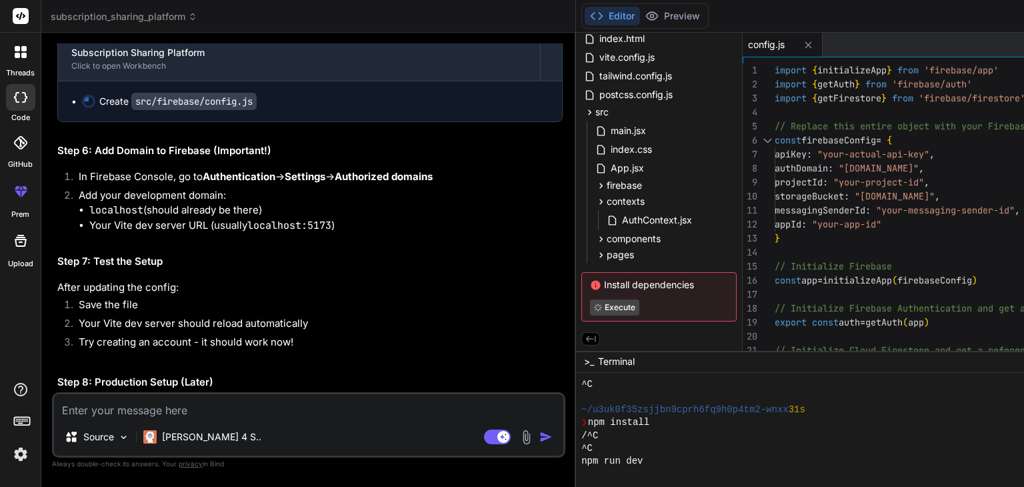
scroll to position [3172, 0]
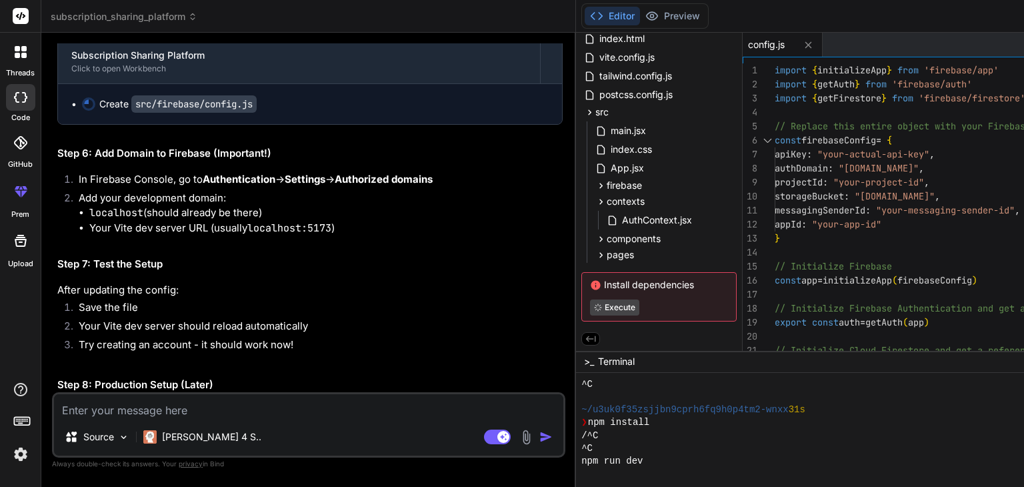
drag, startPoint x: 126, startPoint y: 215, endPoint x: 215, endPoint y: 221, distance: 89.5
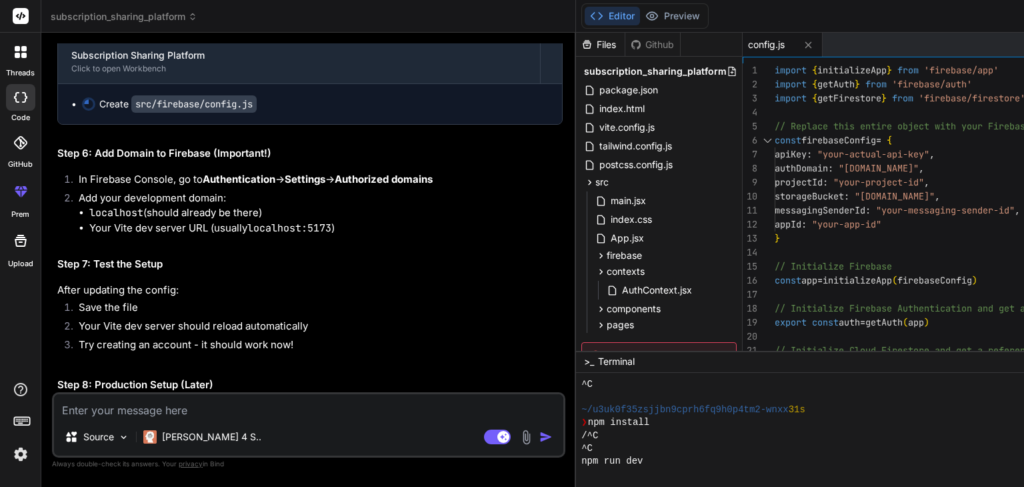
drag, startPoint x: 412, startPoint y: 73, endPoint x: 263, endPoint y: 203, distance: 198.0
drag, startPoint x: 58, startPoint y: 163, endPoint x: 293, endPoint y: 267, distance: 257.4
click at [293, 267] on div "Yes, you need to set up Firebase manually for the authentication to work. Here'…" at bounding box center [310, 61] width 506 height 1373
copy div "Step 3: Create Web App In project overview, click the web icon </> Enter app ni…"
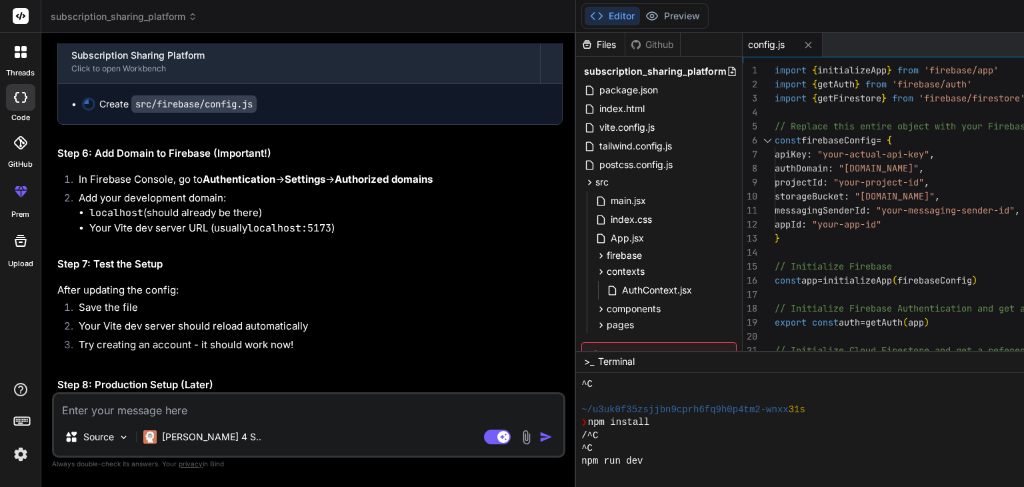
click at [219, 415] on textarea at bounding box center [309, 406] width 510 height 24
paste textarea "Step 3: Create Web App In project overview, click the web icon </> Enter app ni…"
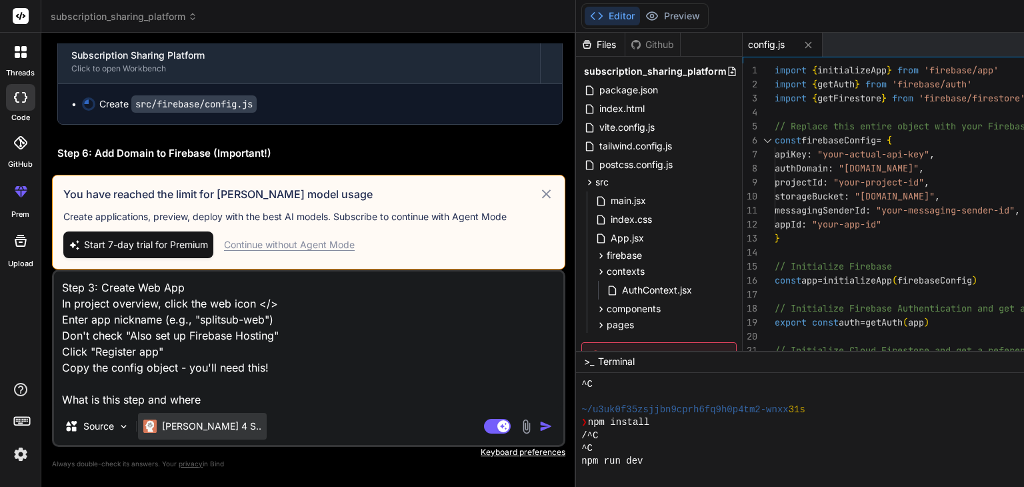
click at [165, 425] on p "[PERSON_NAME] 4 S.." at bounding box center [211, 426] width 99 height 13
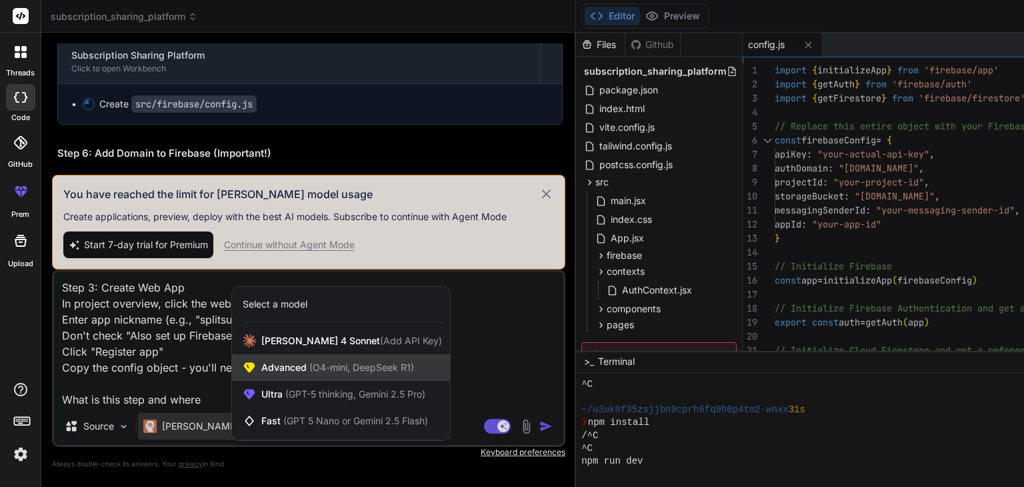
click at [279, 371] on span "Advanced (O4-mini, DeepSeek R1)" at bounding box center [337, 367] width 153 height 13
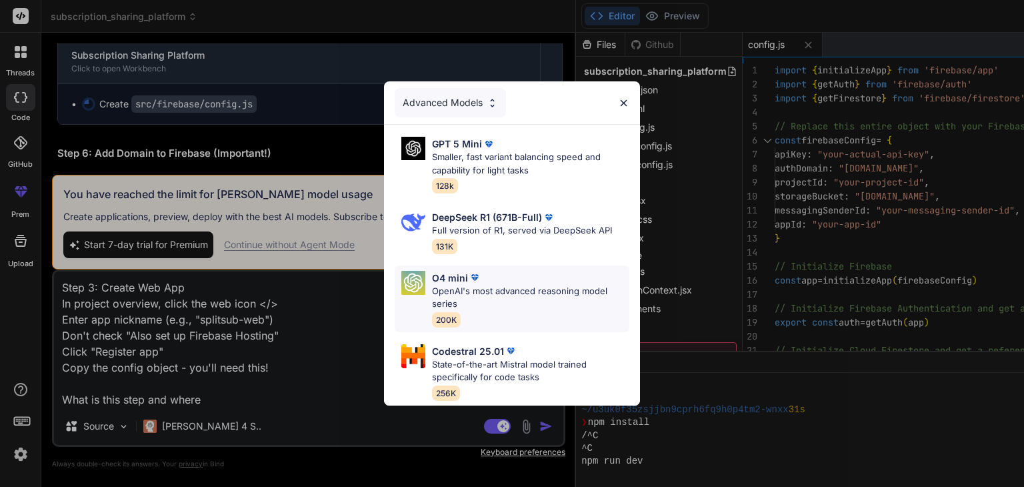
click at [452, 285] on p "OpenAI's most advanced reasoning model series" at bounding box center [530, 298] width 197 height 26
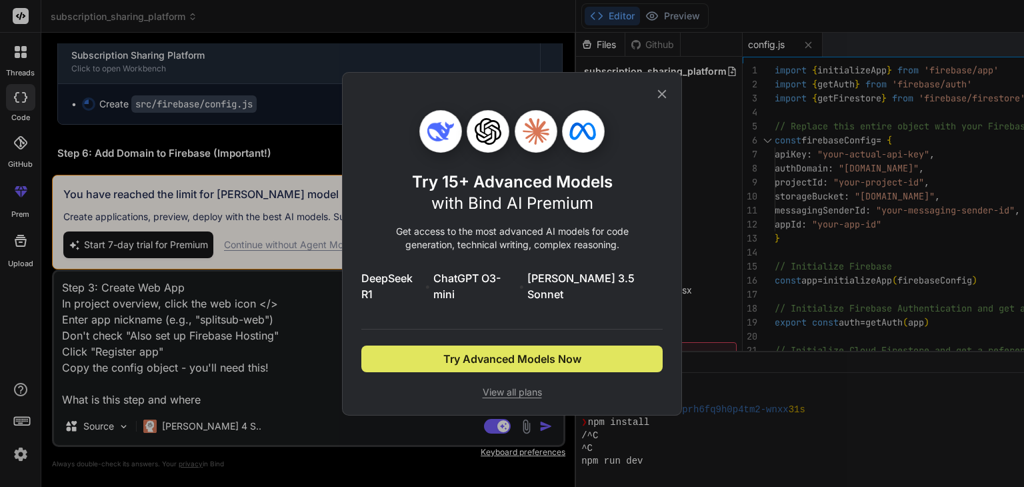
click at [541, 355] on span "Try Advanced Models Now" at bounding box center [513, 359] width 138 height 16
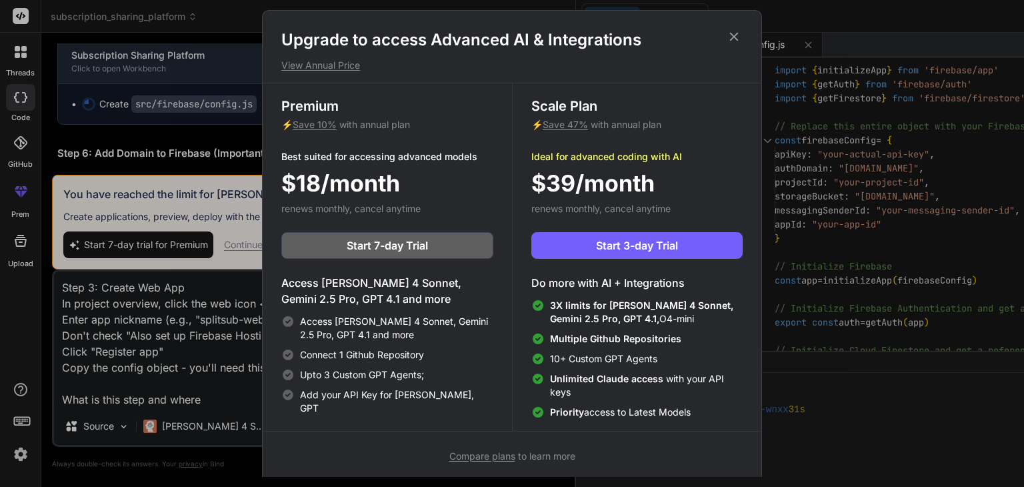
click at [729, 41] on icon at bounding box center [734, 36] width 15 height 15
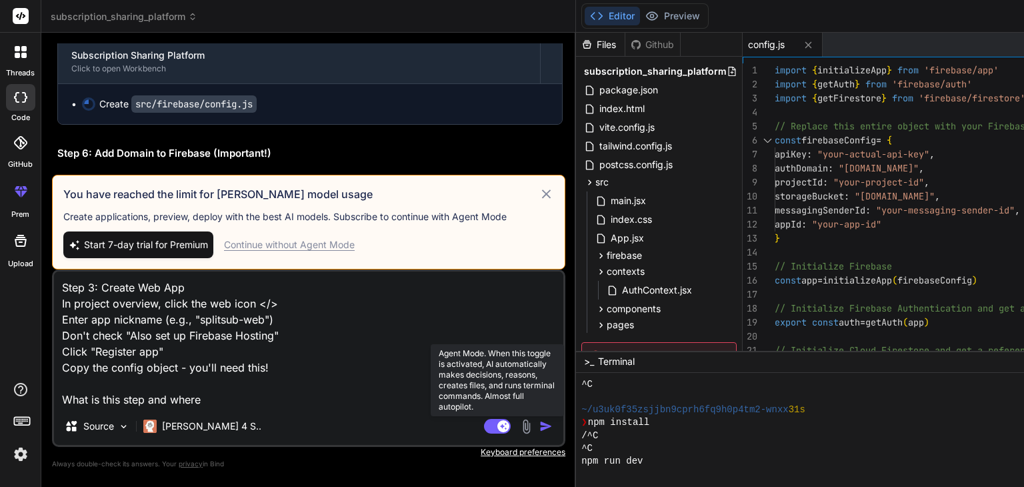
click at [498, 424] on rect at bounding box center [504, 426] width 12 height 12
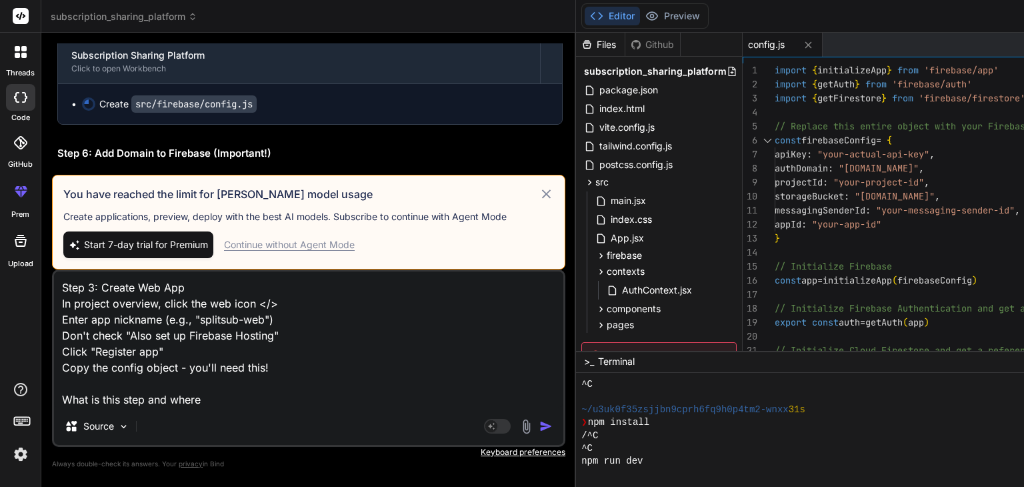
click at [540, 426] on img "button" at bounding box center [546, 426] width 13 height 13
click at [540, 424] on img "button" at bounding box center [546, 426] width 13 height 13
click at [226, 405] on textarea "Step 3: Create Web App In project overview, click the web icon </> Enter app ni…" at bounding box center [309, 339] width 510 height 136
click at [482, 428] on div "Agent Mode. When this toggle is activated, AI automatically makes decisions, re…" at bounding box center [520, 426] width 77 height 16
click at [89, 424] on p "Source" at bounding box center [98, 426] width 31 height 13
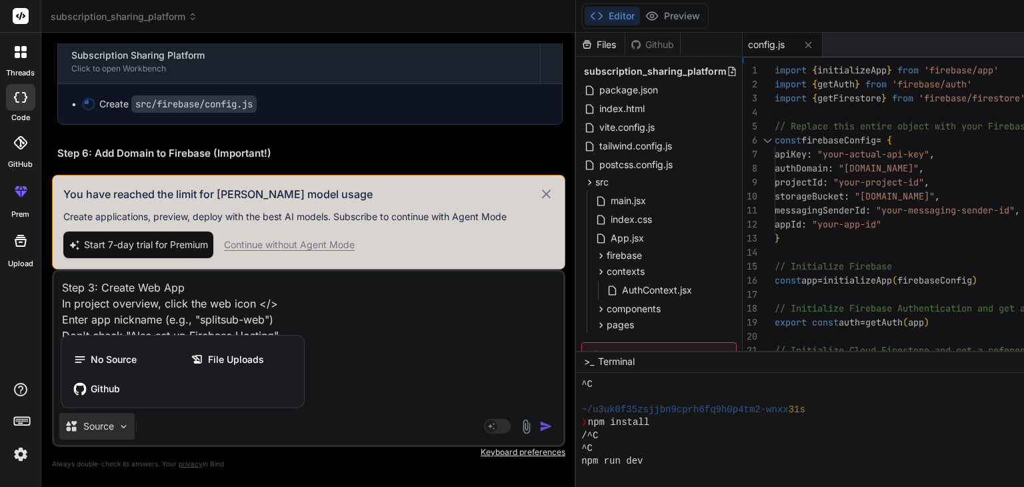
click at [151, 404] on div "No Source File Uploads Github" at bounding box center [182, 374] width 243 height 67
click at [333, 430] on div at bounding box center [512, 243] width 1024 height 487
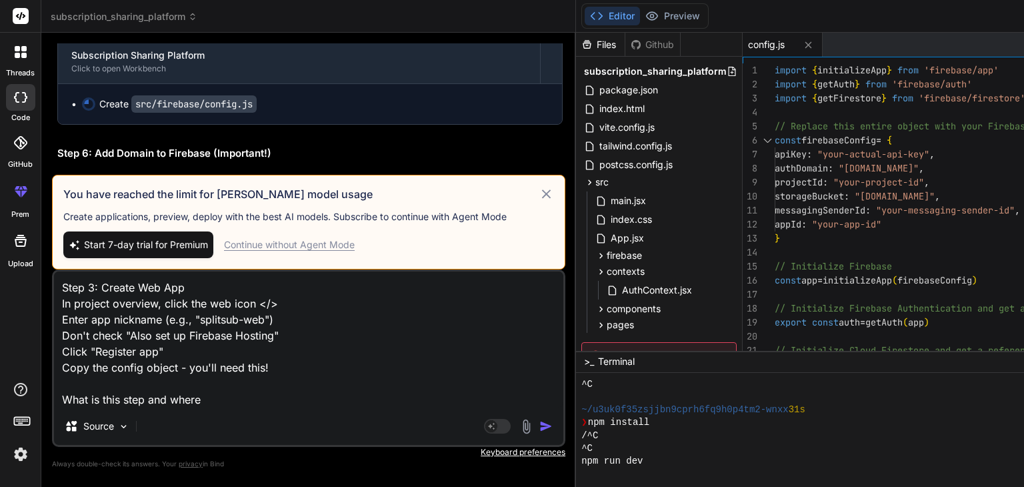
click at [540, 430] on img "button" at bounding box center [546, 426] width 13 height 13
click at [542, 189] on icon at bounding box center [546, 193] width 9 height 9
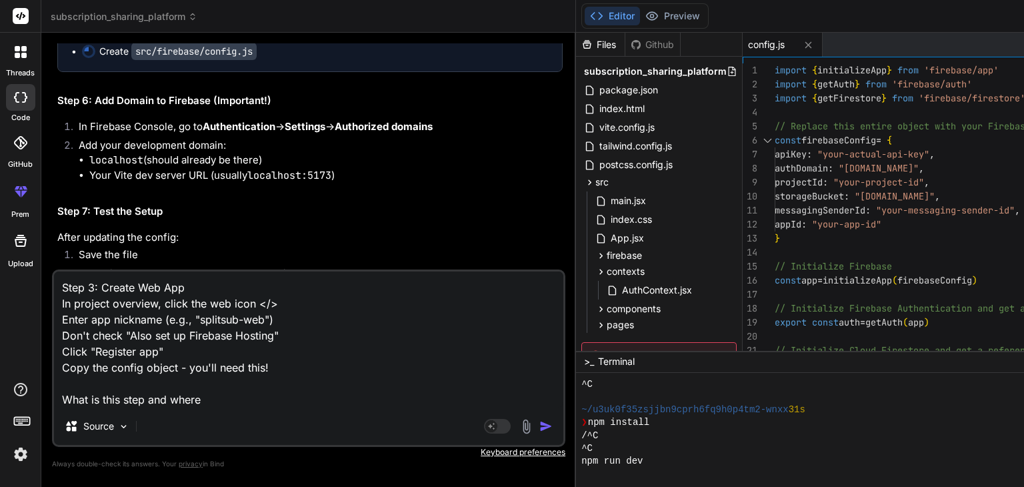
scroll to position [3224, 0]
click at [626, 43] on div "Github" at bounding box center [653, 44] width 55 height 13
click at [576, 43] on div "Files" at bounding box center [600, 44] width 49 height 13
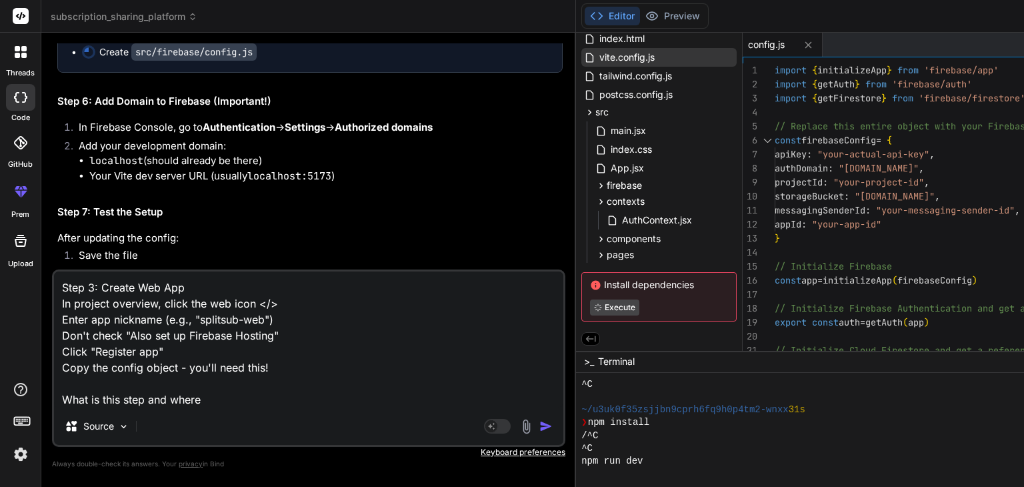
scroll to position [0, 0]
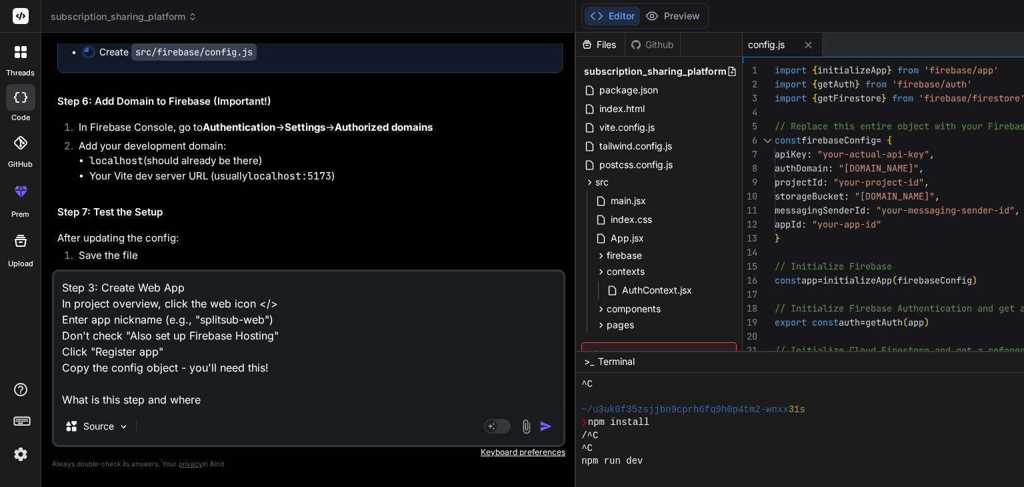
drag, startPoint x: 207, startPoint y: 161, endPoint x: 268, endPoint y: 160, distance: 61.4
copy li "splitsub-web"
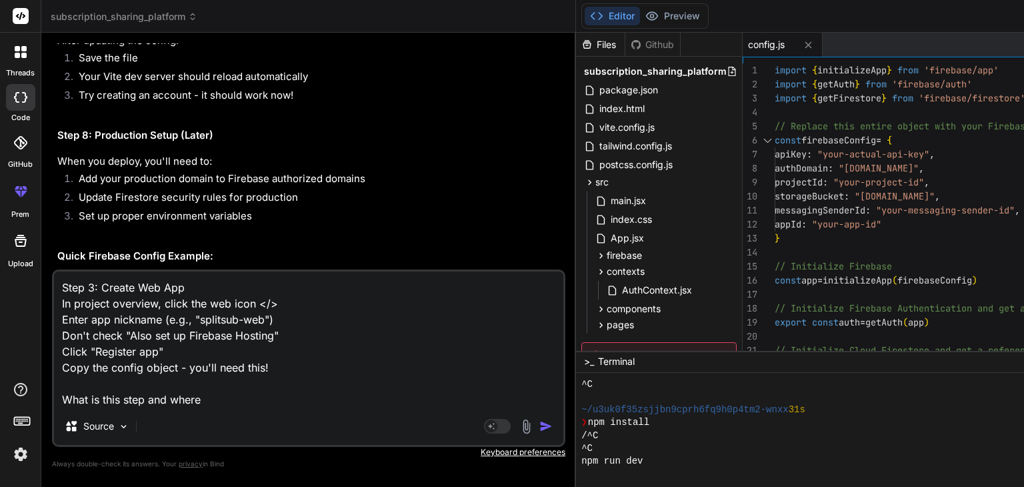
scroll to position [3422, 0]
drag, startPoint x: 217, startPoint y: 153, endPoint x: 48, endPoint y: 57, distance: 194.7
click at [48, 57] on div "Bind AI Web Search Created with Pixso. Code Generator You Bind AI 🔹 Project : S…" at bounding box center [308, 260] width 535 height 454
copy div "Step 4: Set up Firestore Database Click "Firestore Database" in left sidebar Cl…"
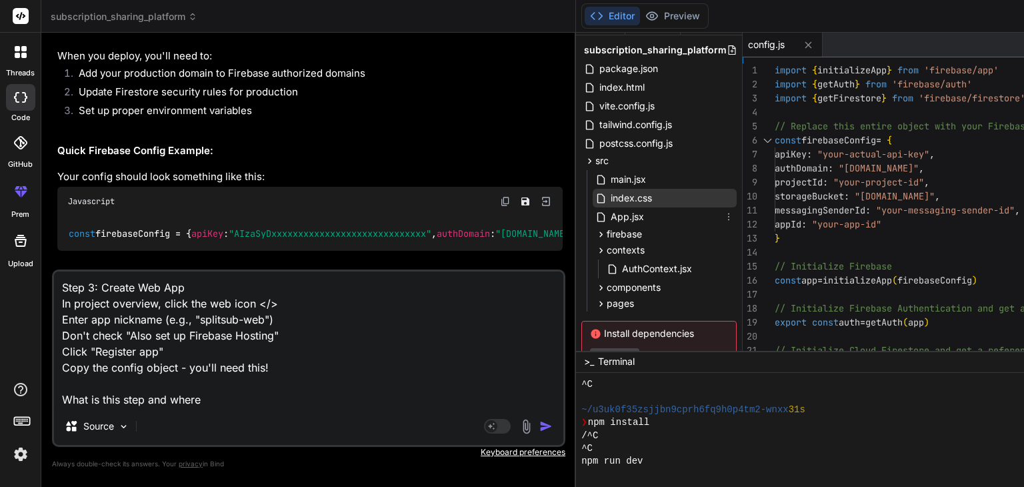
scroll to position [23, 0]
click at [593, 241] on div "contexts" at bounding box center [665, 249] width 144 height 16
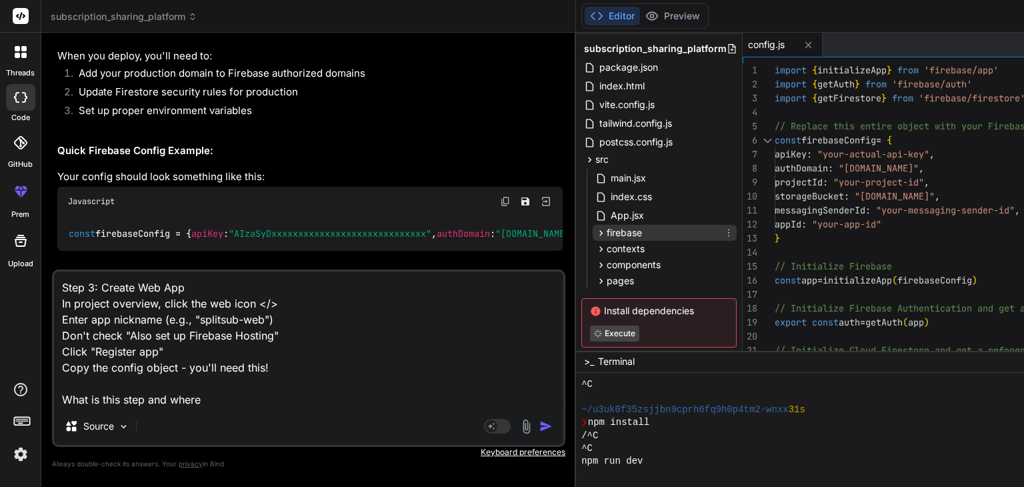
click at [607, 232] on span "firebase" at bounding box center [624, 232] width 35 height 13
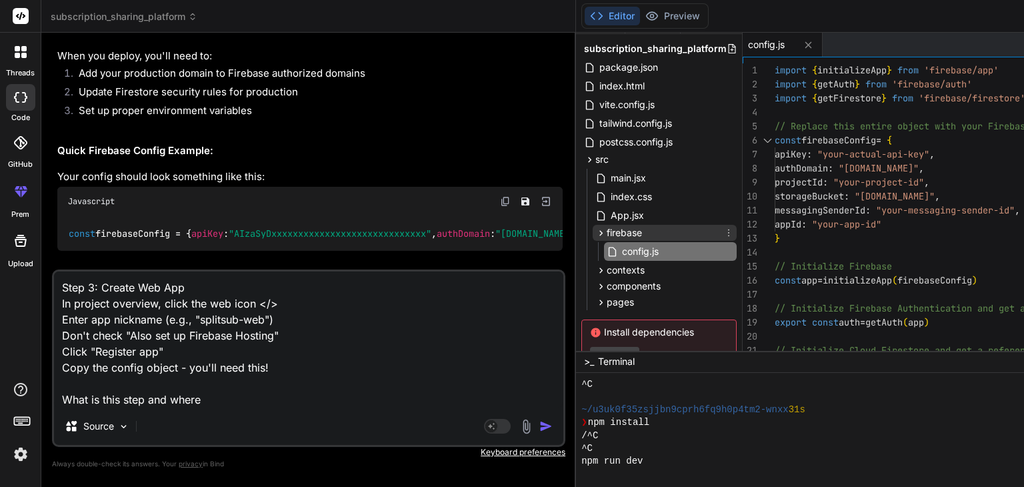
scroll to position [55, 0]
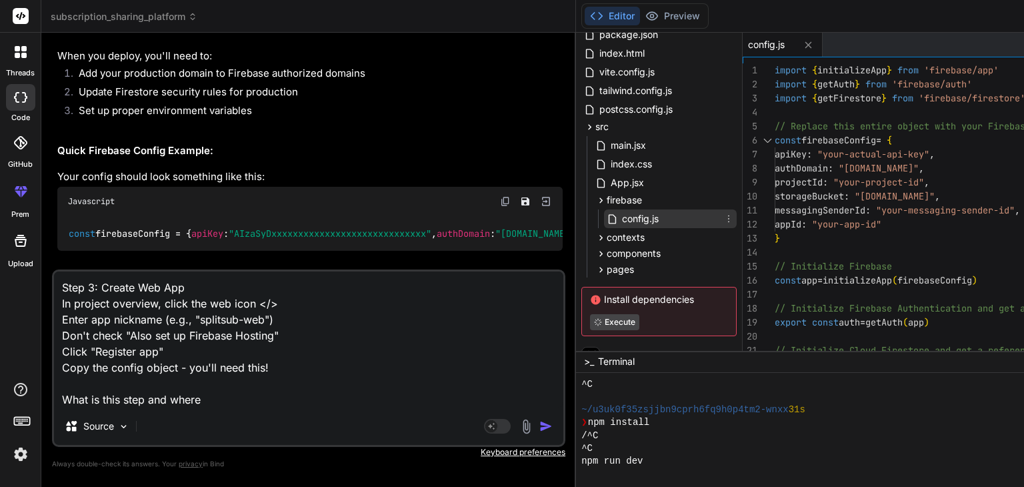
click at [621, 217] on span "config.js" at bounding box center [640, 219] width 39 height 16
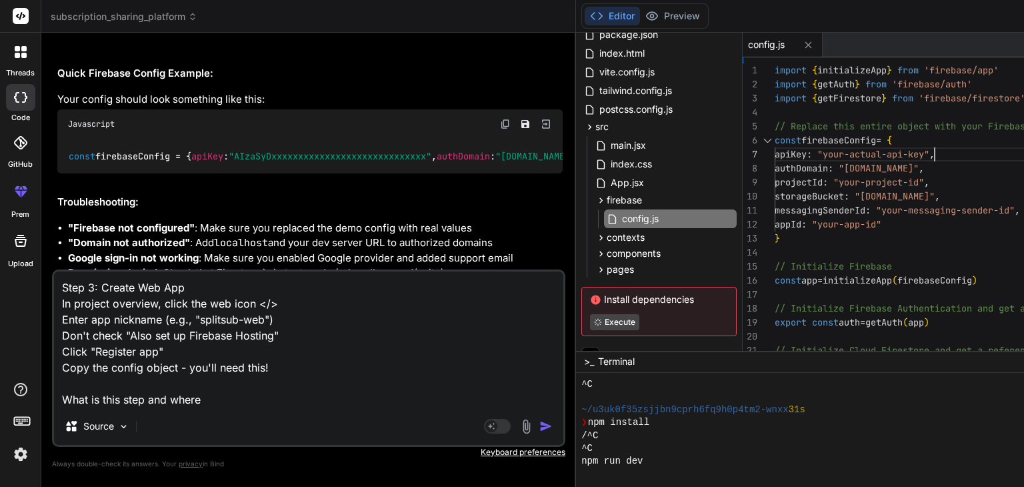
scroll to position [0, 0]
click at [837, 148] on div "// Replace this entire object with your Firebase c onfig from Step 3 const fire…" at bounding box center [980, 238] width 411 height 350
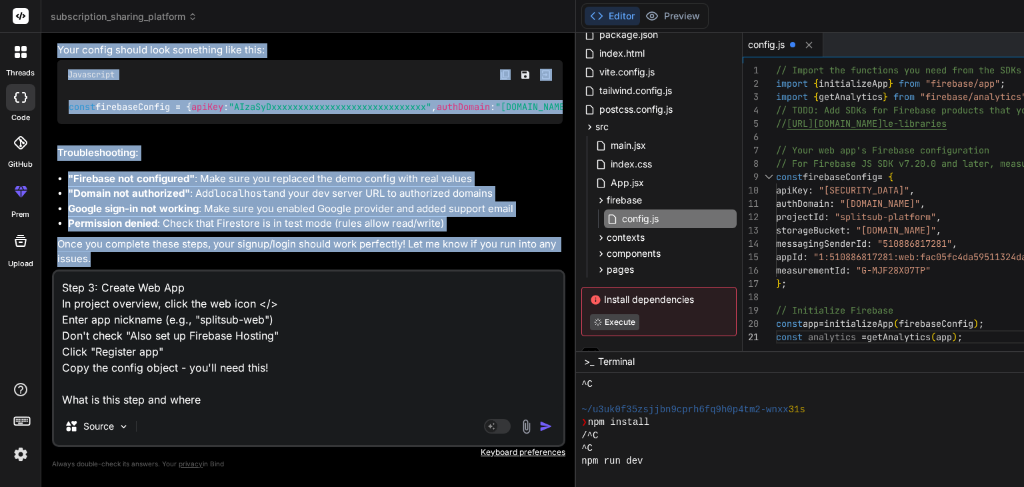
scroll to position [3897, 0]
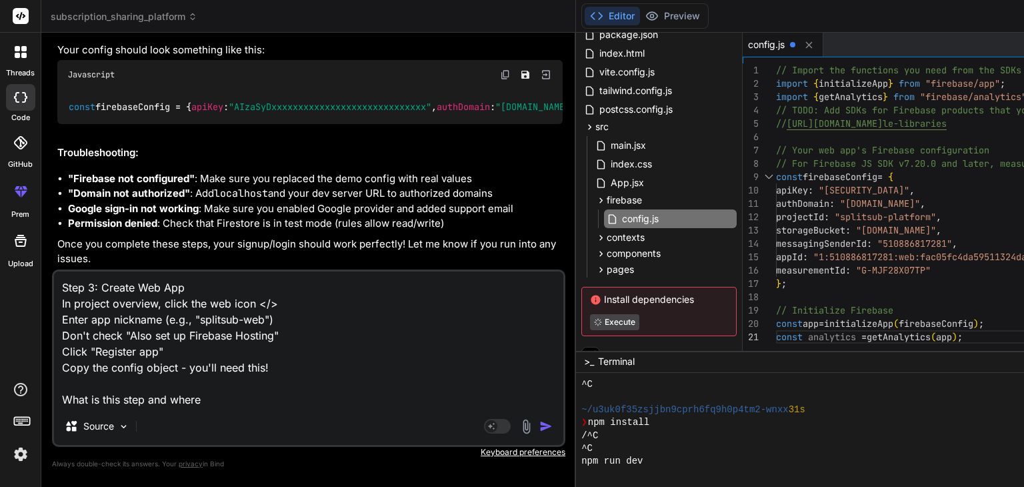
drag, startPoint x: 56, startPoint y: 119, endPoint x: 308, endPoint y: 69, distance: 257.0
click at [308, 69] on div "You Bind AI 🔹 Project : Subscription Sharing Platform 🔧 Tech Stack : React + Fi…" at bounding box center [310, 156] width 511 height 226
copy div "Step 6: Add Domain to Firebase (Important!) In Firebase Console, go to Authenti…"
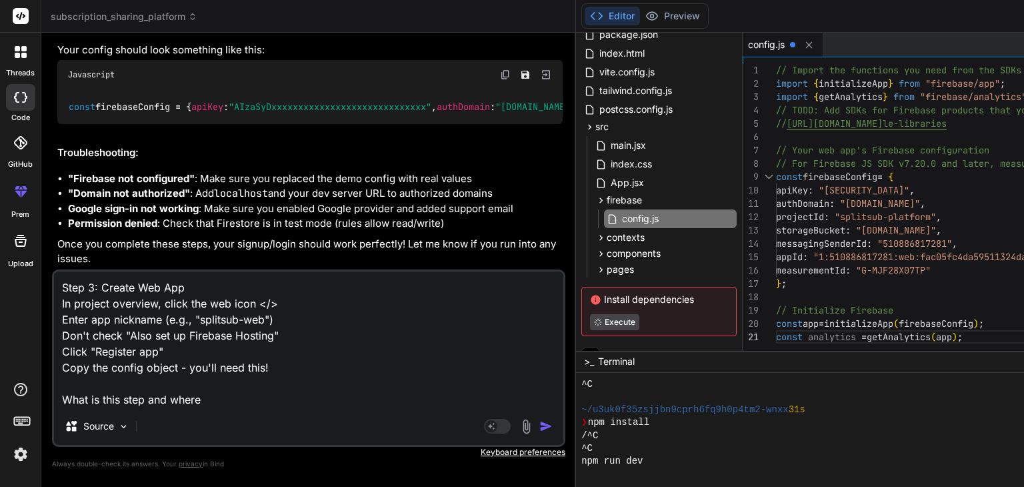
scroll to position [4276, 0]
click at [272, 391] on textarea "Step 3: Create Web App In project overview, click the web icon </> Enter app ni…" at bounding box center [309, 339] width 510 height 136
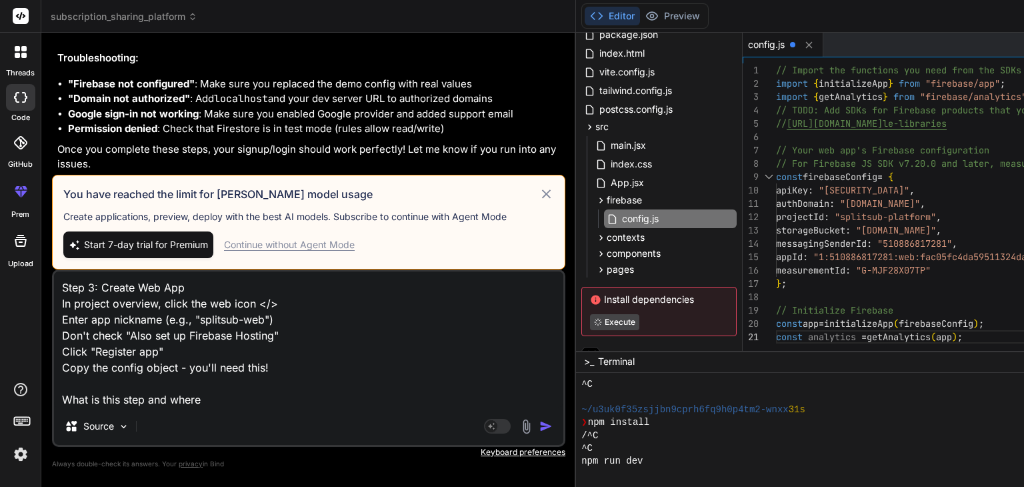
click at [148, 248] on span "Start 7-day trial for Premium" at bounding box center [146, 244] width 124 height 13
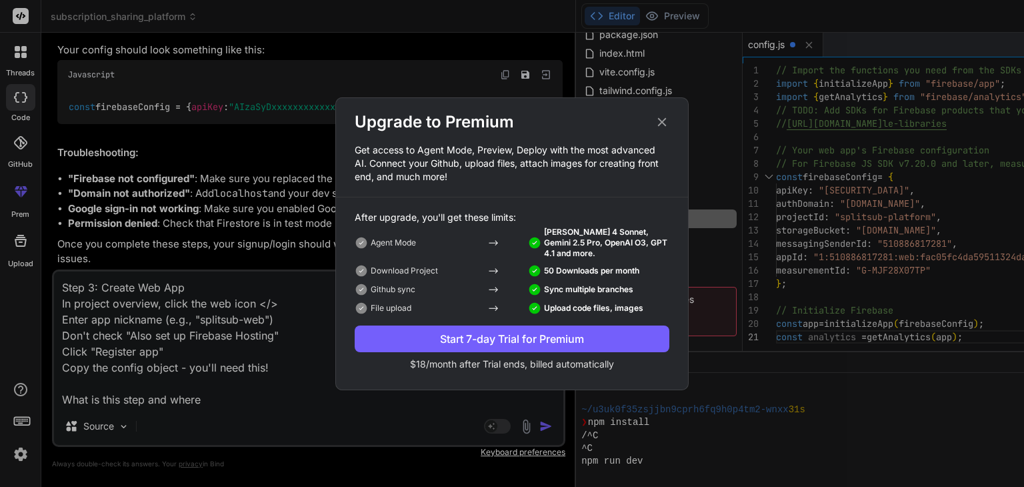
click at [595, 342] on div "Start 7-day Trial for Premium" at bounding box center [512, 339] width 315 height 16
